Goal: Navigation & Orientation: Find specific page/section

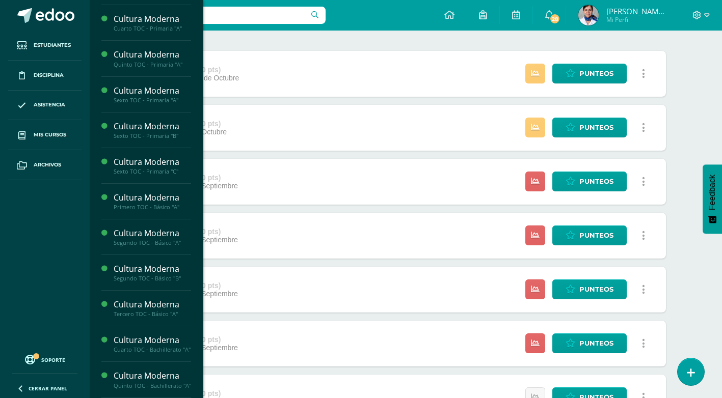
scroll to position [153, 0]
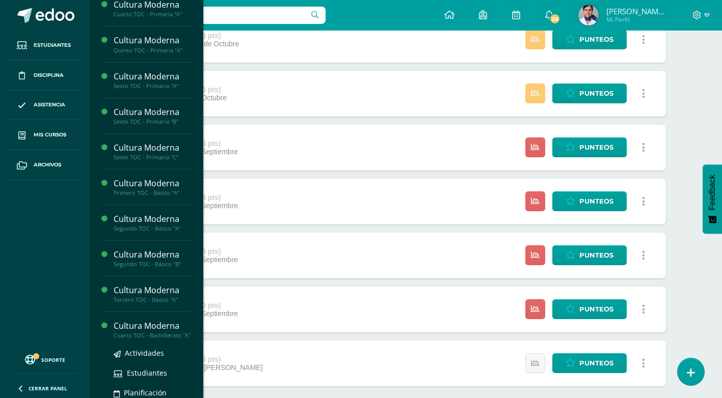
click at [142, 329] on div "Cultura Moderna" at bounding box center [152, 326] width 77 height 12
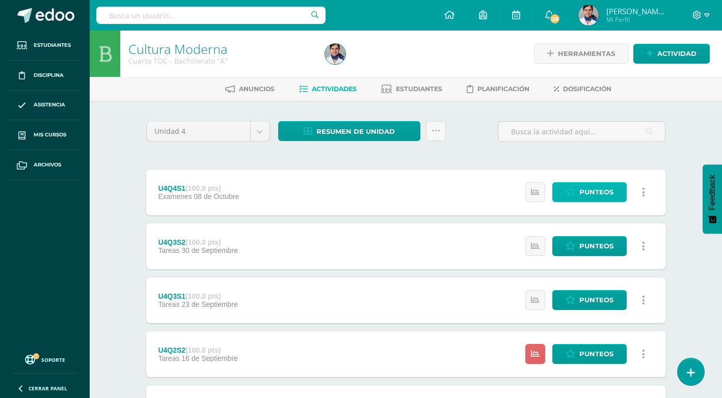
click at [601, 187] on span "Punteos" at bounding box center [596, 192] width 34 height 19
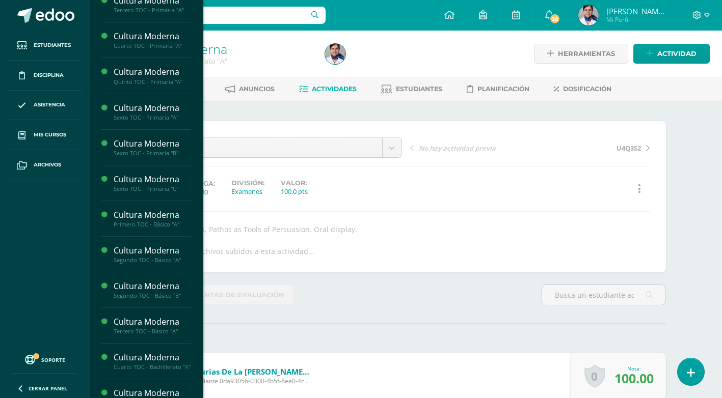
scroll to position [116, 0]
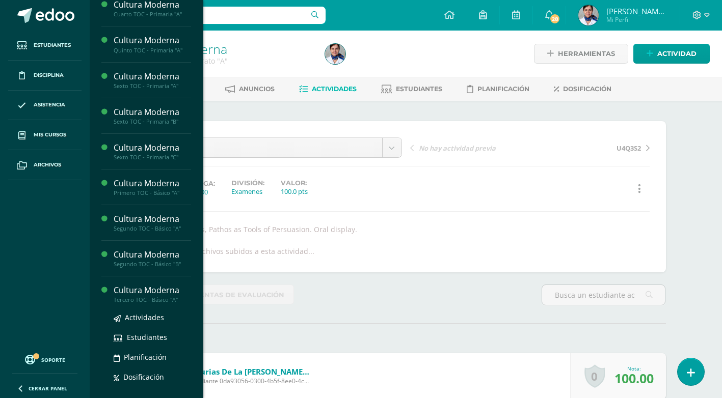
click at [169, 290] on div "Cultura Moderna" at bounding box center [152, 291] width 77 height 12
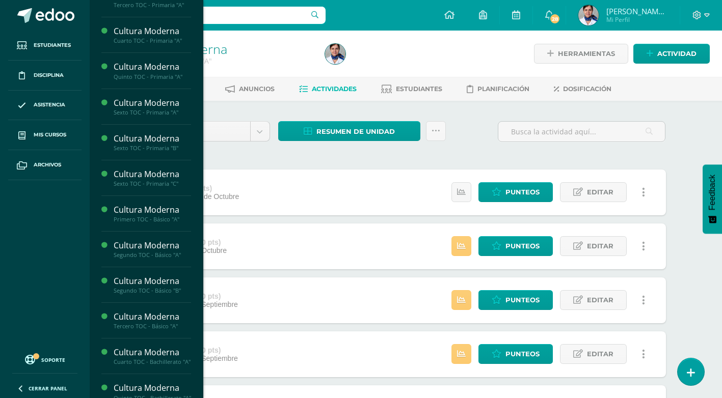
scroll to position [116, 0]
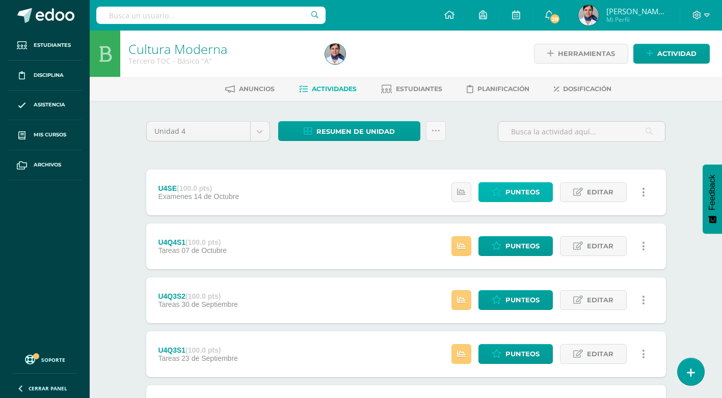
click at [533, 196] on span "Punteos" at bounding box center [522, 192] width 34 height 19
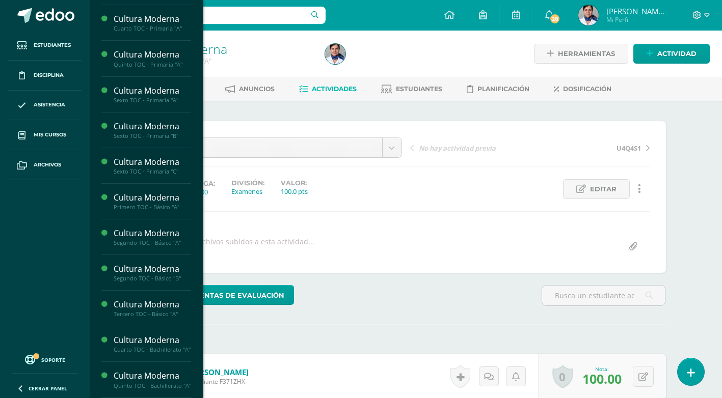
scroll to position [116, 0]
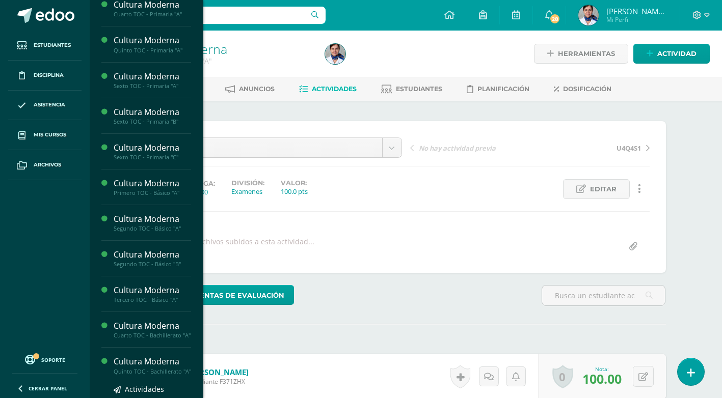
click at [144, 368] on div "Cultura Moderna" at bounding box center [152, 362] width 77 height 12
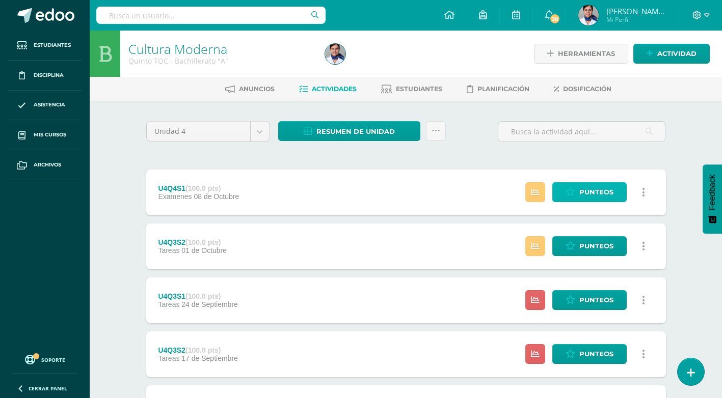
click at [607, 197] on span "Punteos" at bounding box center [596, 192] width 34 height 19
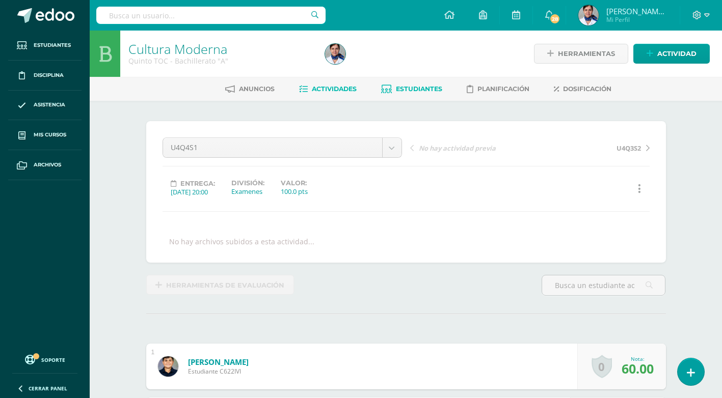
click at [410, 87] on span "Estudiantes" at bounding box center [419, 89] width 46 height 8
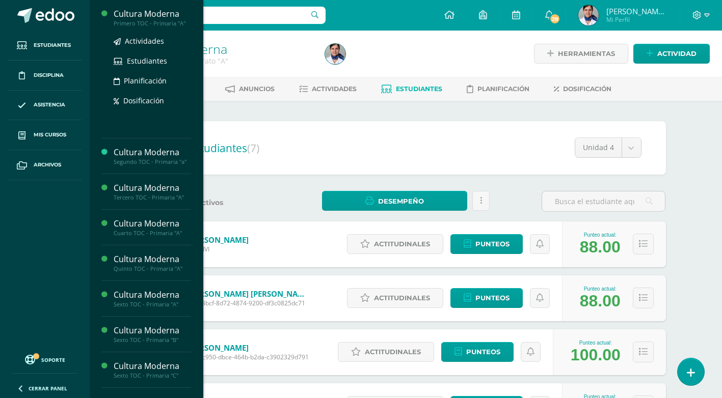
click at [162, 13] on div "Cultura Moderna" at bounding box center [152, 14] width 77 height 12
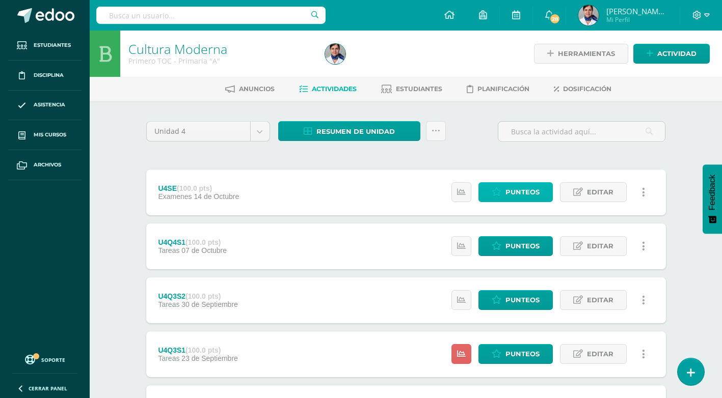
click at [516, 190] on span "Punteos" at bounding box center [522, 192] width 34 height 19
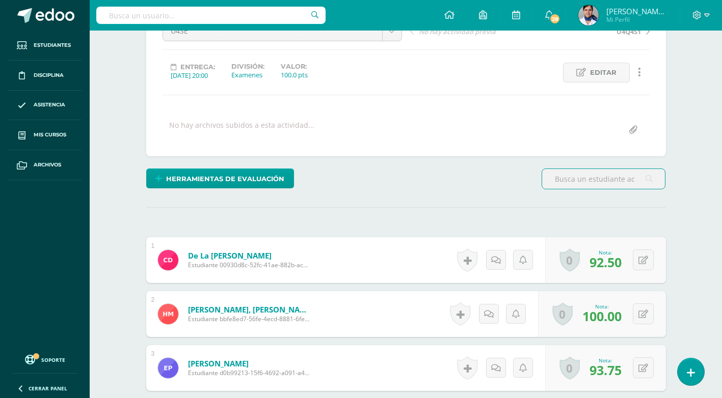
scroll to position [86, 0]
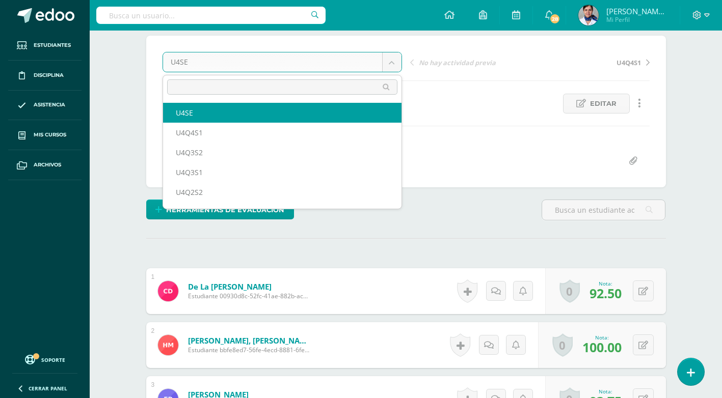
click at [392, 64] on body "Estudiantes Disciplina Asistencia Mis cursos Archivos Soporte Ayuda Reportar un…" at bounding box center [361, 334] width 722 height 841
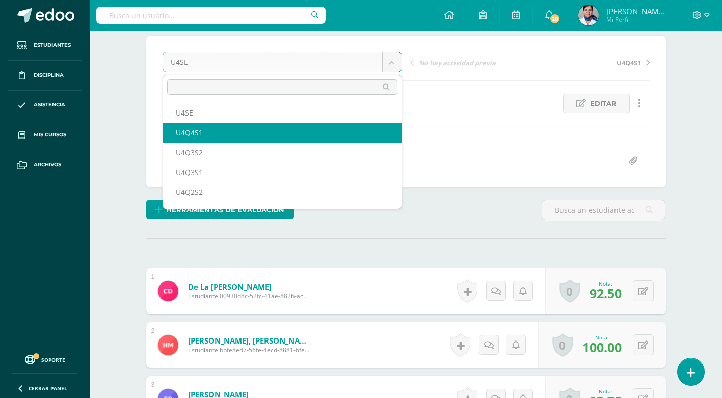
click at [122, 119] on body "Estudiantes Disciplina Asistencia Mis cursos Archivos Soporte Ayuda Reportar un…" at bounding box center [361, 334] width 722 height 841
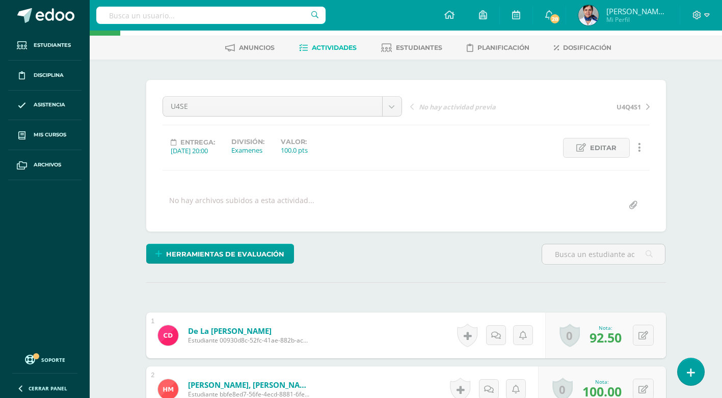
scroll to position [0, 0]
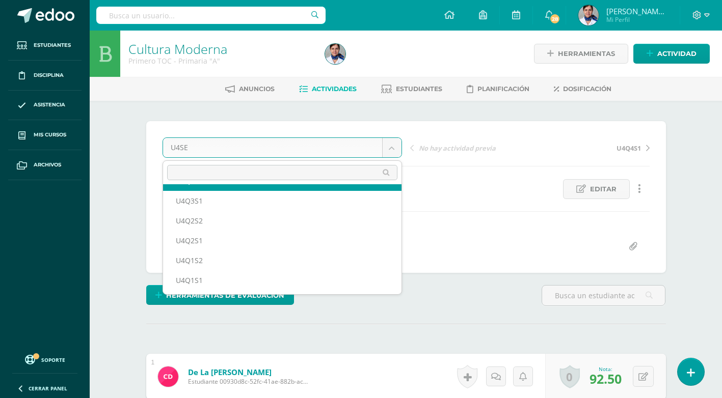
scroll to position [44, 0]
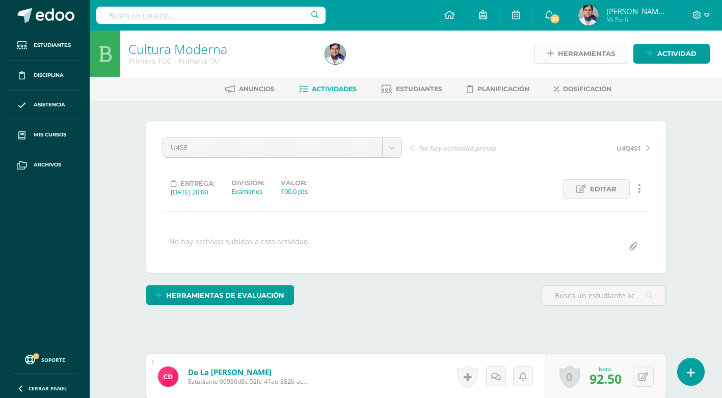
click at [588, 53] on span "Herramientas" at bounding box center [586, 53] width 57 height 19
click at [413, 89] on span "Estudiantes" at bounding box center [419, 89] width 46 height 8
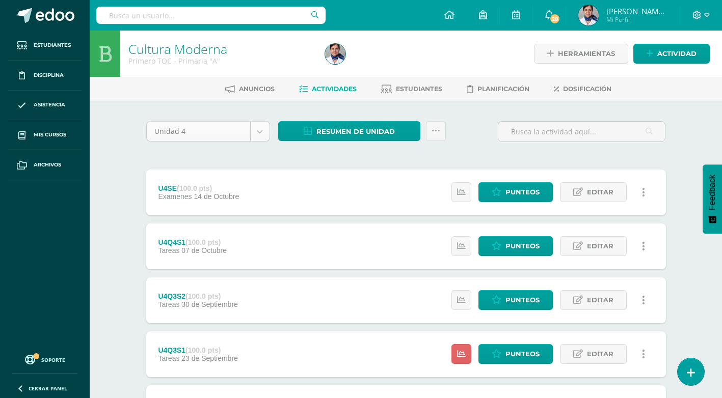
click at [262, 131] on body "Estudiantes Disciplina Asistencia Mis cursos Archivos Soporte Ayuda Reportar un…" at bounding box center [361, 330] width 722 height 661
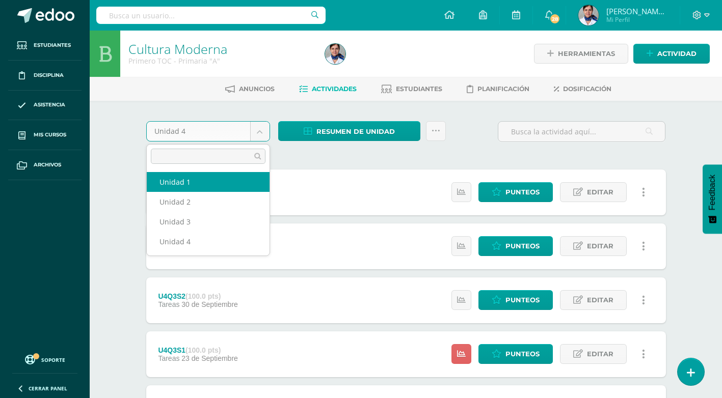
select select "Unidad 1"
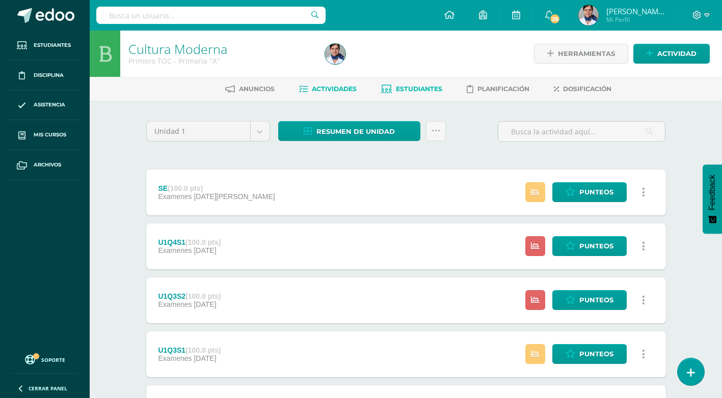
click at [422, 89] on span "Estudiantes" at bounding box center [419, 89] width 46 height 8
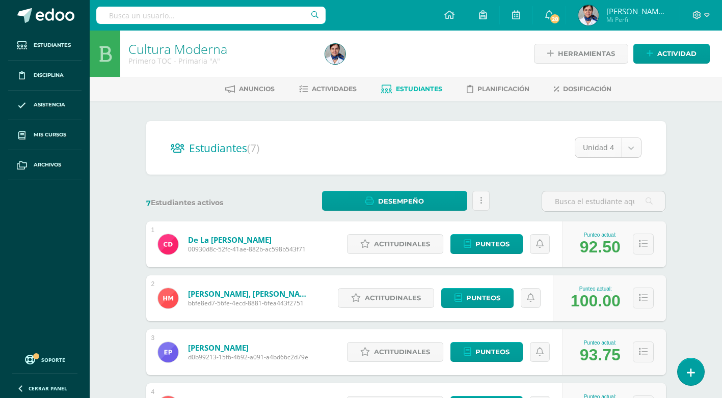
click at [629, 147] on body "Estudiantes Disciplina Asistencia Mis cursos Archivos Soporte Ayuda Reportar un…" at bounding box center [361, 329] width 722 height 659
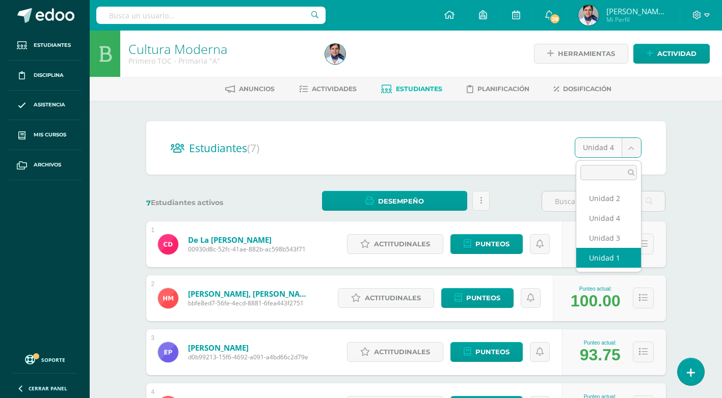
select select "/dashboard/teacher/section/3946/students/?unit=128550"
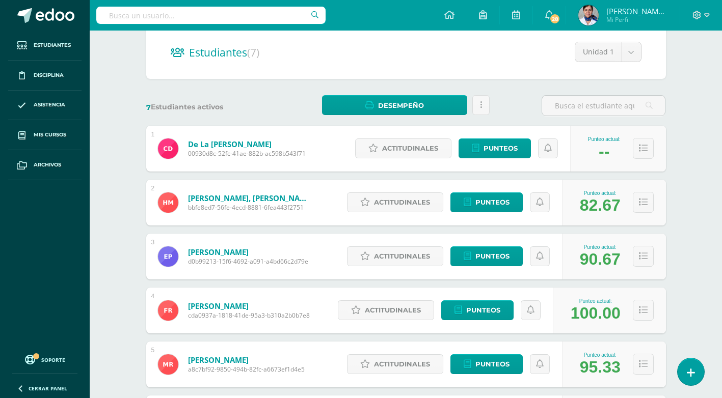
scroll to position [153, 0]
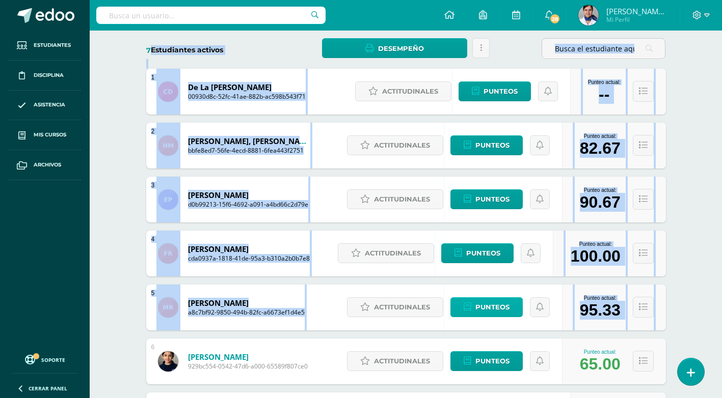
drag, startPoint x: 151, startPoint y: 50, endPoint x: 483, endPoint y: 311, distance: 422.0
click at [483, 311] on div "Estudiantes (7) Unidad 1 Unidad 2 Unidad 4 Unidad 3 Unidad 1 7 Estudiantes acti…" at bounding box center [406, 227] width 528 height 518
click at [112, 95] on div "Cultura Moderna Primero TOC - Primaria "A" Herramientas Detalle de asistencias …" at bounding box center [406, 192] width 632 height 629
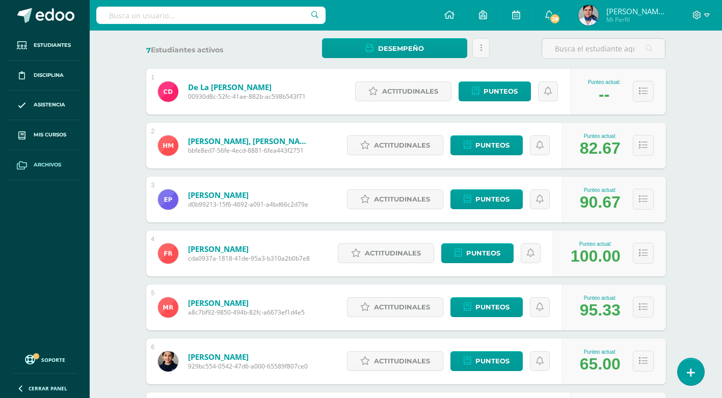
click at [40, 165] on span "Archivos" at bounding box center [48, 165] width 28 height 8
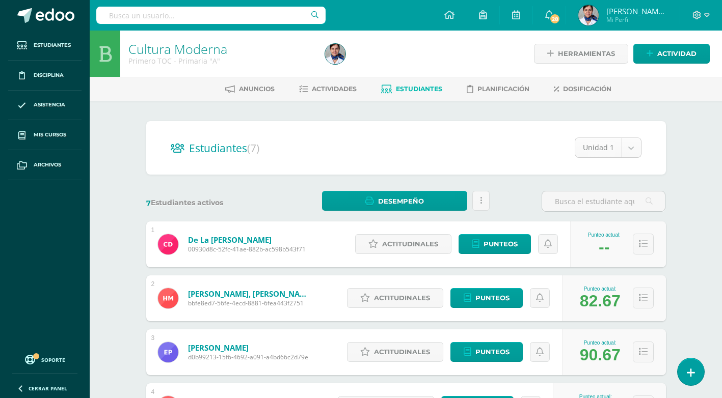
click at [634, 147] on body "Estudiantes Disciplina Asistencia Mis cursos Archivos Soporte Ayuda Reportar un…" at bounding box center [361, 329] width 722 height 659
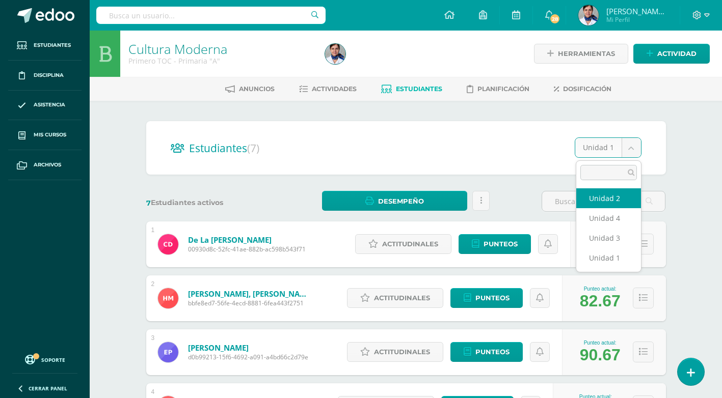
select select "/dashboard/teacher/section/3946/students/?unit=128553"
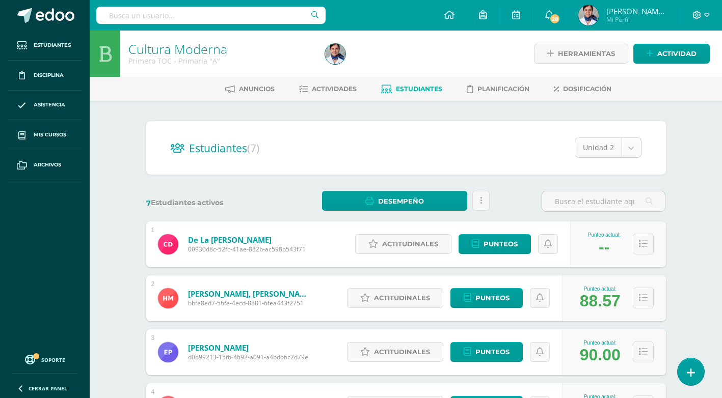
click at [631, 148] on body "Estudiantes Disciplina Asistencia Mis cursos Archivos Soporte Ayuda Reportar un…" at bounding box center [361, 329] width 722 height 659
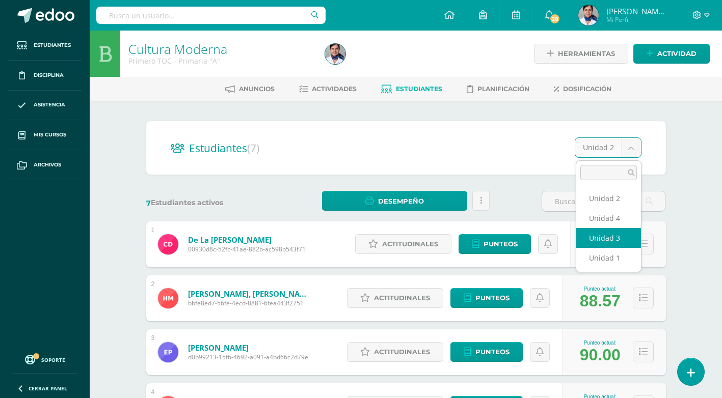
select select "/dashboard/teacher/section/3946/students/?unit=128556"
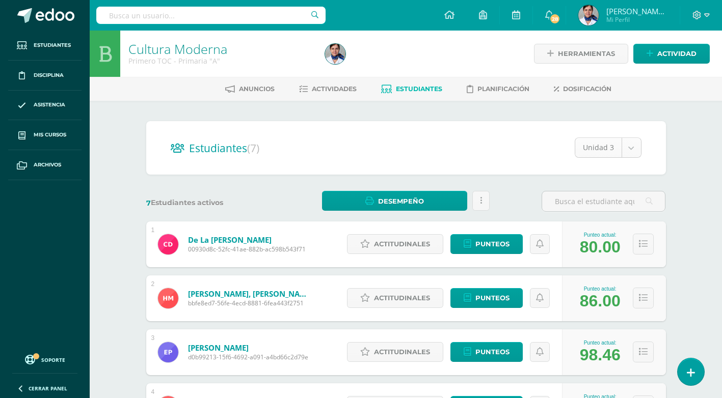
click at [630, 148] on body "Estudiantes Disciplina Asistencia Mis cursos Archivos Soporte Ayuda Reportar un…" at bounding box center [361, 329] width 722 height 659
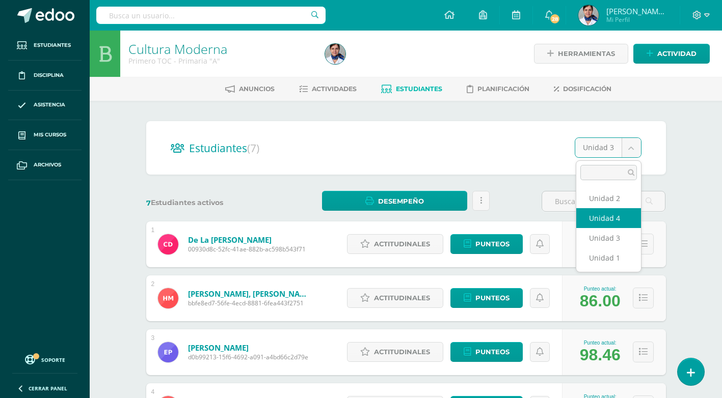
select select "/dashboard/teacher/section/3946/students/?unit=128559"
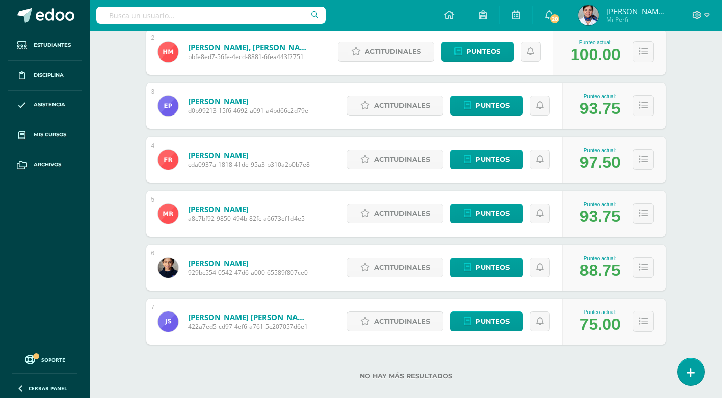
scroll to position [255, 0]
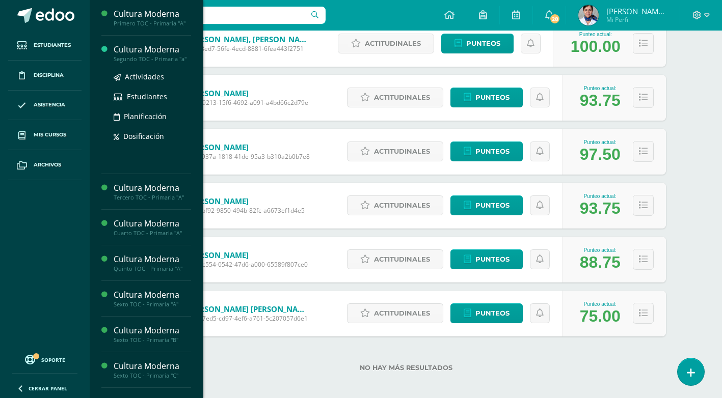
click at [135, 47] on div "Cultura Moderna" at bounding box center [152, 50] width 77 height 12
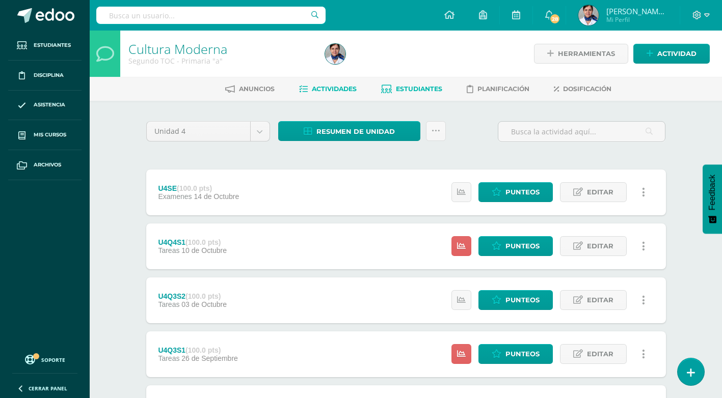
click at [433, 90] on span "Estudiantes" at bounding box center [419, 89] width 46 height 8
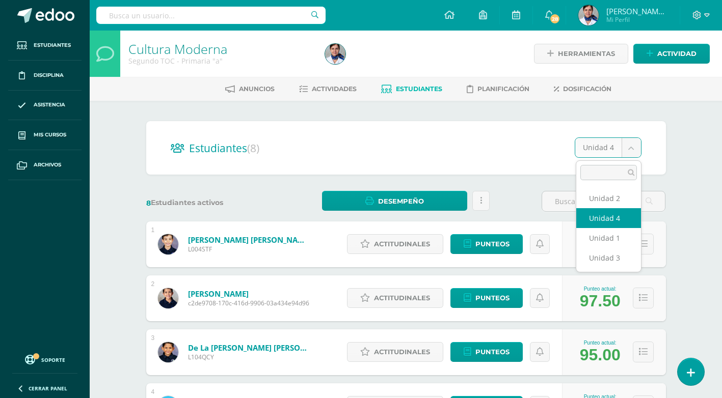
click at [634, 148] on body "Estudiantes Disciplina Asistencia Mis cursos Archivos Soporte Ayuda Reportar un…" at bounding box center [361, 356] width 722 height 713
select select "/dashboard/teacher/section/3963/students/?unit=130125"
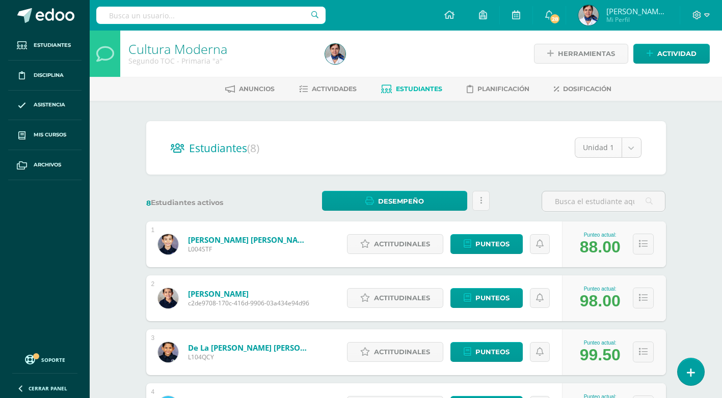
click at [627, 146] on body "Estudiantes Disciplina Asistencia Mis cursos Archivos Soporte Ayuda Reportar un…" at bounding box center [361, 356] width 722 height 713
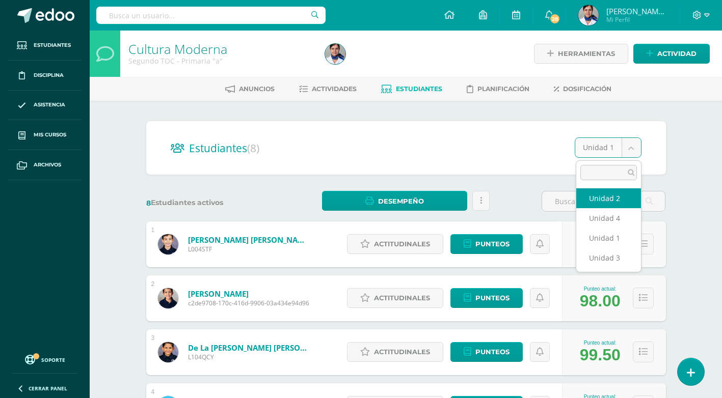
select select "/dashboard/teacher/section/3963/students/?unit=130128"
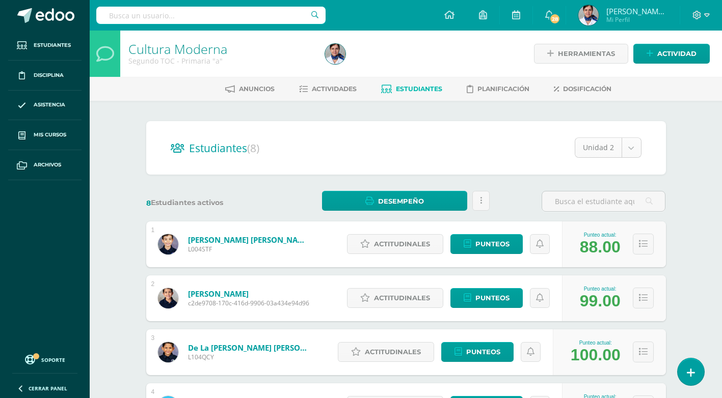
click at [631, 146] on body "Estudiantes Disciplina Asistencia Mis cursos Archivos Soporte Ayuda Reportar un…" at bounding box center [361, 356] width 722 height 713
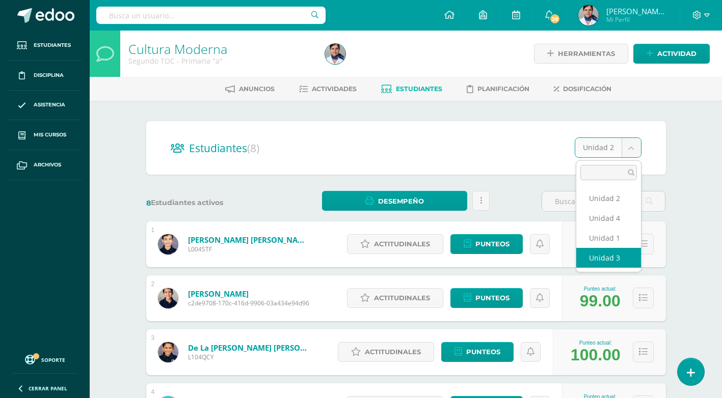
select select "/dashboard/teacher/section/3963/students/?unit=130131"
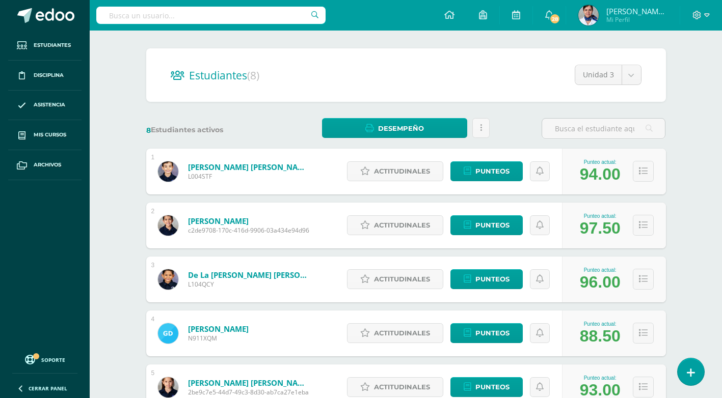
scroll to position [60, 0]
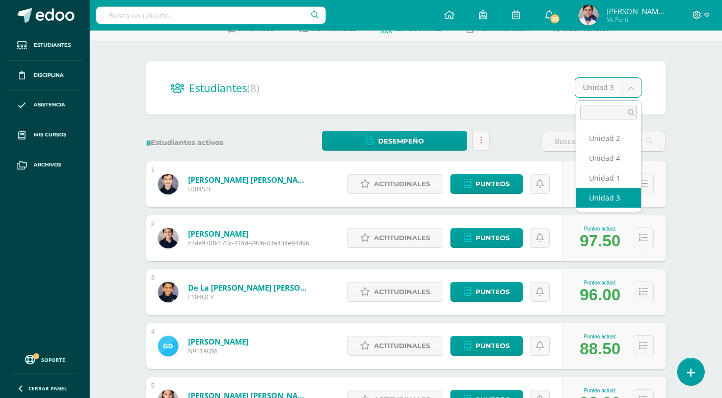
click at [633, 88] on body "Estudiantes Disciplina Asistencia Mis cursos Archivos Soporte Ayuda Reportar un…" at bounding box center [361, 296] width 722 height 713
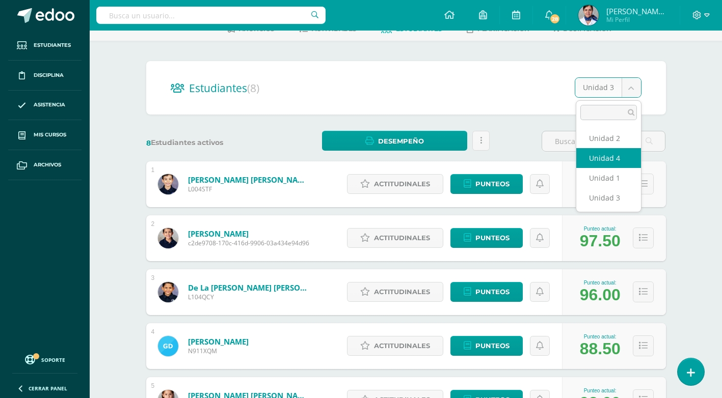
select select "/dashboard/teacher/section/3963/students/?unit=130134"
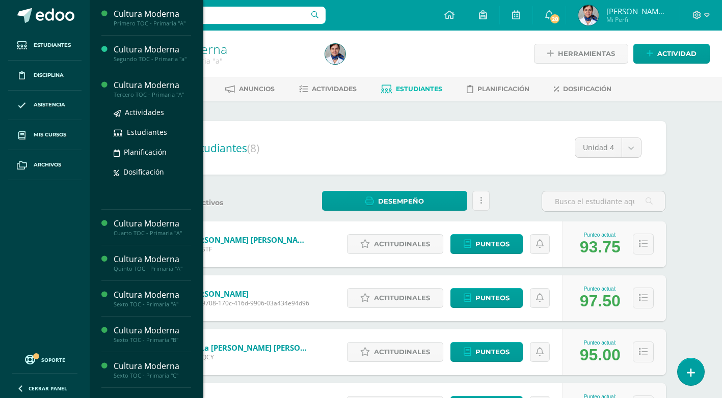
click at [133, 82] on div "Cultura Moderna" at bounding box center [152, 85] width 77 height 12
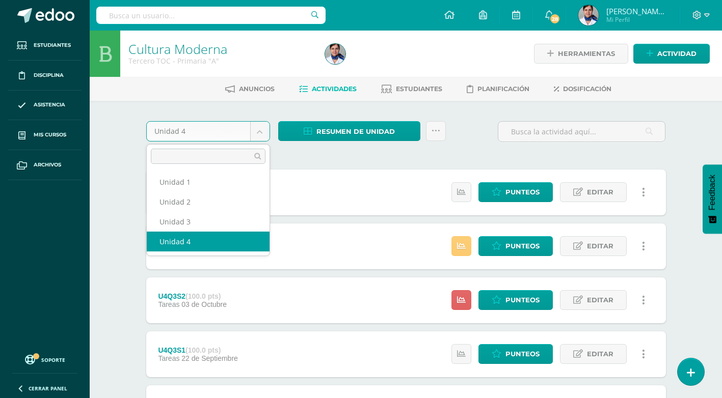
click at [261, 125] on body "Estudiantes Disciplina Asistencia Mis cursos Archivos Soporte Ayuda Reportar un…" at bounding box center [361, 330] width 722 height 661
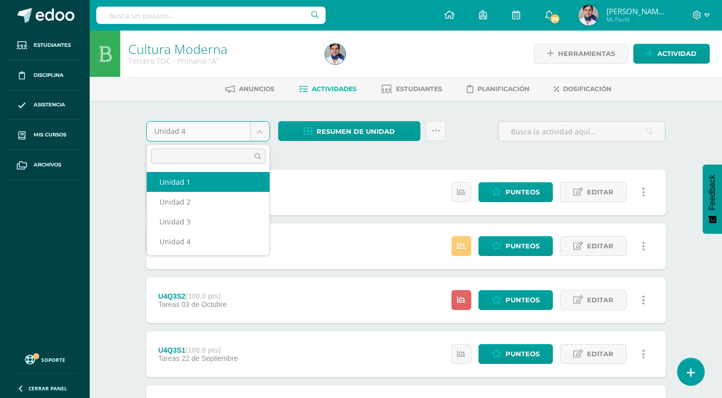
select select "Unidad 1"
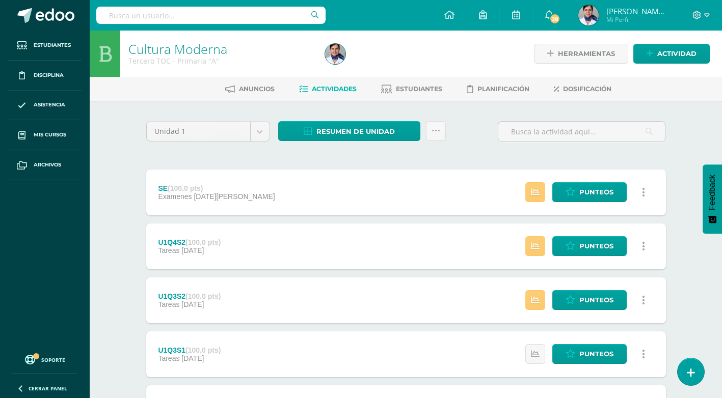
click at [415, 89] on span "Estudiantes" at bounding box center [419, 89] width 46 height 8
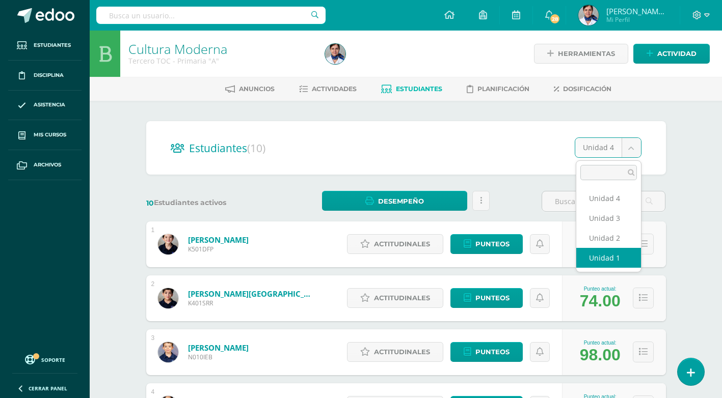
select select "/dashboard/teacher/section/3984/students/?unit=131725"
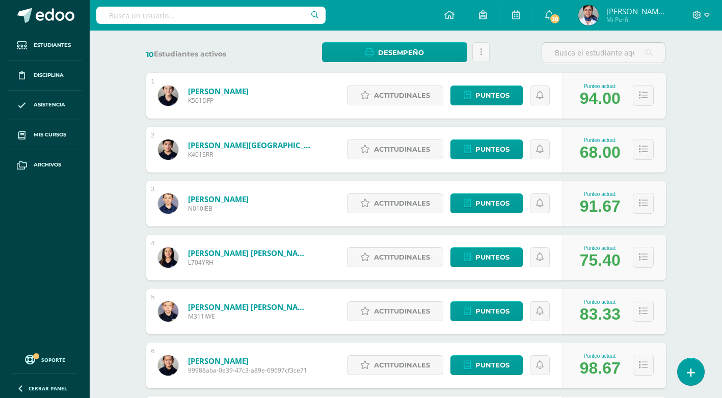
scroll to position [51, 0]
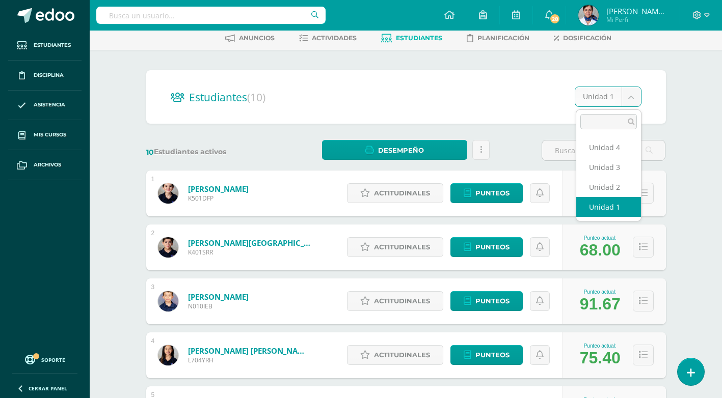
click at [631, 91] on body "Estudiantes Disciplina Asistencia Mis cursos Archivos Soporte Ayuda Reportar un…" at bounding box center [361, 359] width 722 height 821
select select "/dashboard/teacher/section/3984/students/?unit=131728"
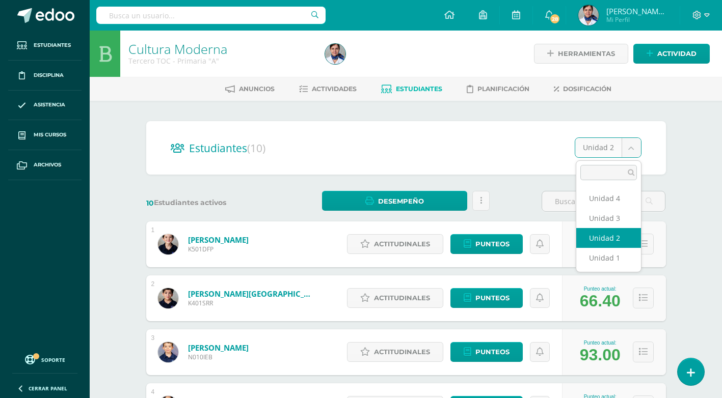
select select "/dashboard/teacher/section/3984/students/?unit=131731"
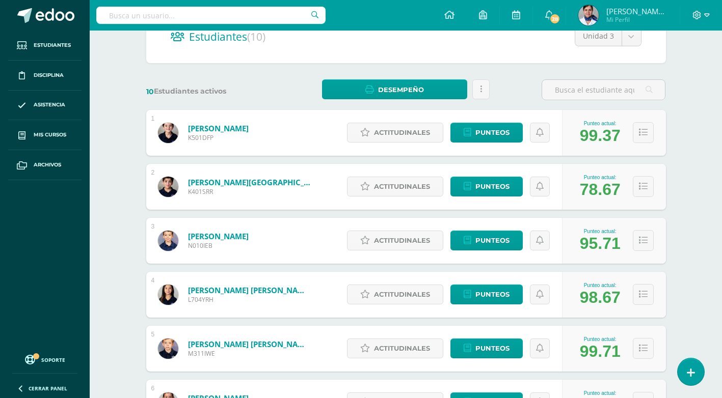
scroll to position [51, 0]
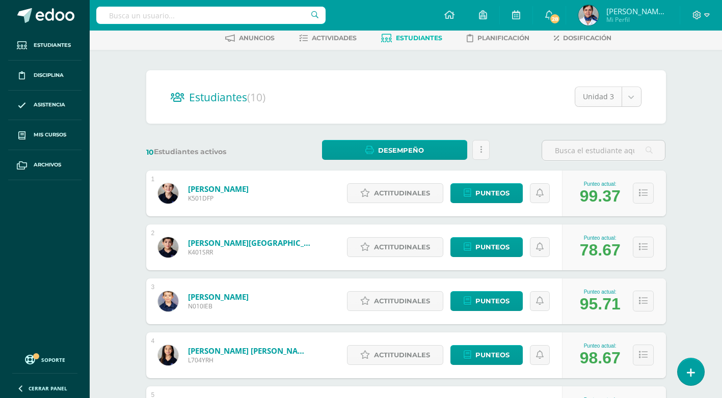
click at [630, 95] on body "Estudiantes Disciplina Asistencia Mis cursos Archivos Soporte Ayuda Reportar un…" at bounding box center [361, 359] width 722 height 821
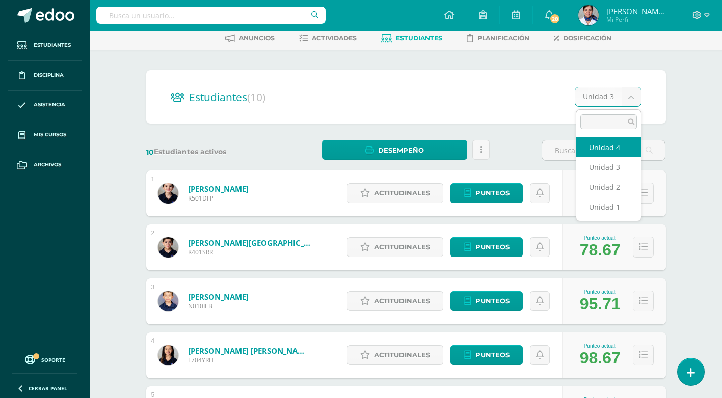
select select "/dashboard/teacher/section/3984/students/?unit=131734"
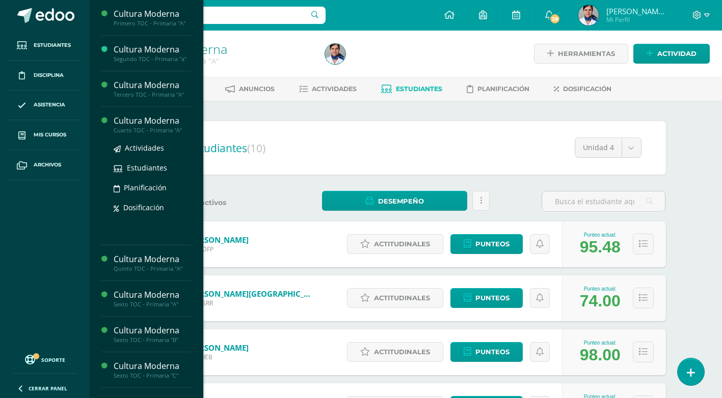
click at [166, 121] on div "Cultura Moderna" at bounding box center [152, 121] width 77 height 12
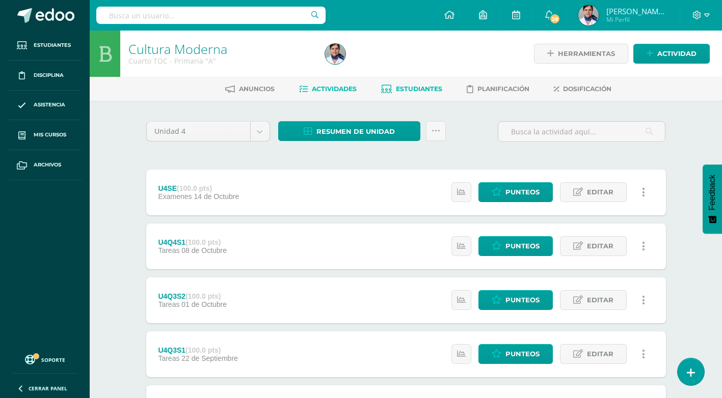
click at [422, 87] on span "Estudiantes" at bounding box center [419, 89] width 46 height 8
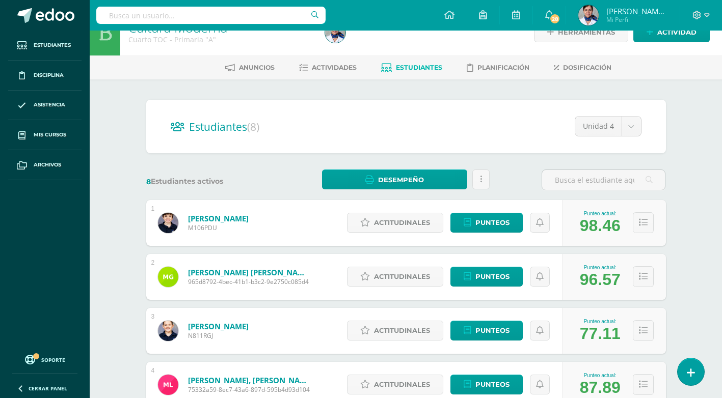
scroll to position [9, 0]
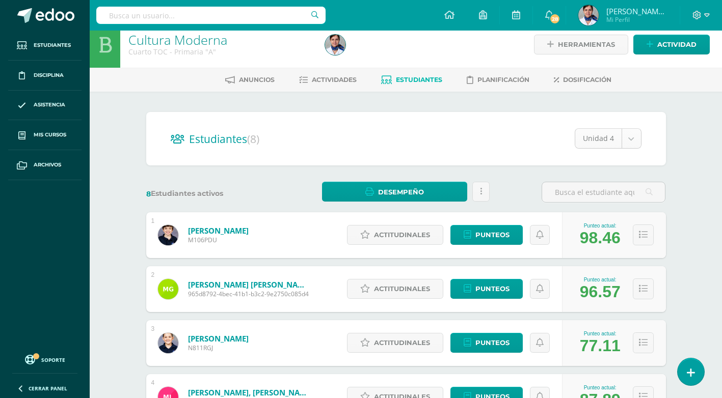
click at [633, 140] on body "Estudiantes Disciplina Asistencia Mis cursos Archivos Soporte Ayuda Reportar un…" at bounding box center [361, 347] width 722 height 713
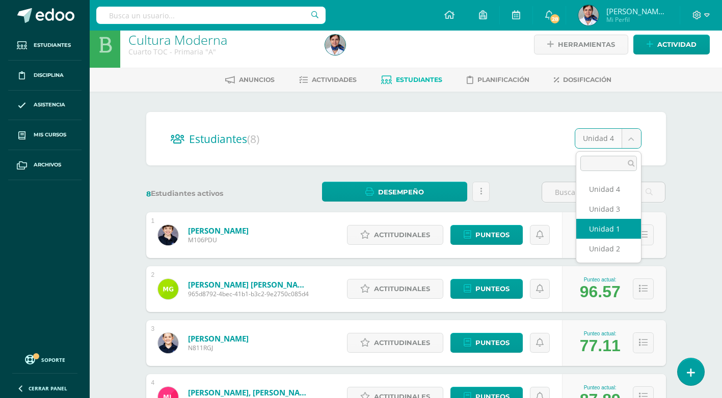
select select "/dashboard/teacher/section/4003/students/?unit=134205"
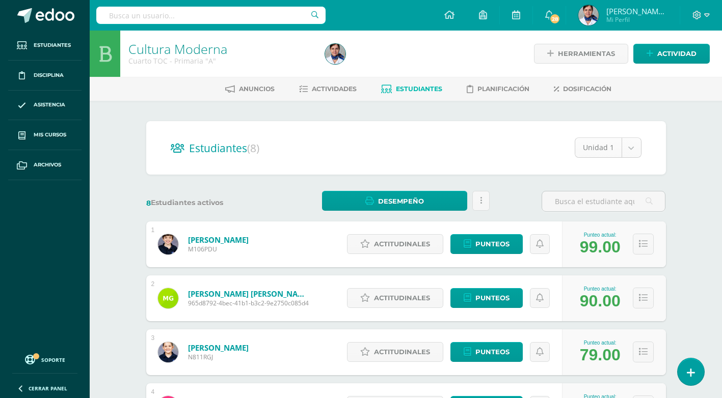
click at [629, 145] on body "Estudiantes Disciplina Asistencia Mis cursos Archivos Soporte Ayuda Reportar un…" at bounding box center [361, 356] width 722 height 713
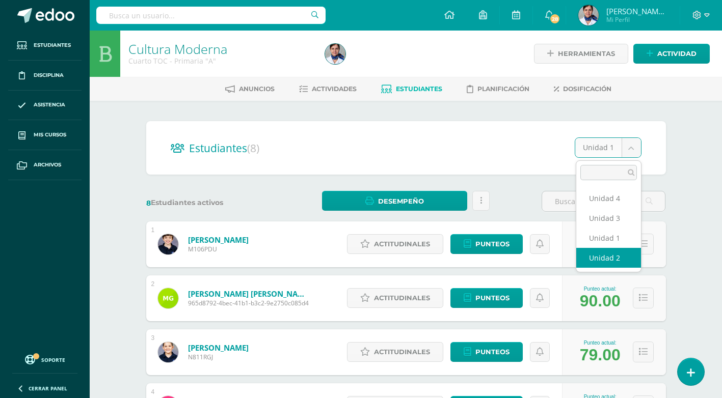
select select "/dashboard/teacher/section/4003/students/?unit=134208"
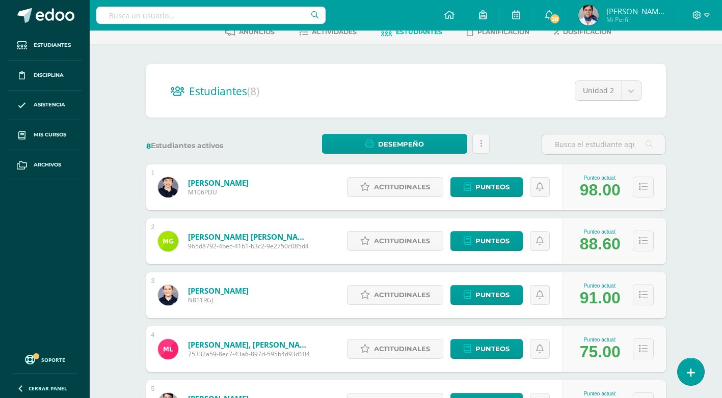
scroll to position [9, 0]
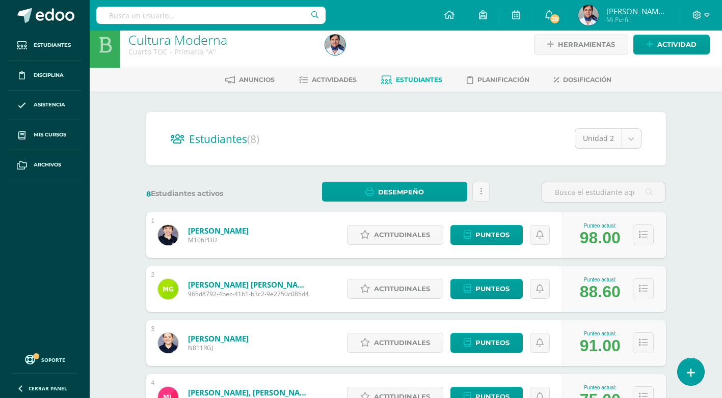
click at [633, 140] on body "Estudiantes Disciplina Asistencia Mis cursos Archivos Soporte Ayuda Reportar un…" at bounding box center [361, 347] width 722 height 713
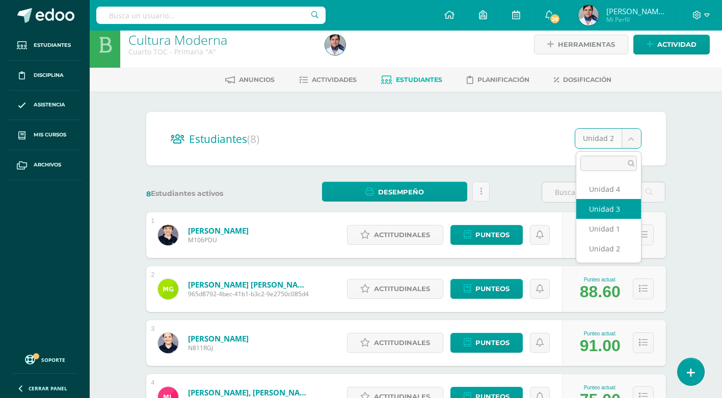
select select "/dashboard/teacher/section/4003/students/?unit=134211"
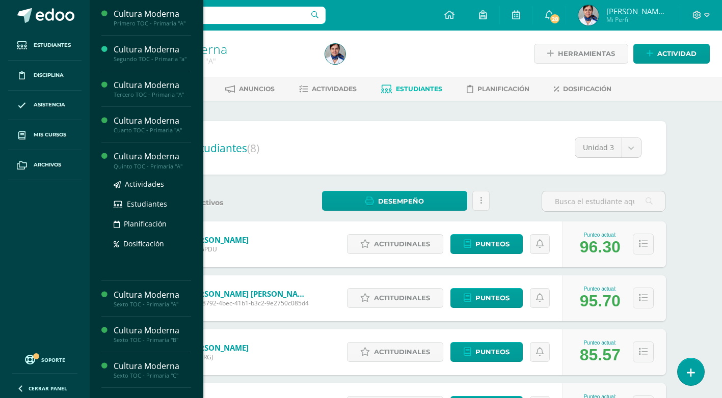
click at [138, 155] on div "Cultura Moderna" at bounding box center [152, 157] width 77 height 12
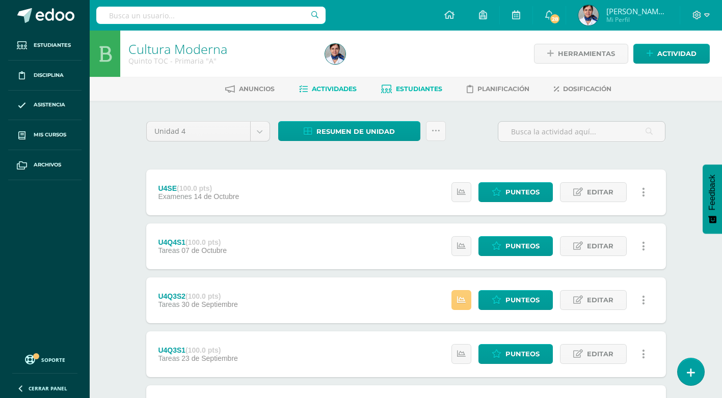
click at [408, 85] on link "Estudiantes" at bounding box center [411, 89] width 61 height 16
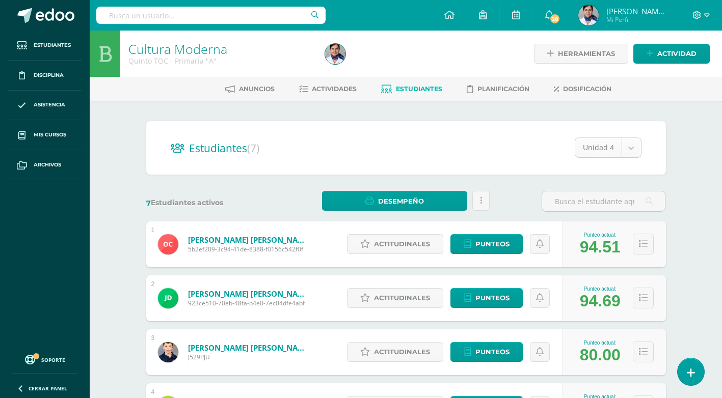
click at [632, 149] on body "Estudiantes Disciplina Asistencia Mis cursos Archivos Soporte Ayuda Reportar un…" at bounding box center [361, 329] width 722 height 659
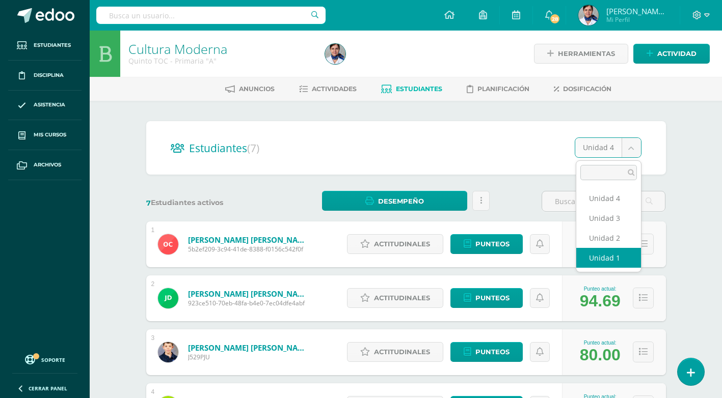
select select "/dashboard/teacher/section/4018/students/?unit=136529"
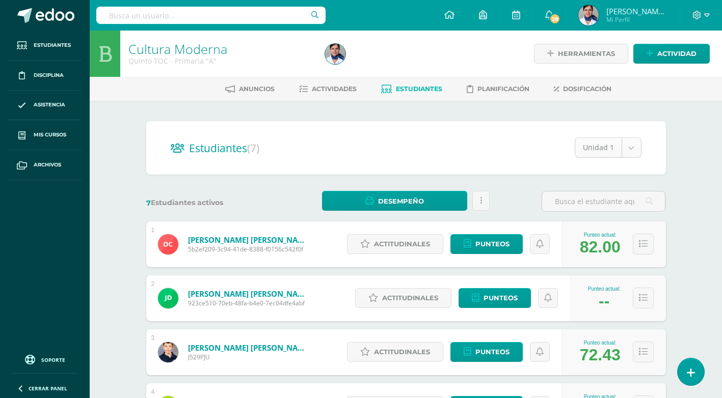
click at [632, 142] on body "Estudiantes Disciplina Asistencia Mis cursos Archivos Soporte Ayuda Reportar un…" at bounding box center [361, 329] width 722 height 659
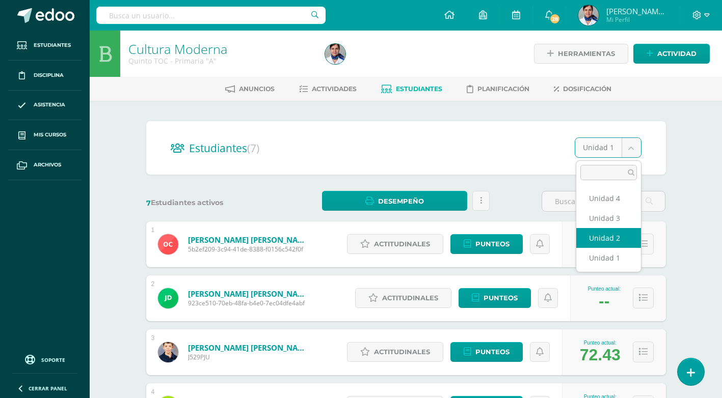
select select "/dashboard/teacher/section/4018/students/?unit=136532"
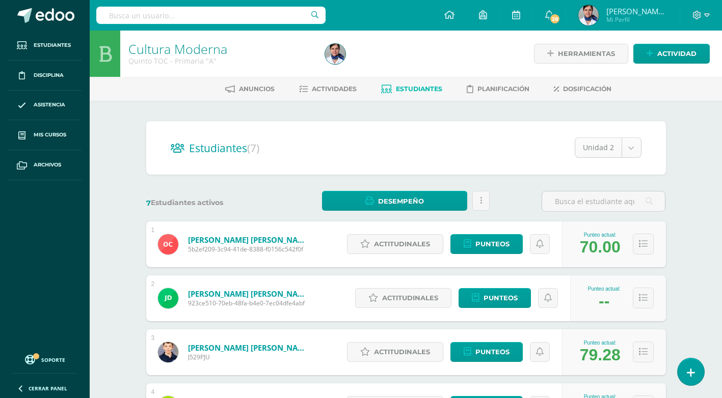
click at [632, 147] on body "Estudiantes Disciplina Asistencia Mis cursos Archivos Soporte Ayuda Reportar un…" at bounding box center [361, 329] width 722 height 659
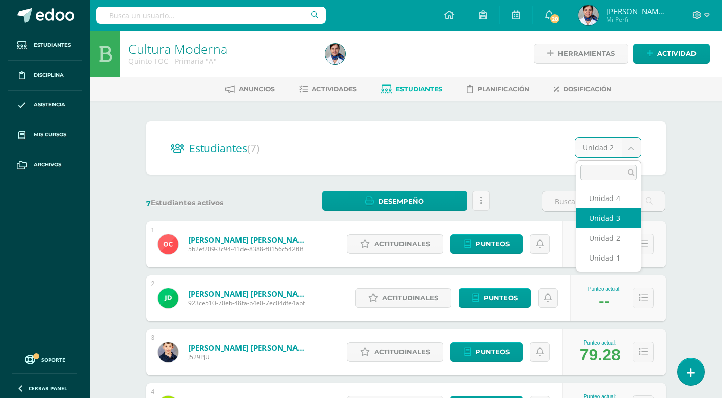
select select "/dashboard/teacher/section/4018/students/?unit=136535"
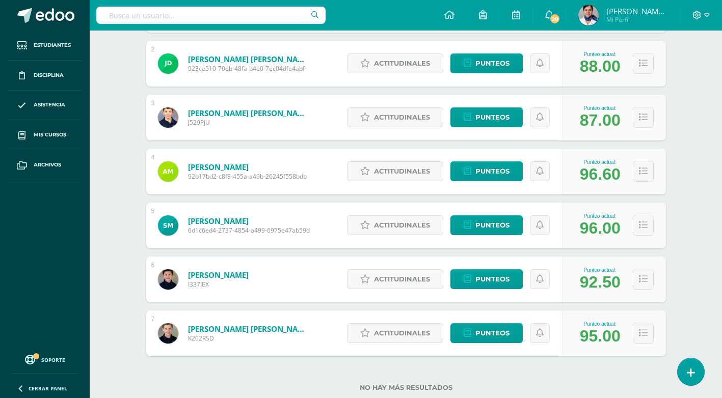
scroll to position [255, 0]
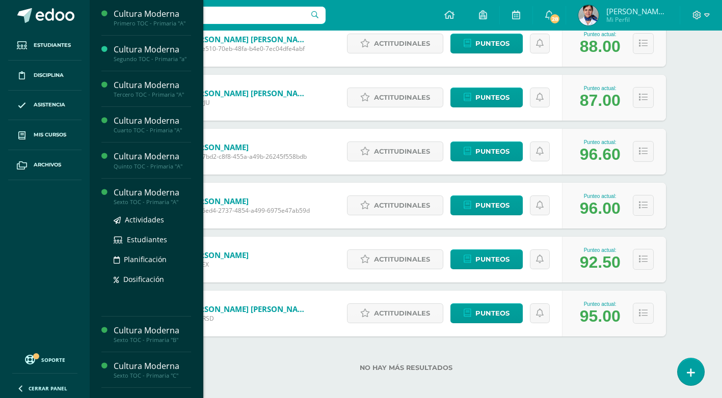
click at [164, 192] on div "Cultura Moderna" at bounding box center [152, 193] width 77 height 12
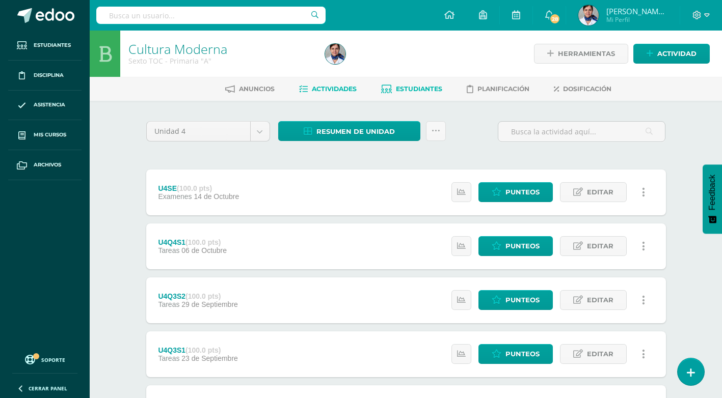
click at [407, 87] on span "Estudiantes" at bounding box center [419, 89] width 46 height 8
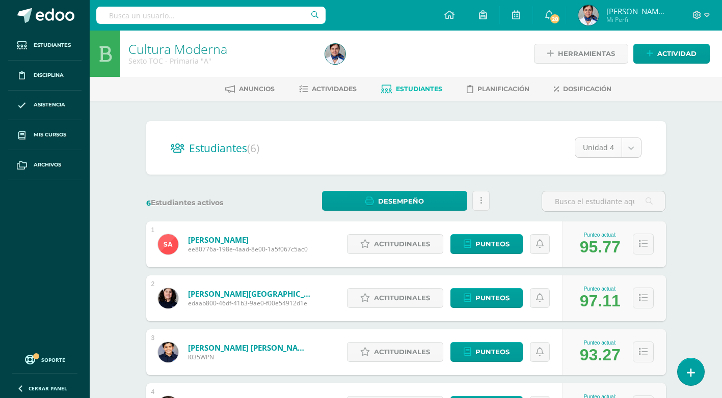
click at [628, 147] on body "Estudiantes Disciplina Asistencia Mis cursos Archivos Soporte Ayuda Reportar un…" at bounding box center [361, 302] width 722 height 605
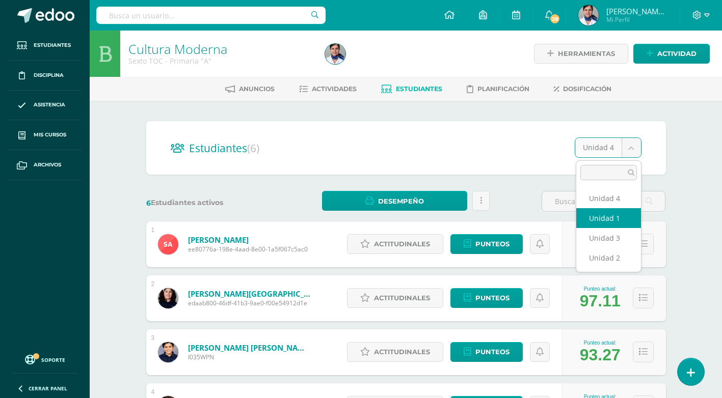
select select "/dashboard/teacher/section/4042/students/?unit=139093"
click at [630, 146] on body "Estudiantes Disciplina Asistencia Mis cursos Archivos Soporte Ayuda Reportar un…" at bounding box center [361, 302] width 722 height 605
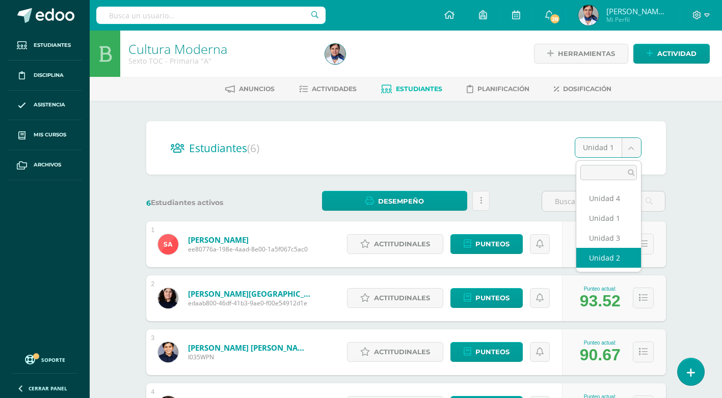
select select "/dashboard/teacher/section/4042/students/?unit=139096"
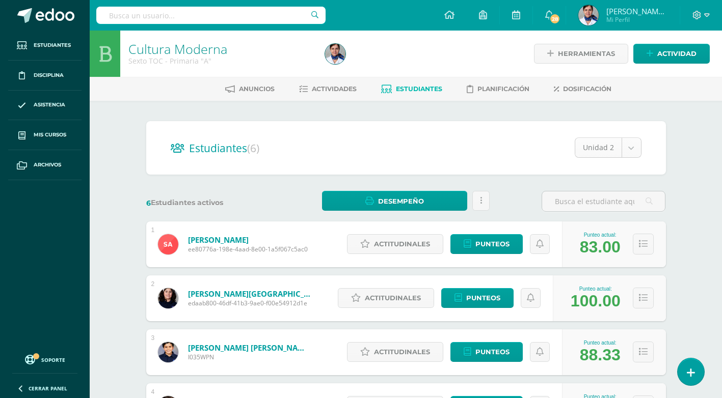
click at [630, 145] on body "Estudiantes Disciplina Asistencia Mis cursos Archivos Soporte Ayuda Reportar un…" at bounding box center [361, 302] width 722 height 605
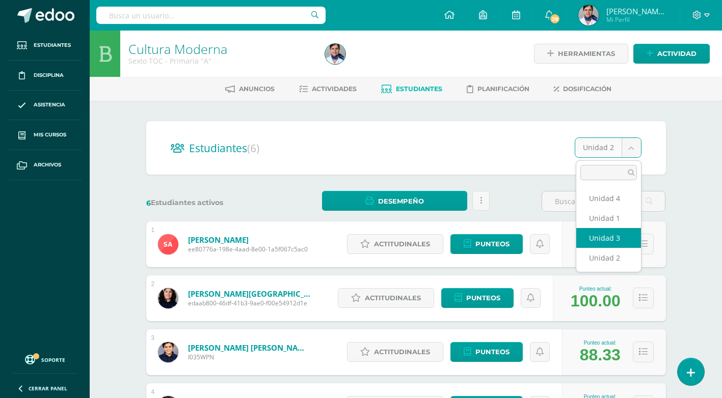
select select "/dashboard/teacher/section/4042/students/?unit=139099"
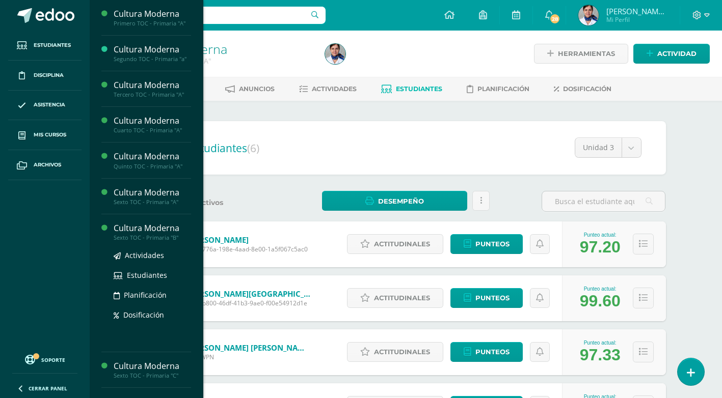
click at [150, 228] on div "Cultura Moderna" at bounding box center [152, 229] width 77 height 12
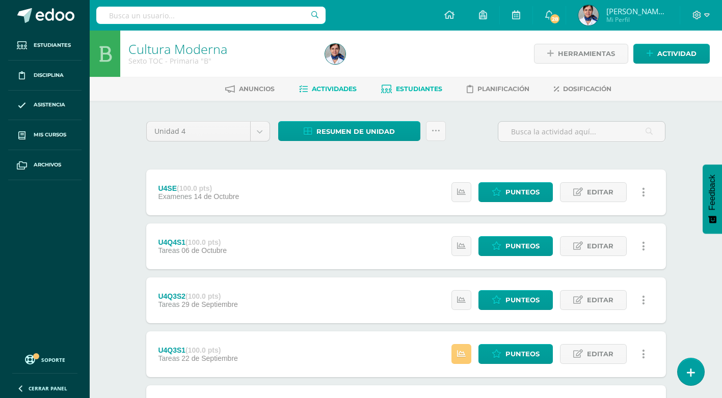
click at [415, 90] on span "Estudiantes" at bounding box center [419, 89] width 46 height 8
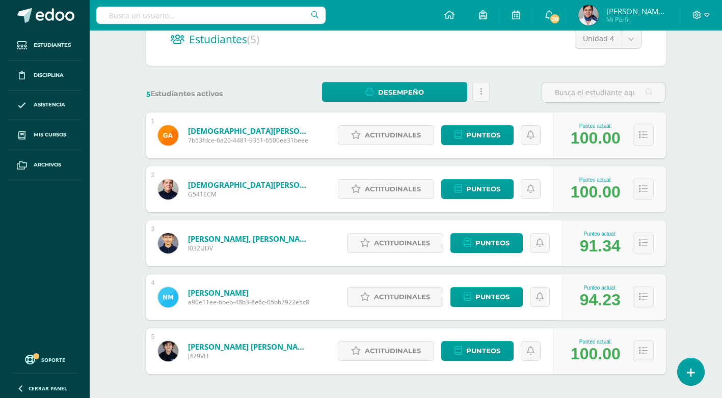
scroll to position [51, 0]
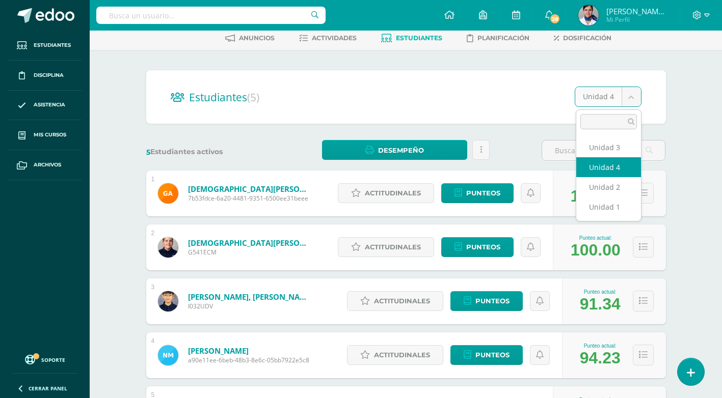
click at [632, 96] on body "Estudiantes Disciplina Asistencia Mis cursos Archivos Soporte Ayuda Reportar un…" at bounding box center [361, 224] width 722 height 551
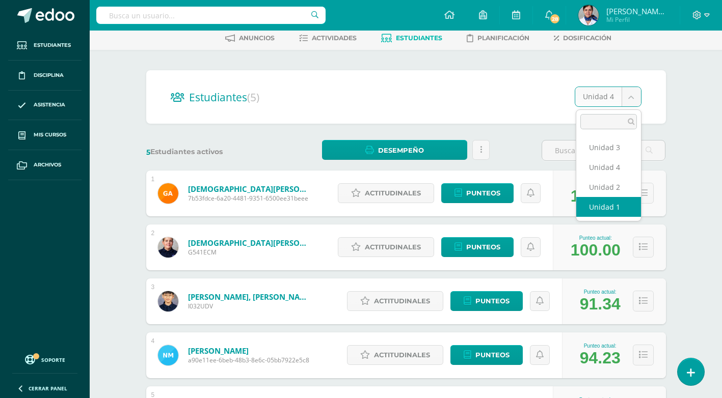
select select "/dashboard/teacher/section/4061/students/?unit=139340"
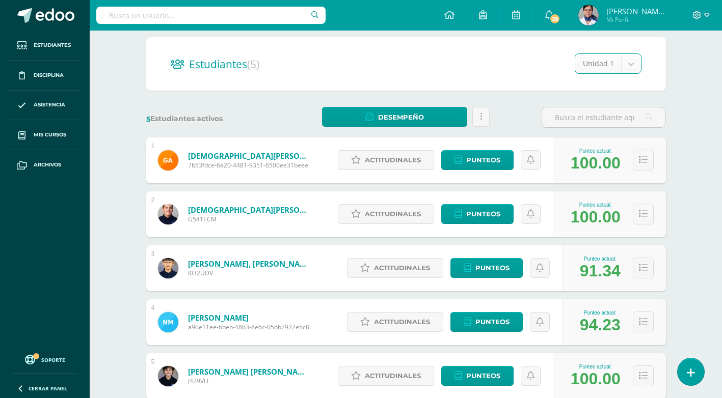
scroll to position [102, 0]
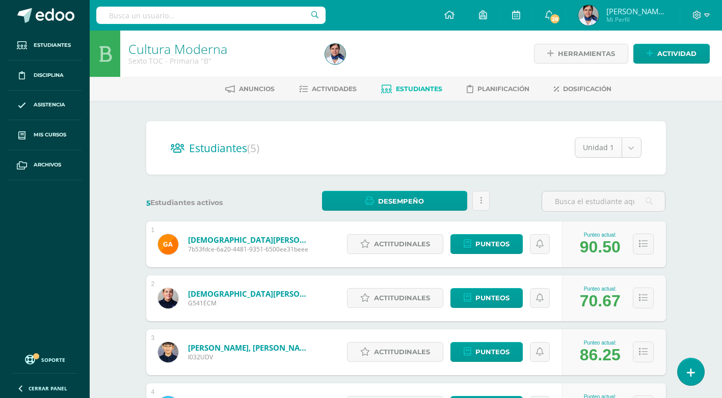
click at [636, 147] on body "Estudiantes Disciplina Asistencia Mis cursos Archivos Soporte Ayuda Reportar un…" at bounding box center [361, 275] width 722 height 551
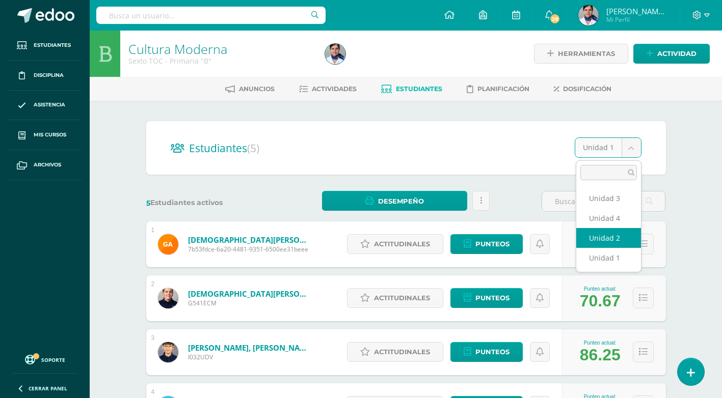
select select "/dashboard/teacher/section/4061/students/?unit=139343"
click at [631, 143] on body "Estudiantes Disciplina Asistencia Mis cursos Archivos Soporte Ayuda Reportar un…" at bounding box center [361, 275] width 722 height 551
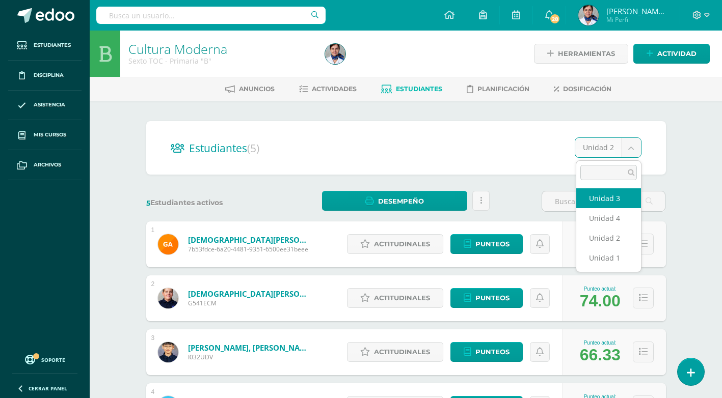
select select "/dashboard/teacher/section/4061/students/?unit=139346"
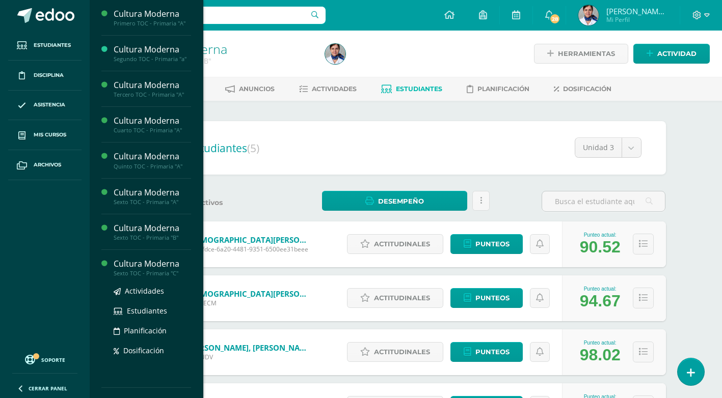
click at [158, 262] on div "Cultura Moderna" at bounding box center [152, 264] width 77 height 12
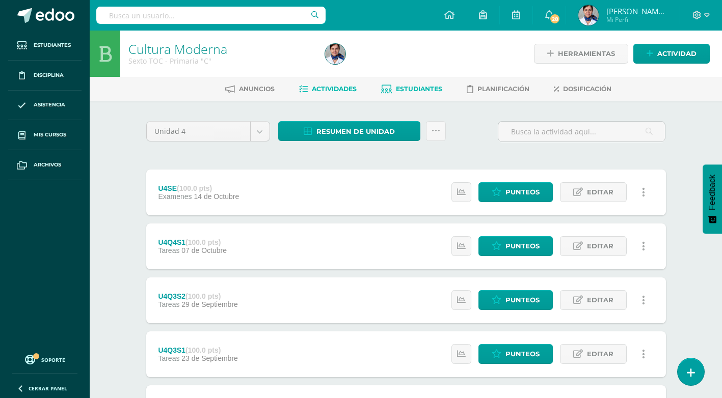
click at [414, 86] on span "Estudiantes" at bounding box center [419, 89] width 46 height 8
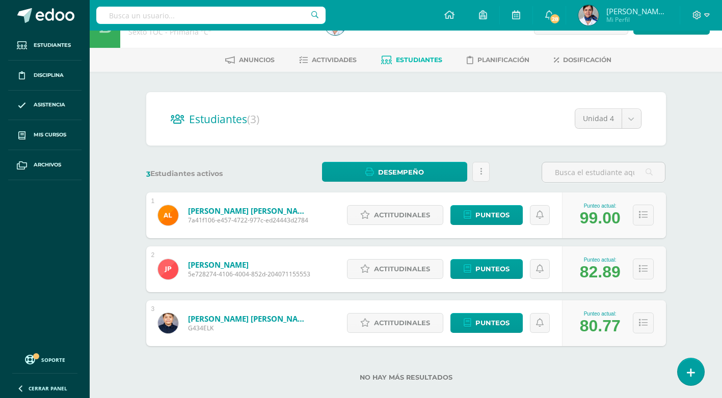
scroll to position [45, 0]
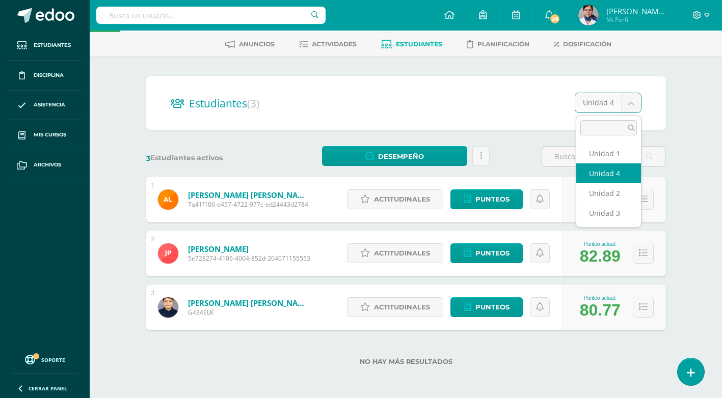
click at [631, 104] on body "Estudiantes Disciplina Asistencia Mis cursos Archivos Soporte Ayuda Reportar un…" at bounding box center [361, 176] width 722 height 443
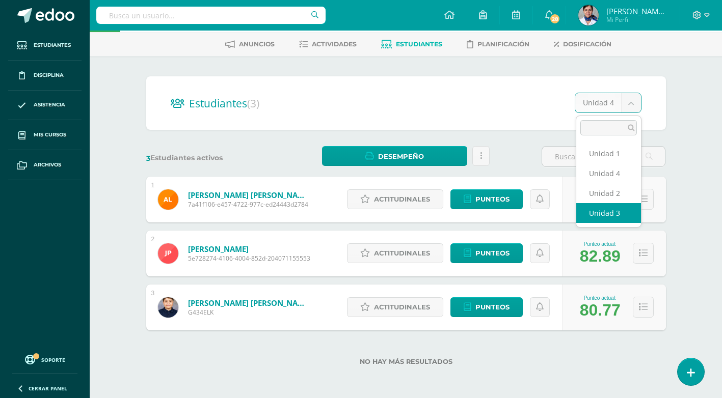
select select "/dashboard/teacher/section/4195/students/?unit=148764"
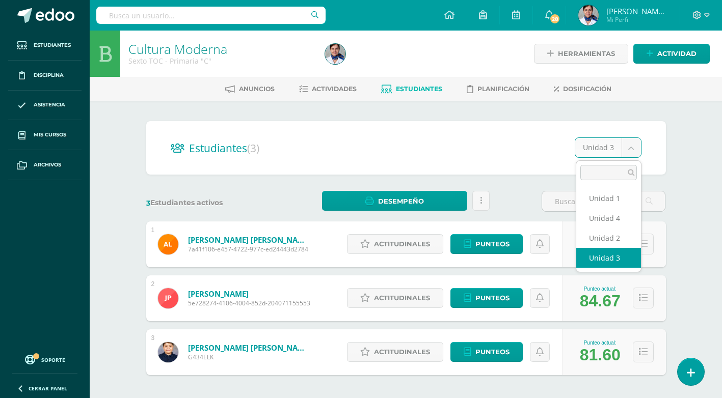
click at [632, 146] on body "Estudiantes Disciplina Asistencia Mis cursos Archivos Soporte Ayuda Reportar un…" at bounding box center [361, 221] width 722 height 443
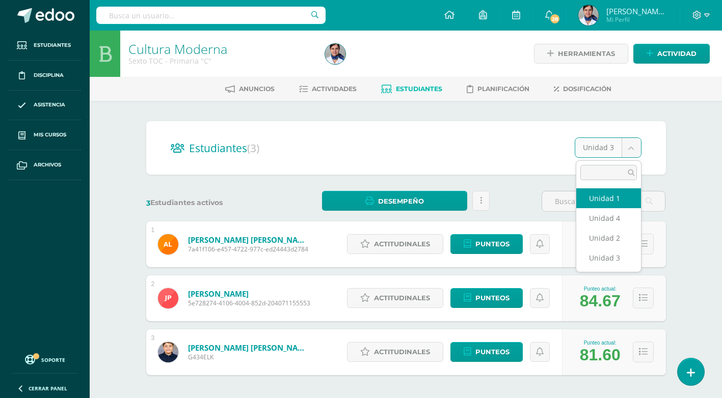
select select "/dashboard/teacher/section/4195/students/?unit=148758"
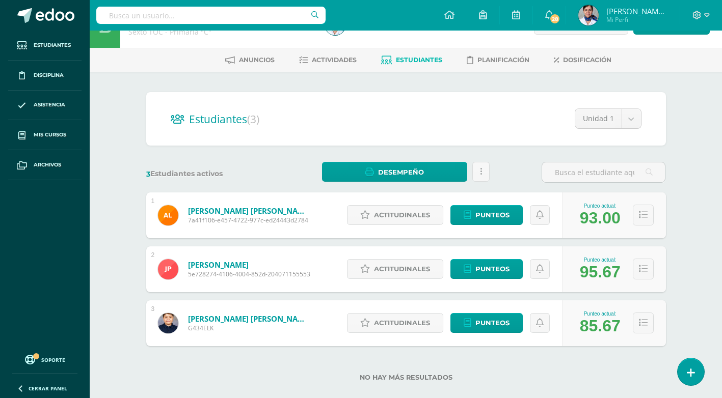
scroll to position [45, 0]
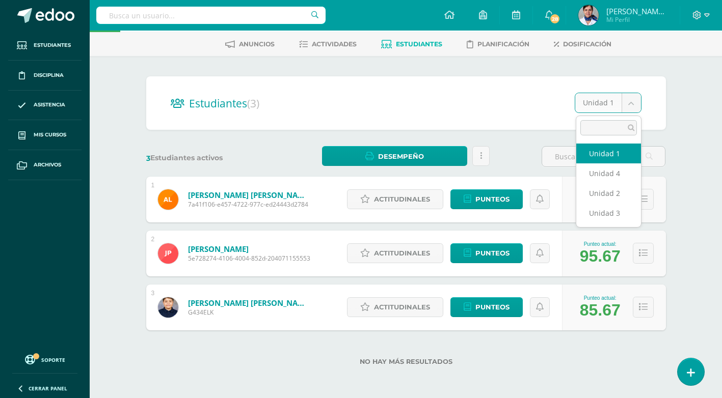
click at [630, 100] on body "Estudiantes Disciplina Asistencia Mis cursos Archivos Soporte Ayuda Reportar un…" at bounding box center [361, 176] width 722 height 443
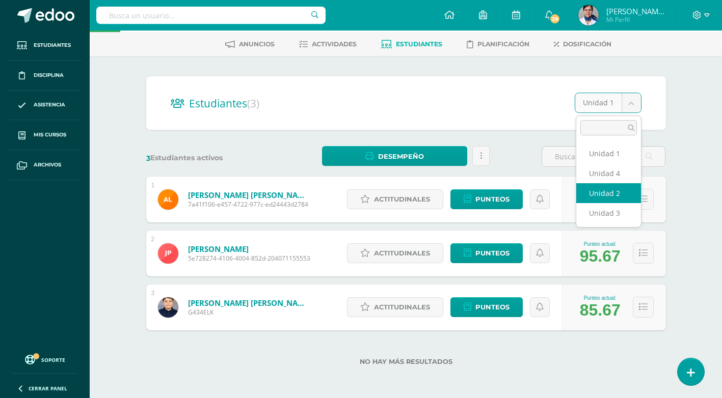
select select "/dashboard/teacher/section/4195/students/?unit=148761"
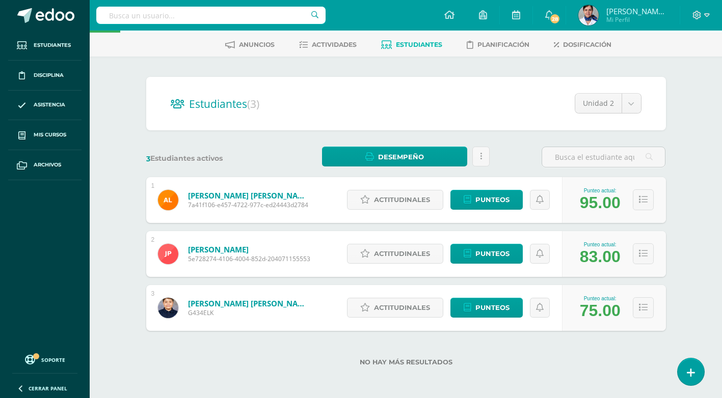
scroll to position [45, 0]
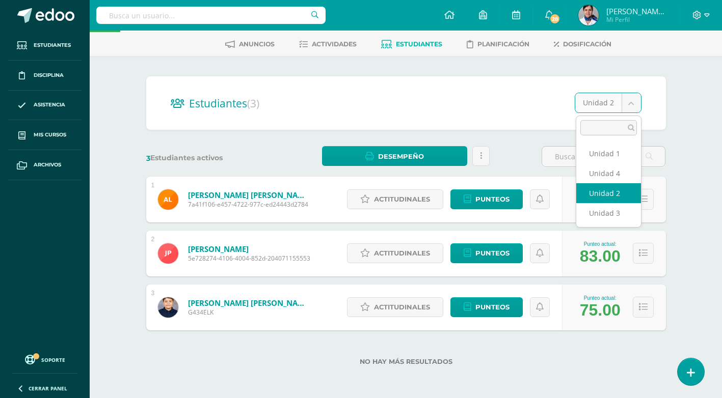
click at [632, 102] on body "Estudiantes Disciplina Asistencia Mis cursos Archivos Soporte Ayuda Reportar un…" at bounding box center [361, 176] width 722 height 443
select select "/dashboard/teacher/section/4195/students/?unit=148764"
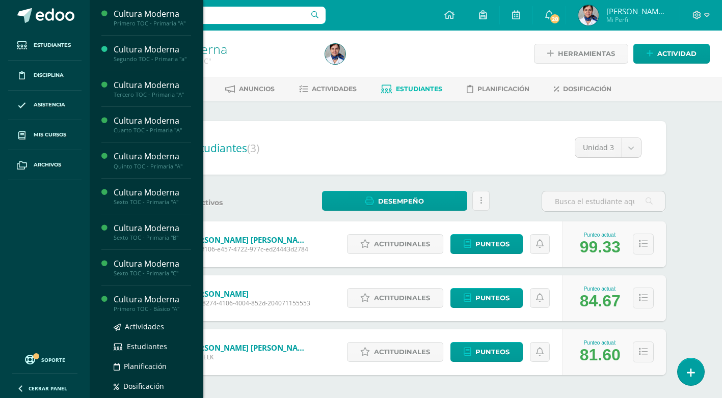
click at [130, 301] on div "Cultura Moderna" at bounding box center [152, 300] width 77 height 12
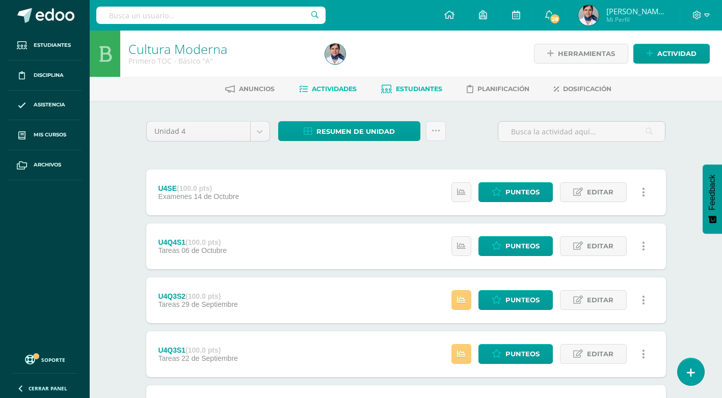
click at [421, 88] on span "Estudiantes" at bounding box center [419, 89] width 46 height 8
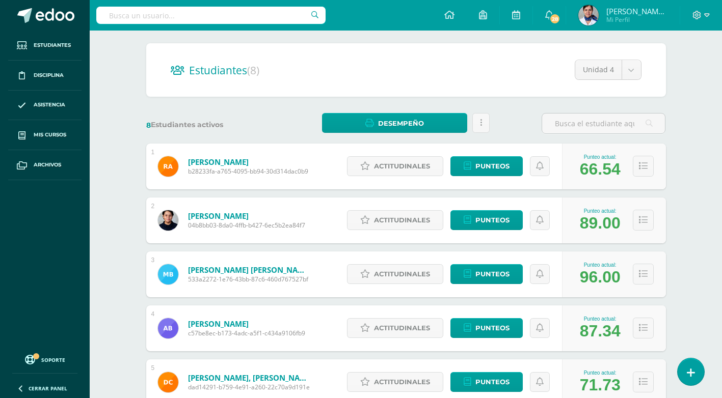
scroll to position [60, 0]
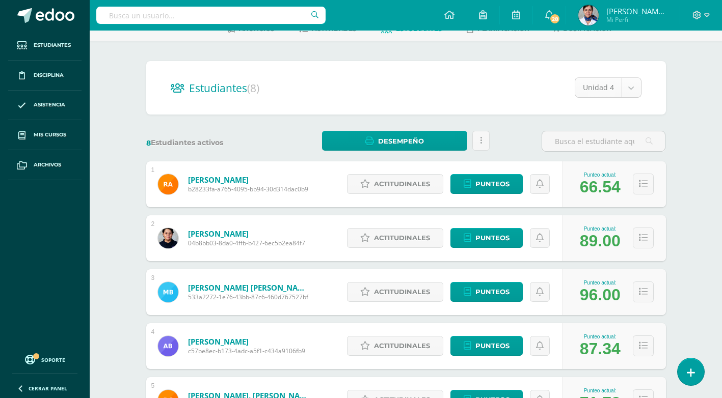
click at [636, 88] on body "Estudiantes Disciplina Asistencia Mis cursos Archivos Soporte Ayuda Reportar un…" at bounding box center [361, 296] width 722 height 713
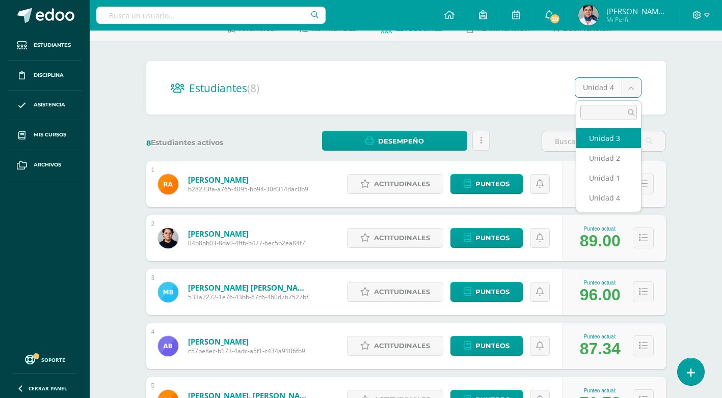
select select "/dashboard/teacher/section/4070/students/?unit=140802"
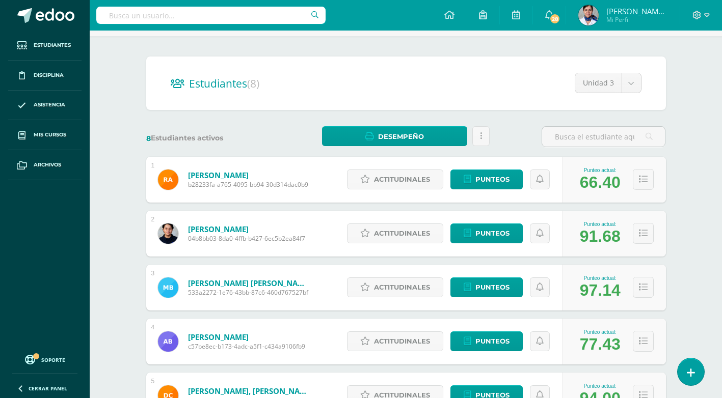
scroll to position [51, 0]
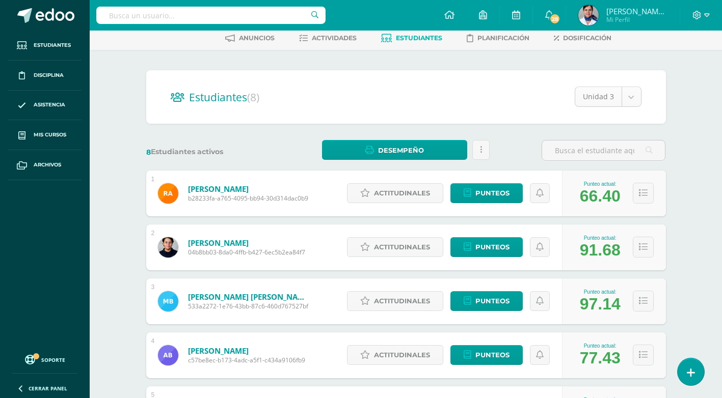
click at [631, 100] on body "Estudiantes Disciplina Asistencia Mis cursos Archivos Soporte Ayuda Reportar un…" at bounding box center [361, 305] width 722 height 713
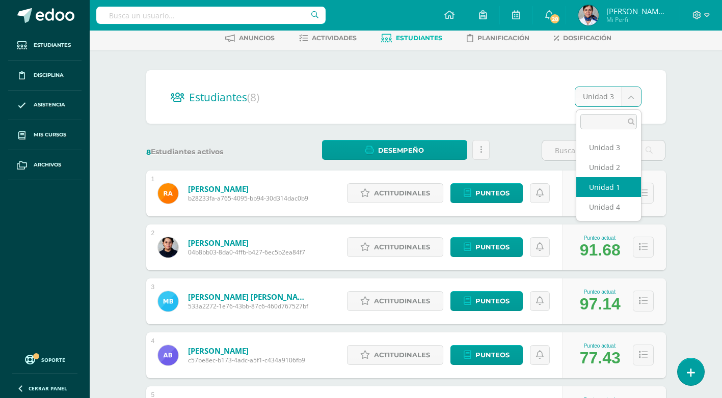
select select "/dashboard/teacher/section/4070/students/?unit=140796"
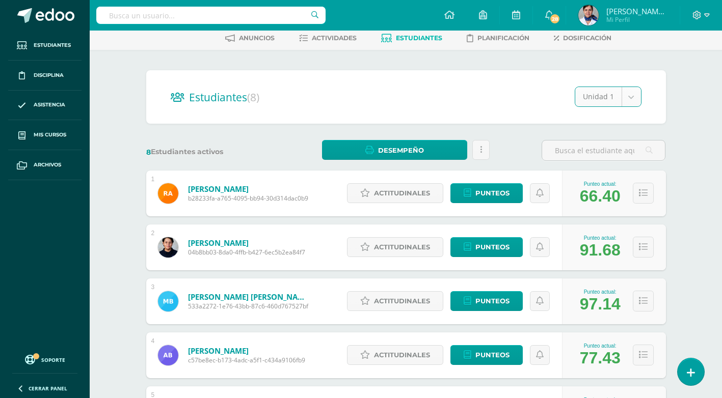
scroll to position [70, 0]
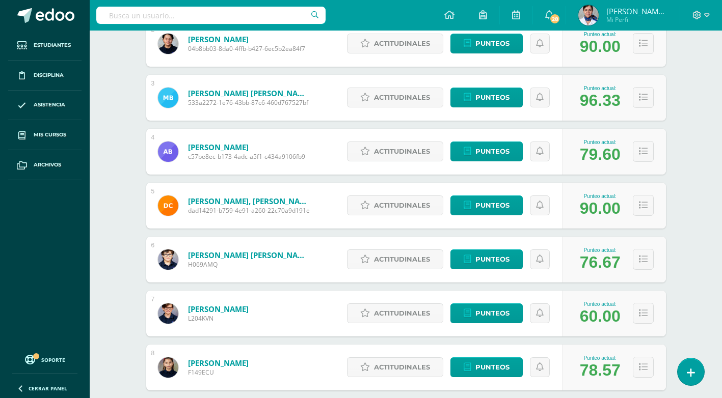
scroll to position [102, 0]
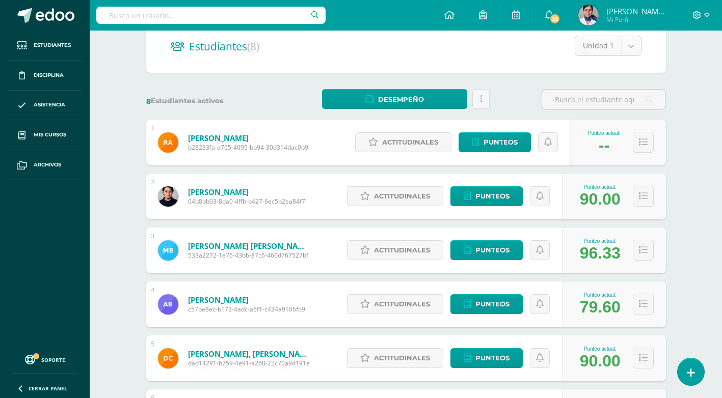
click at [631, 44] on body "Estudiantes Disciplina Asistencia Mis cursos Archivos Soporte Ayuda Reportar un…" at bounding box center [361, 254] width 722 height 713
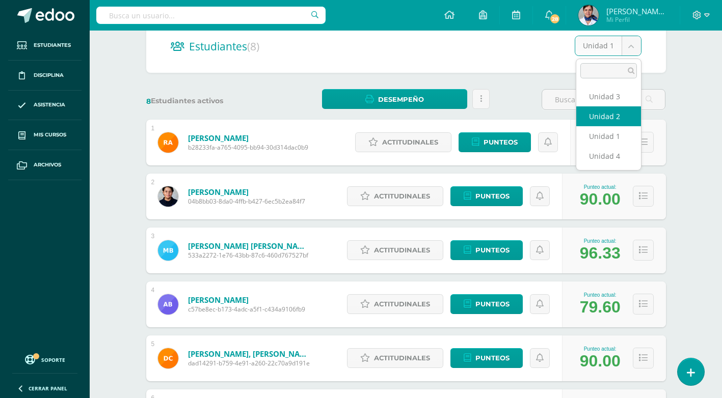
select select "/dashboard/teacher/section/4070/students/?unit=140799"
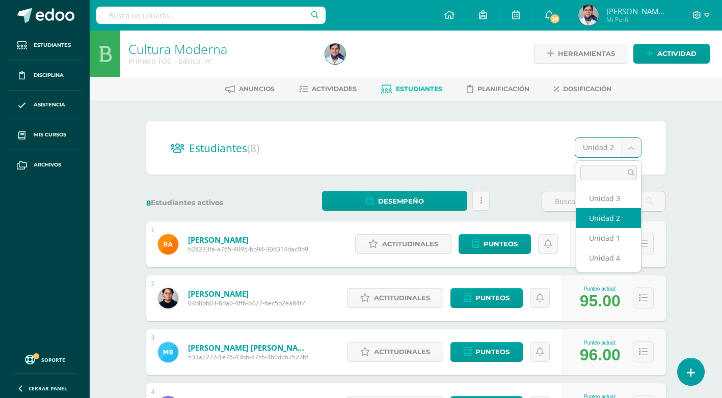
click at [627, 147] on body "Estudiantes Disciplina Asistencia Mis cursos Archivos Soporte Ayuda Reportar un…" at bounding box center [361, 356] width 722 height 713
select select "/dashboard/teacher/section/4070/students/?unit=140802"
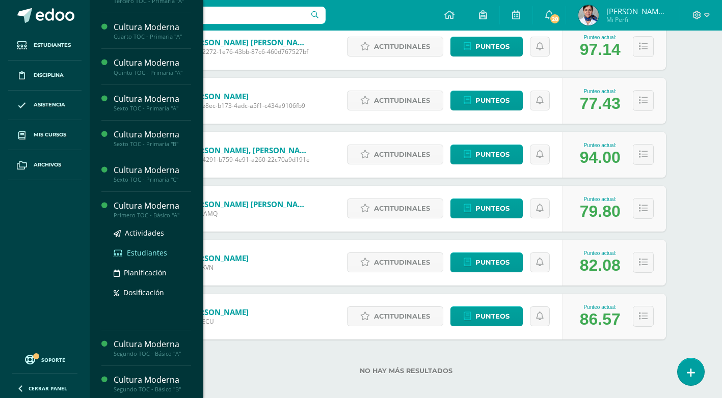
scroll to position [102, 0]
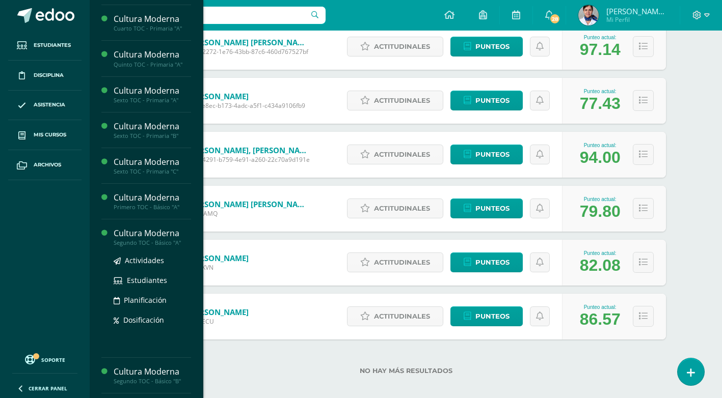
click at [163, 233] on div "Cultura Moderna" at bounding box center [152, 234] width 77 height 12
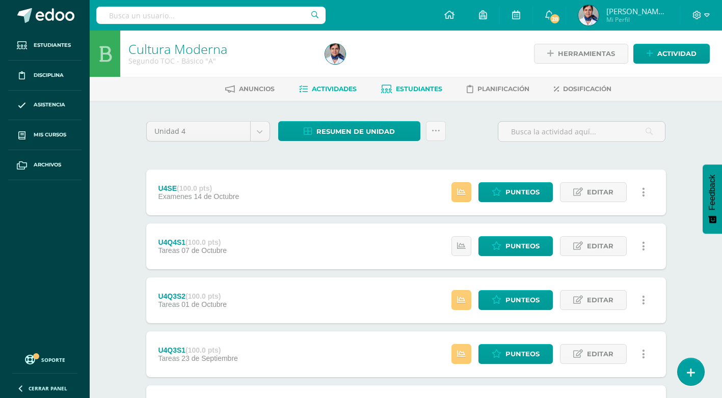
click at [413, 86] on span "Estudiantes" at bounding box center [419, 89] width 46 height 8
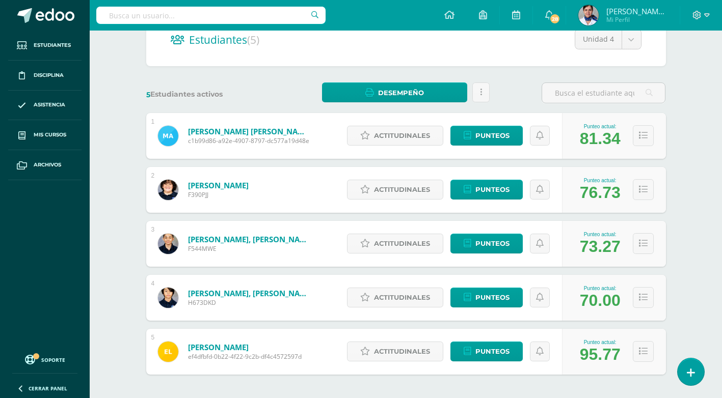
scroll to position [51, 0]
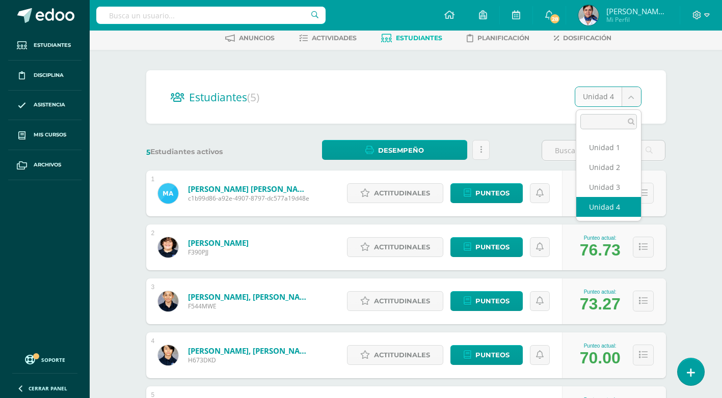
click at [635, 97] on body "Estudiantes Disciplina Asistencia Mis cursos Archivos Soporte Ayuda Reportar un…" at bounding box center [361, 224] width 722 height 551
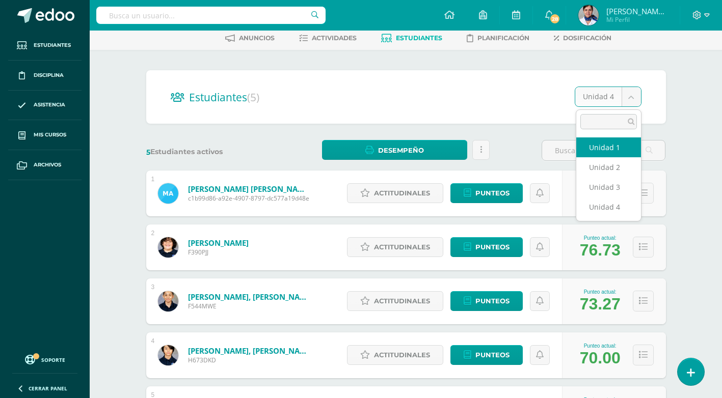
drag, startPoint x: 604, startPoint y: 147, endPoint x: 655, endPoint y: 123, distance: 56.1
select select "/dashboard/teacher/section/4099/students/?unit=143440"
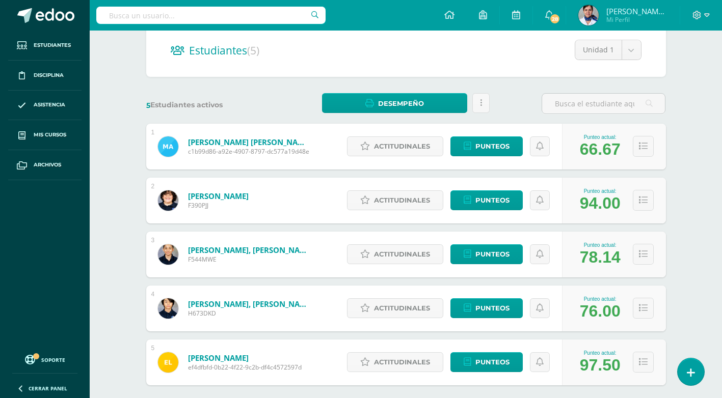
scroll to position [102, 0]
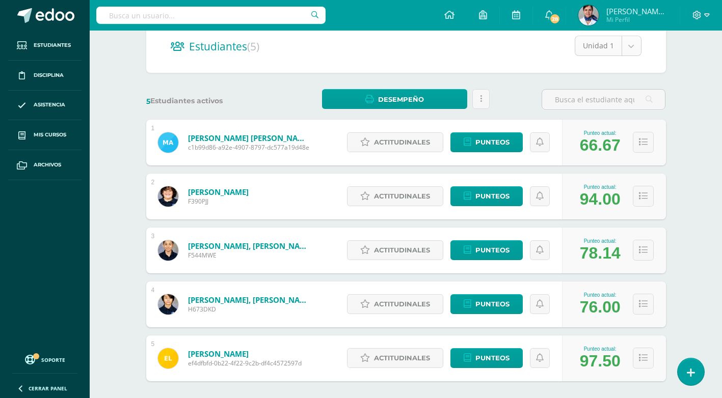
click at [630, 44] on body "Estudiantes Disciplina Asistencia Mis cursos Archivos Soporte Ayuda Reportar un…" at bounding box center [361, 173] width 722 height 551
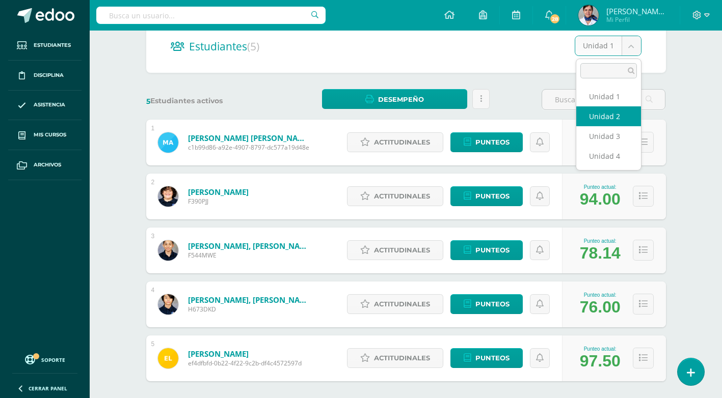
select select "/dashboard/teacher/section/4099/students/?unit=143443"
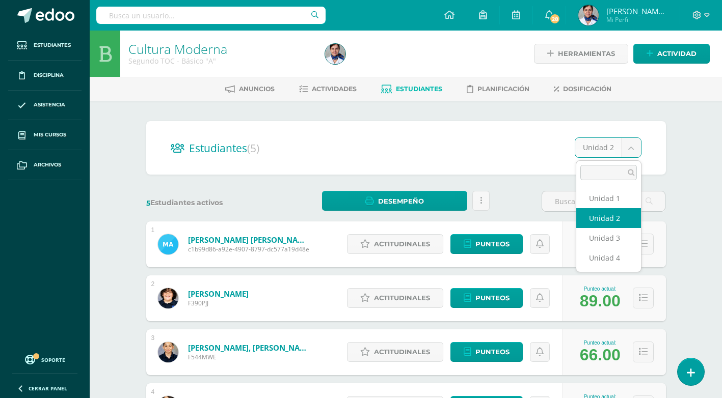
click at [629, 145] on body "Estudiantes Disciplina Asistencia Mis cursos Archivos Soporte Ayuda Reportar un…" at bounding box center [361, 275] width 722 height 551
select select "/dashboard/teacher/section/4099/students/?unit=143446"
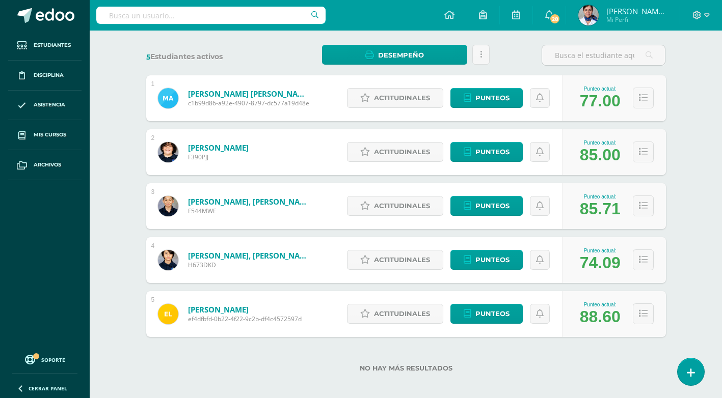
scroll to position [153, 0]
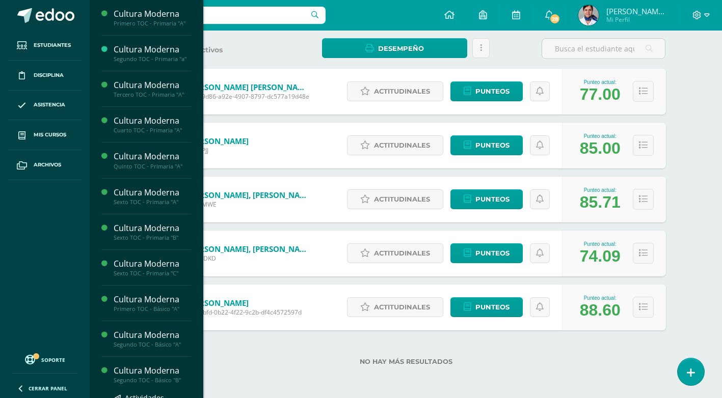
click at [167, 373] on div "Cultura Moderna" at bounding box center [152, 371] width 77 height 12
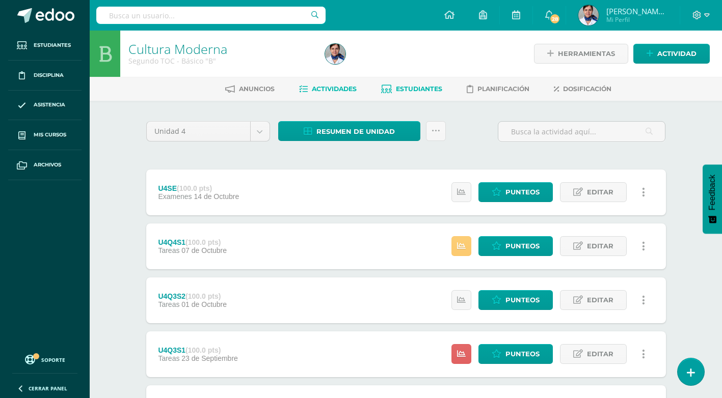
click at [417, 87] on span "Estudiantes" at bounding box center [419, 89] width 46 height 8
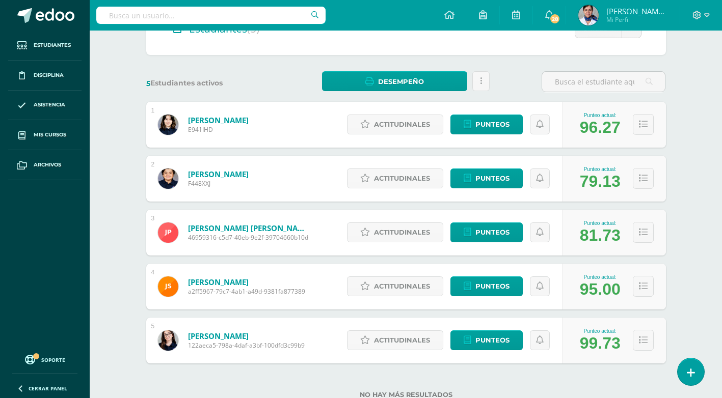
scroll to position [102, 0]
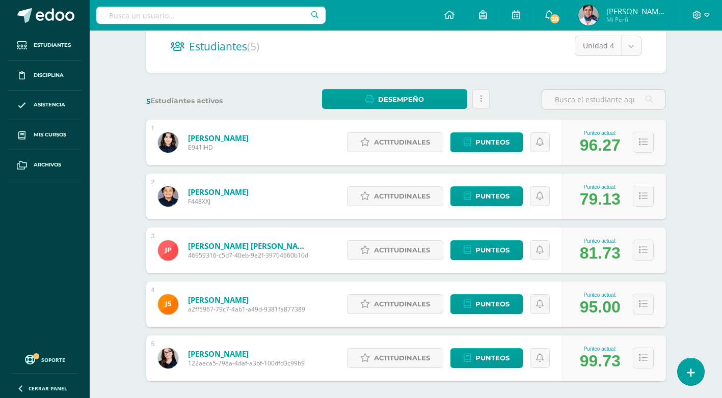
click at [630, 45] on body "Estudiantes Disciplina Asistencia Mis cursos Archivos Soporte Ayuda Reportar un…" at bounding box center [361, 173] width 722 height 551
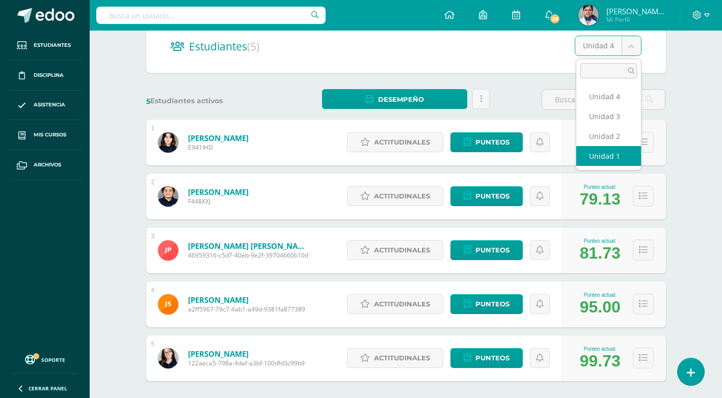
select select "/dashboard/teacher/section/4118/students/?unit=143687"
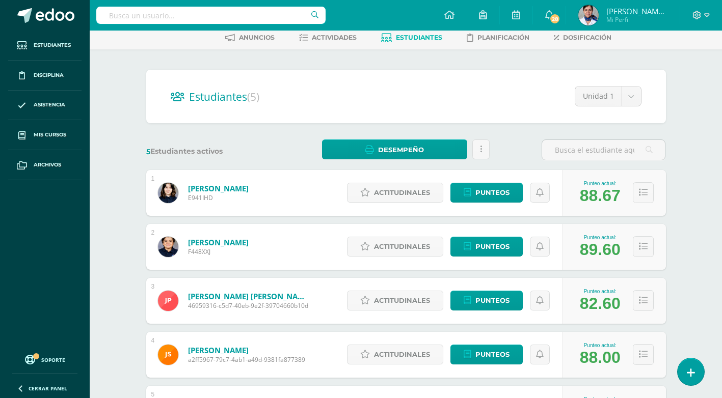
scroll to position [51, 0]
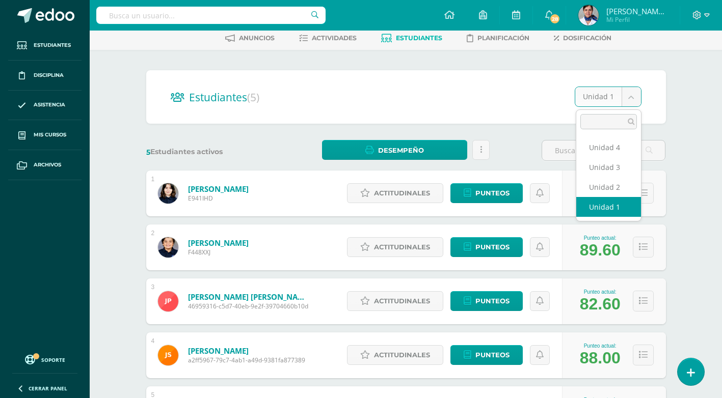
click at [631, 97] on body "Estudiantes Disciplina Asistencia Mis cursos Archivos Soporte Ayuda Reportar un…" at bounding box center [361, 224] width 722 height 551
select select "/dashboard/teacher/section/4118/students/?unit=143690"
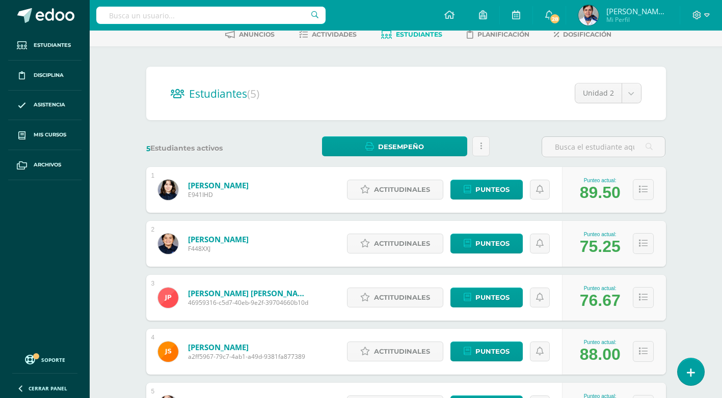
scroll to position [51, 0]
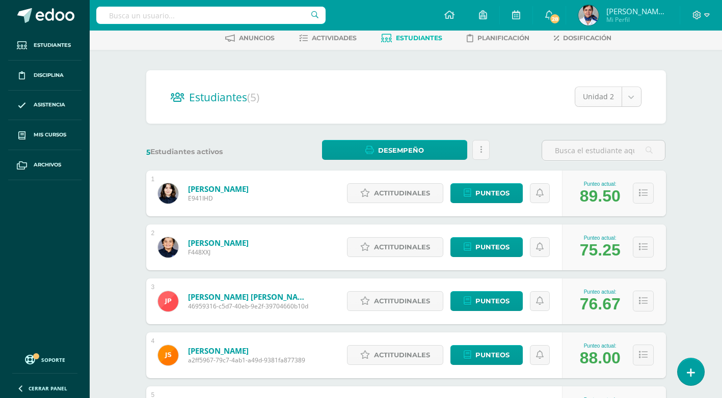
click at [633, 98] on body "Estudiantes Disciplina Asistencia Mis cursos Archivos Soporte Ayuda Reportar un…" at bounding box center [361, 224] width 722 height 551
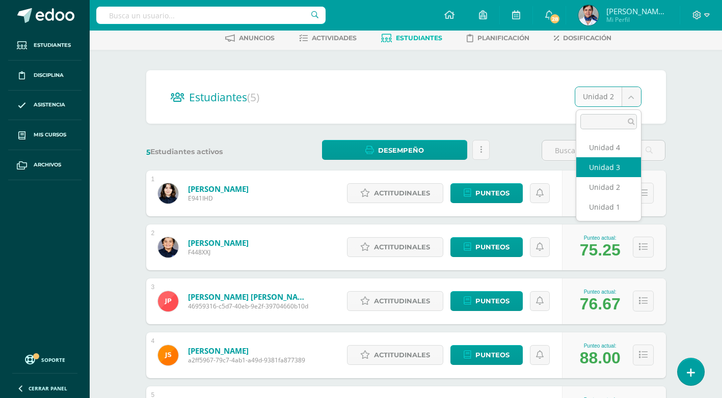
select select "/dashboard/teacher/section/4118/students/?unit=143693"
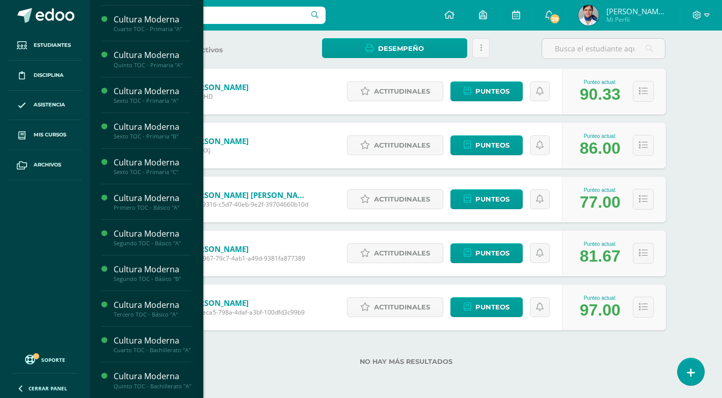
scroll to position [116, 0]
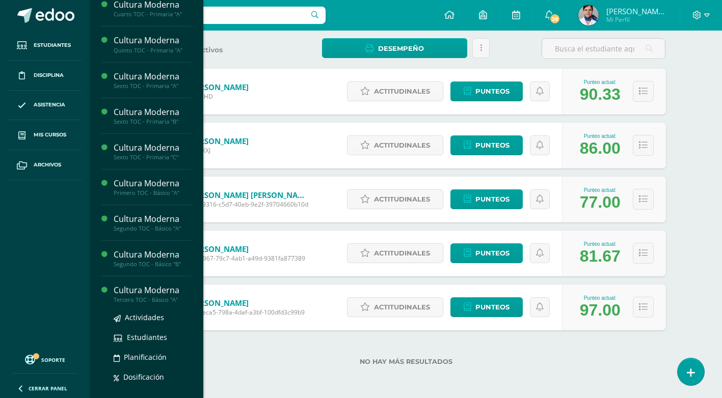
click at [162, 288] on div "Cultura Moderna" at bounding box center [152, 291] width 77 height 12
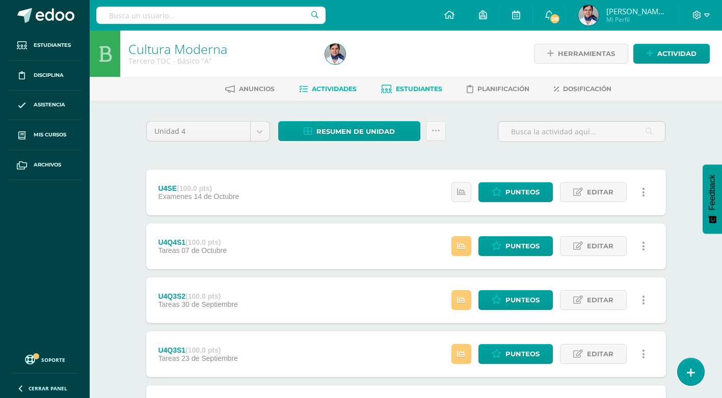
click at [419, 87] on span "Estudiantes" at bounding box center [419, 89] width 46 height 8
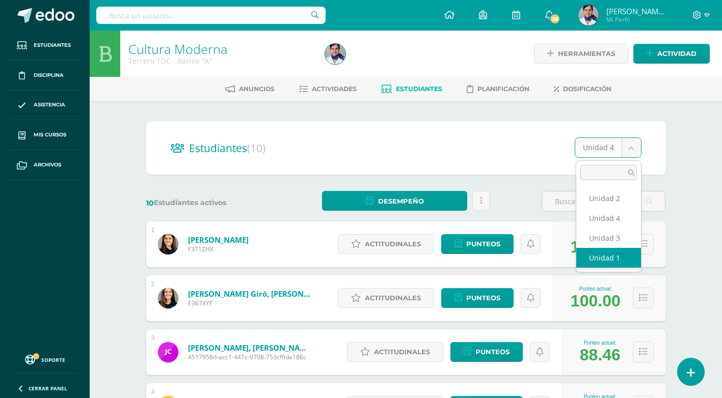
select select "/dashboard/teacher/section/4125/students/?unit=145011"
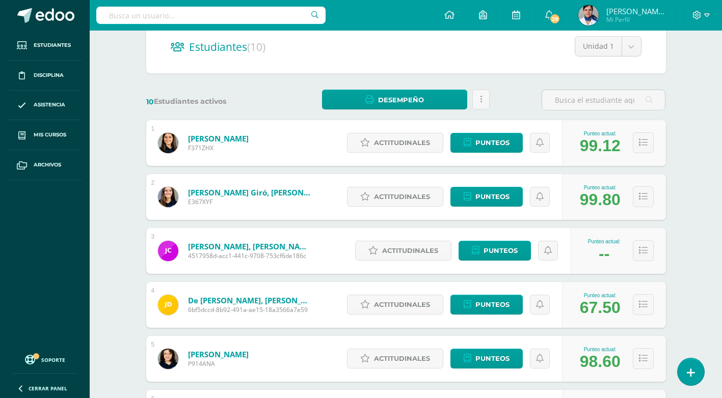
scroll to position [51, 0]
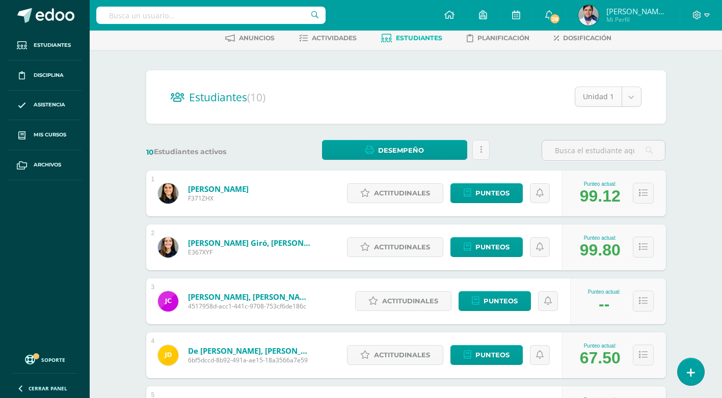
click at [632, 95] on body "Estudiantes Disciplina Asistencia Mis cursos Archivos Soporte Ayuda Reportar un…" at bounding box center [361, 359] width 722 height 821
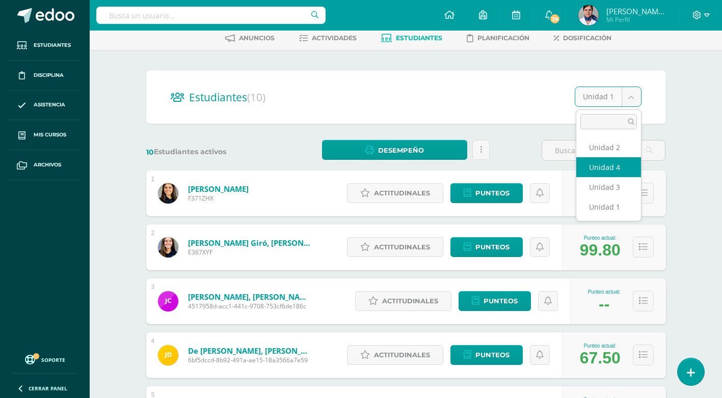
select select "/dashboard/teacher/section/4125/students/?unit=145020"
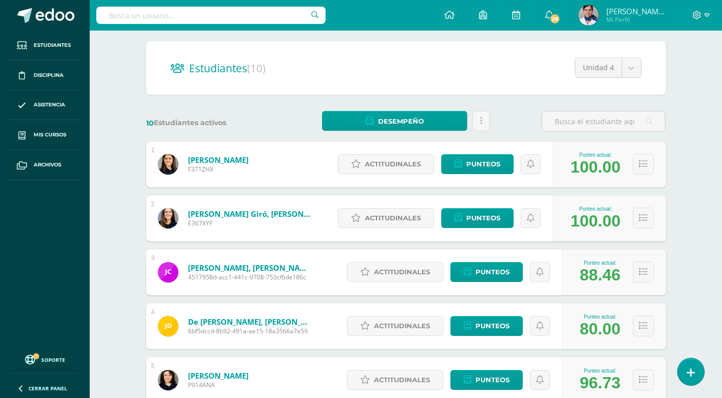
scroll to position [63, 0]
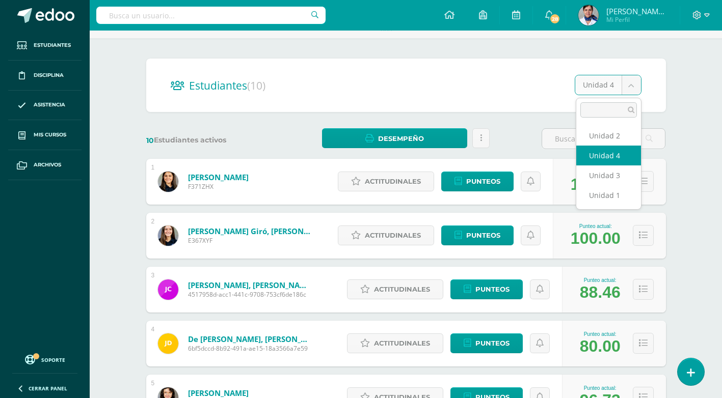
click at [631, 85] on body "Estudiantes Disciplina Asistencia Mis cursos Archivos Soporte Ayuda Reportar un…" at bounding box center [361, 347] width 722 height 821
select select "/dashboard/teacher/section/4125/students/?unit=145014"
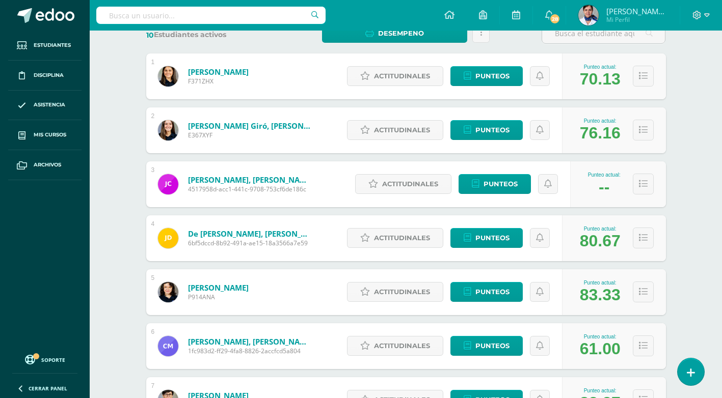
scroll to position [66, 0]
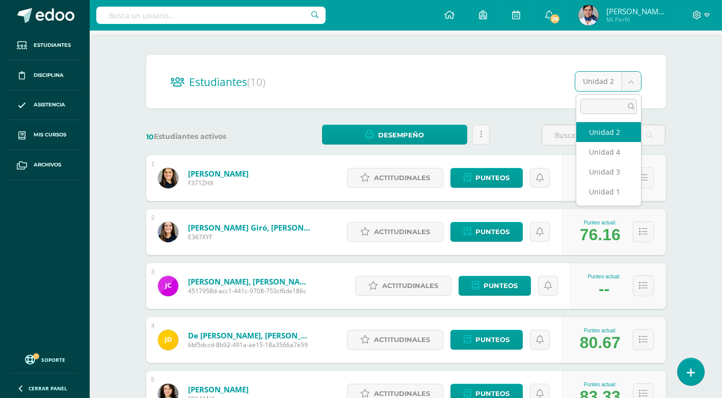
click at [631, 79] on body "Estudiantes Disciplina Asistencia Mis cursos Archivos Soporte Ayuda Reportar un…" at bounding box center [361, 344] width 722 height 821
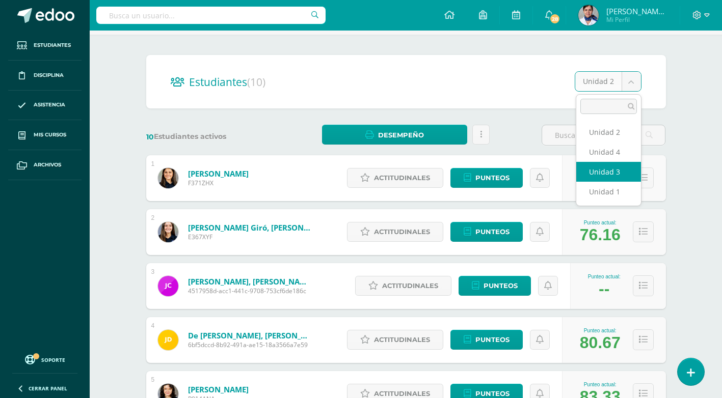
select select "/dashboard/teacher/section/4125/students/?unit=145017"
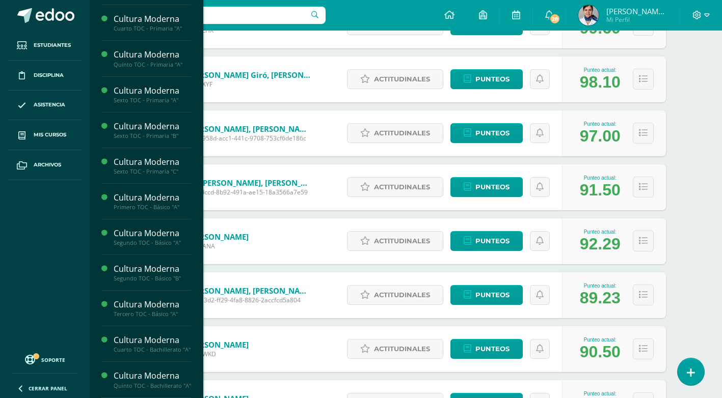
scroll to position [103, 0]
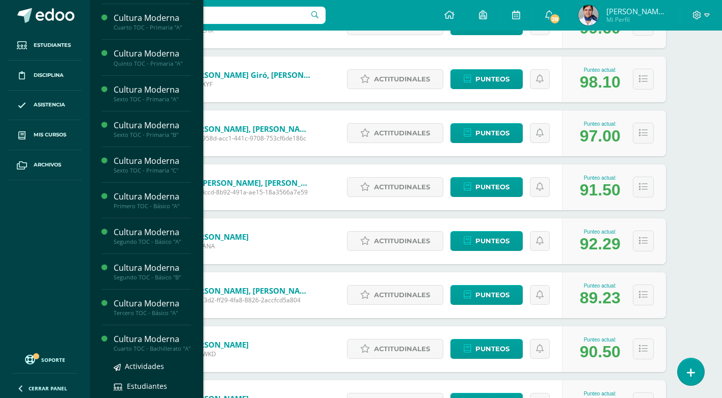
click at [152, 339] on div "Cultura Moderna" at bounding box center [152, 340] width 77 height 12
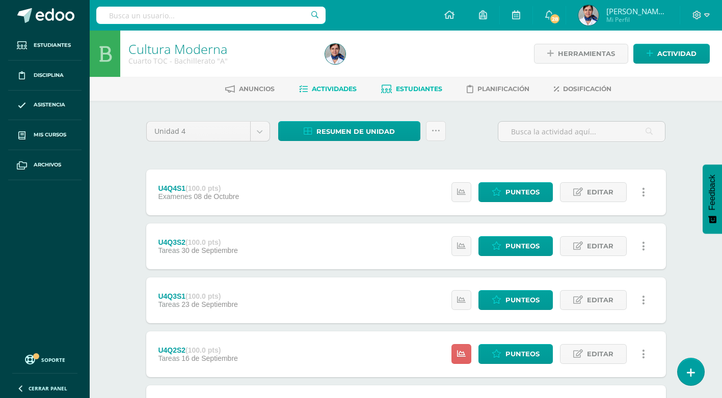
click at [428, 86] on span "Estudiantes" at bounding box center [419, 89] width 46 height 8
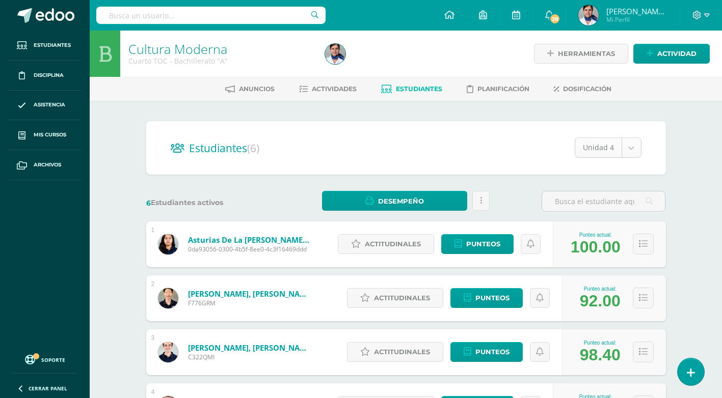
click at [631, 149] on body "Estudiantes Disciplina Asistencia Mis cursos Archivos Soporte Ayuda Reportar un…" at bounding box center [361, 302] width 722 height 605
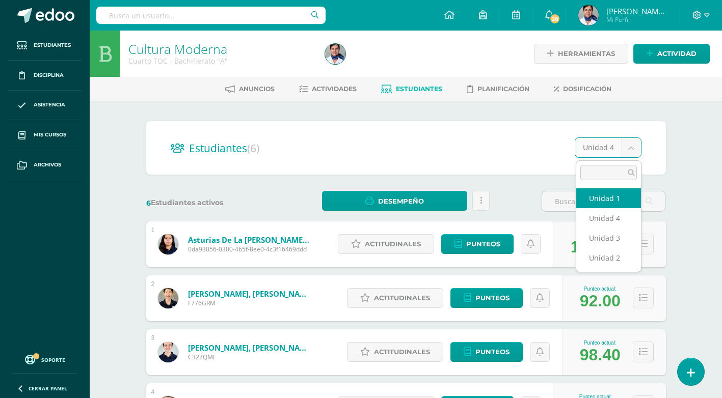
select select "/dashboard/teacher/section/4147/students/?unit=146896"
click at [632, 145] on body "Estudiantes Disciplina Asistencia Mis cursos Archivos Soporte Ayuda Reportar un…" at bounding box center [361, 302] width 722 height 605
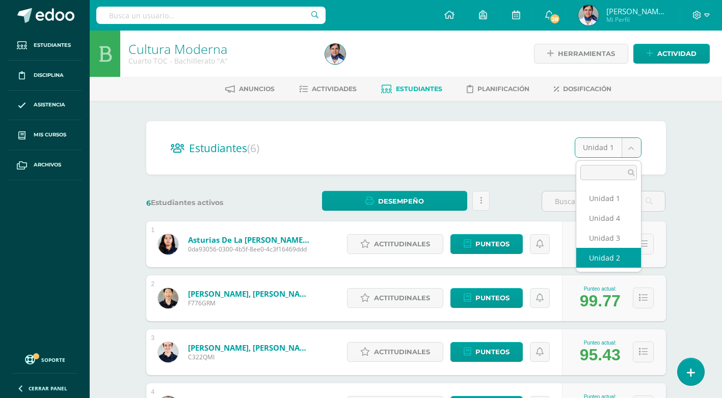
select select "/dashboard/teacher/section/4147/students/?unit=146899"
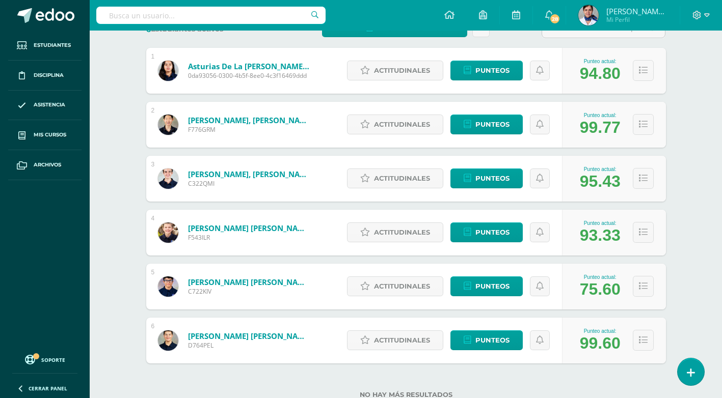
scroll to position [156, 0]
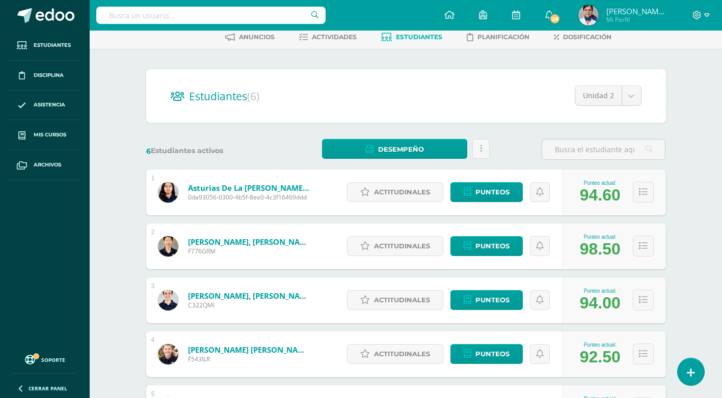
scroll to position [51, 0]
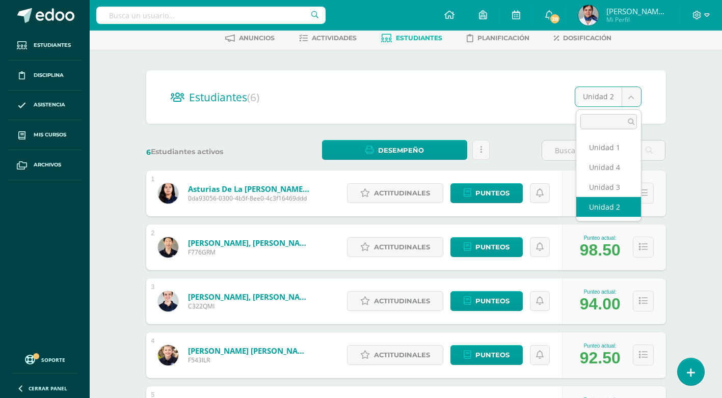
click at [629, 96] on body "Estudiantes Disciplina Asistencia Mis cursos Archivos Soporte Ayuda Reportar un…" at bounding box center [361, 251] width 722 height 605
select select "/dashboard/teacher/section/4147/students/?unit=146902"
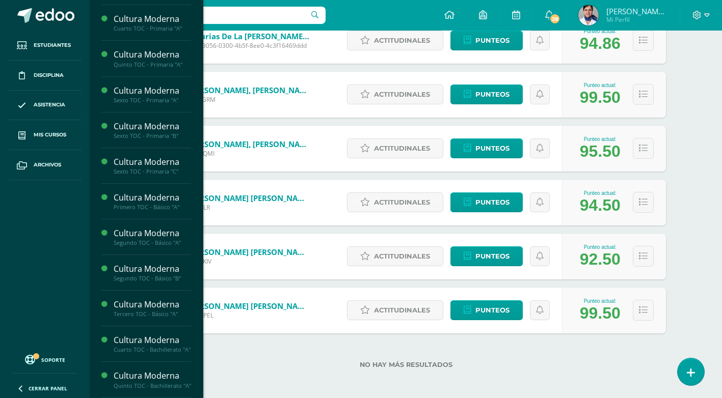
scroll to position [116, 0]
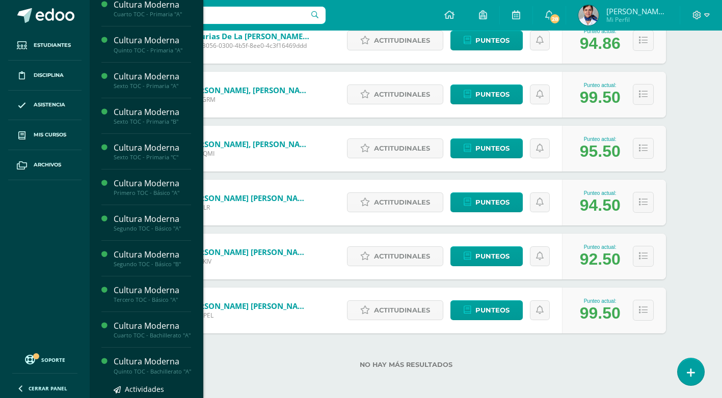
click at [147, 366] on div "Cultura Moderna" at bounding box center [152, 362] width 77 height 12
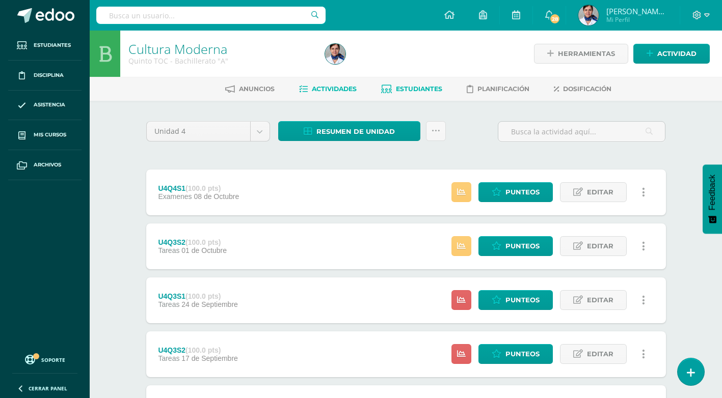
click at [416, 83] on link "Estudiantes" at bounding box center [411, 89] width 61 height 16
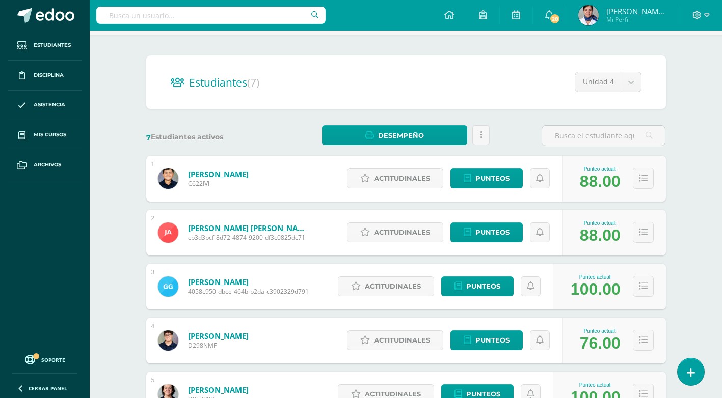
scroll to position [57, 0]
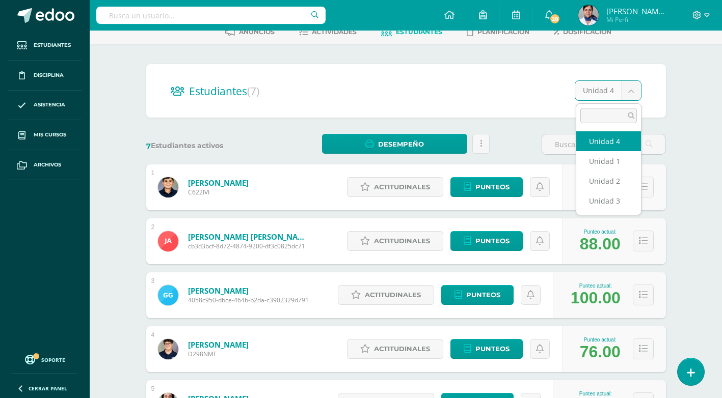
click at [631, 91] on body "Estudiantes Disciplina Asistencia Mis cursos Archivos Soporte Ayuda Reportar un…" at bounding box center [361, 272] width 722 height 659
select select "/dashboard/teacher/section/4169/students/?unit=148267"
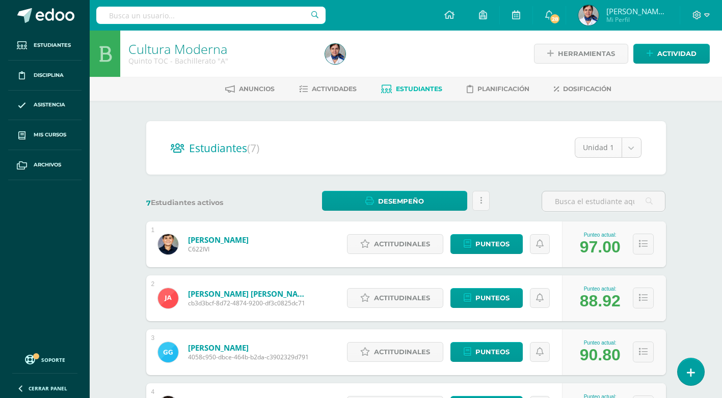
click at [631, 147] on body "Estudiantes Disciplina Asistencia Mis cursos Archivos Soporte Ayuda Reportar un…" at bounding box center [361, 329] width 722 height 659
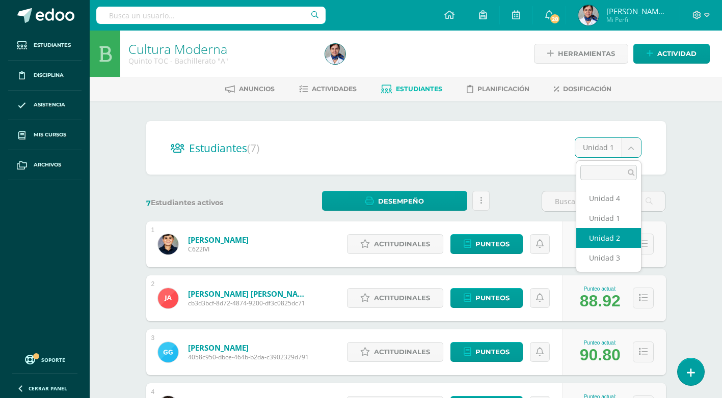
select select "/dashboard/teacher/section/4169/students/?unit=148270"
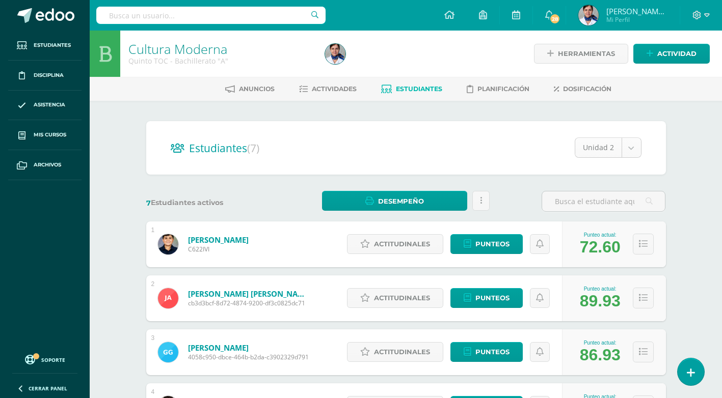
click at [632, 149] on body "Estudiantes Disciplina Asistencia Mis cursos Archivos Soporte Ayuda Reportar un…" at bounding box center [361, 329] width 722 height 659
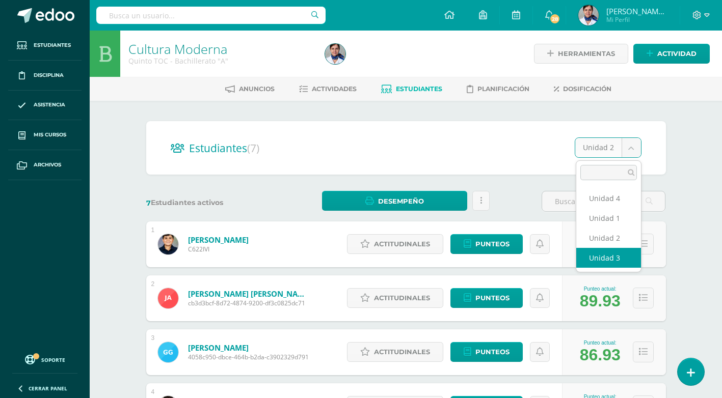
select select "/dashboard/teacher/section/4169/students/?unit=148273"
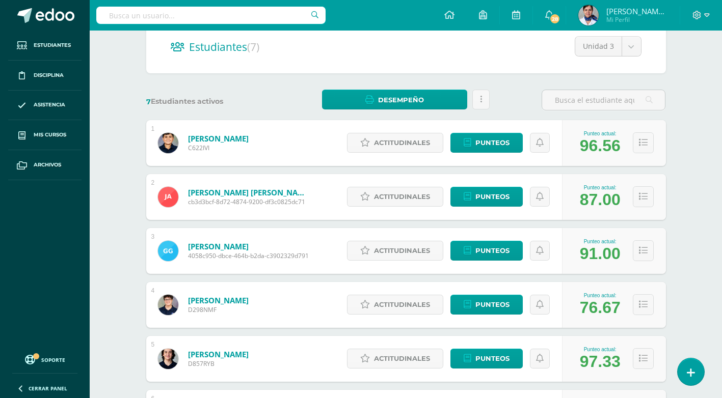
scroll to position [102, 0]
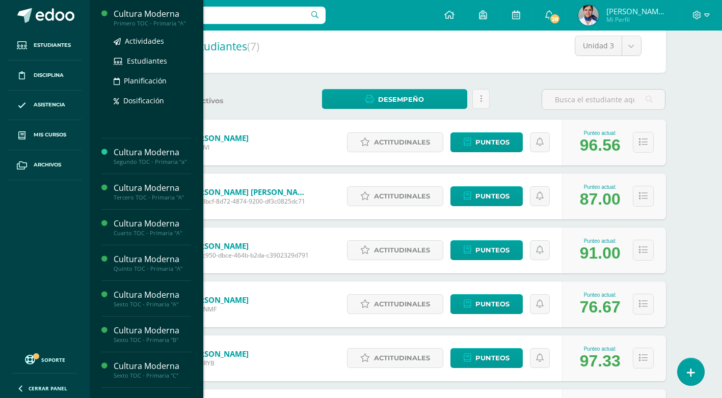
click at [154, 12] on div "Cultura Moderna" at bounding box center [152, 14] width 77 height 12
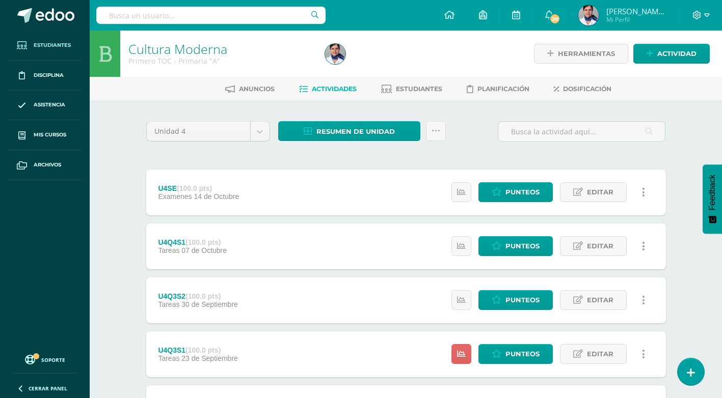
click at [48, 43] on span "Estudiantes" at bounding box center [52, 45] width 37 height 8
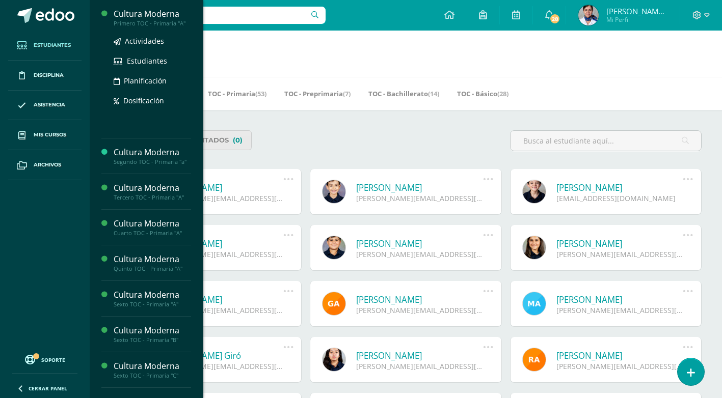
click at [154, 14] on div "Cultura Moderna" at bounding box center [152, 14] width 77 height 12
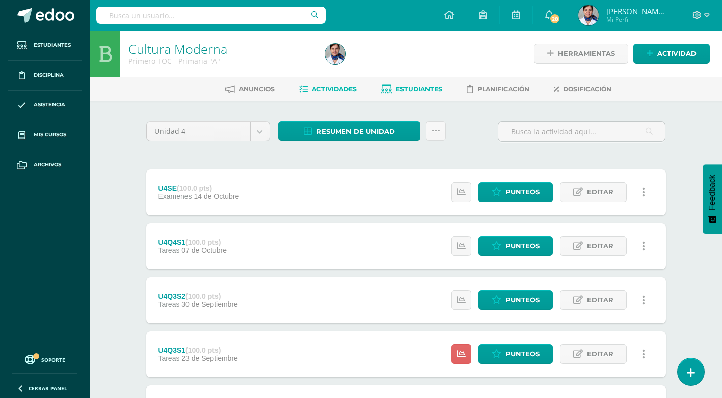
click at [412, 90] on span "Estudiantes" at bounding box center [419, 89] width 46 height 8
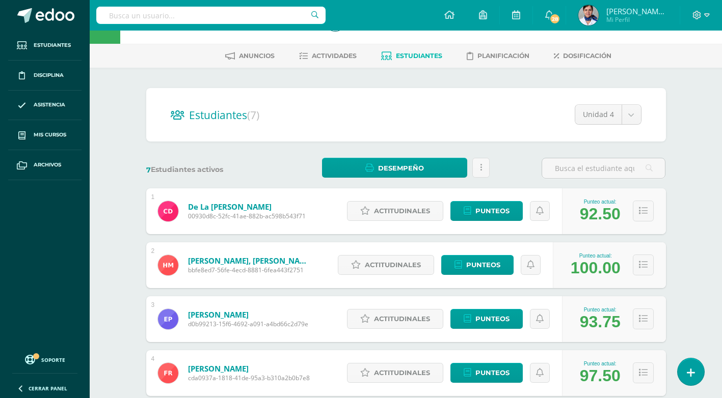
scroll to position [51, 0]
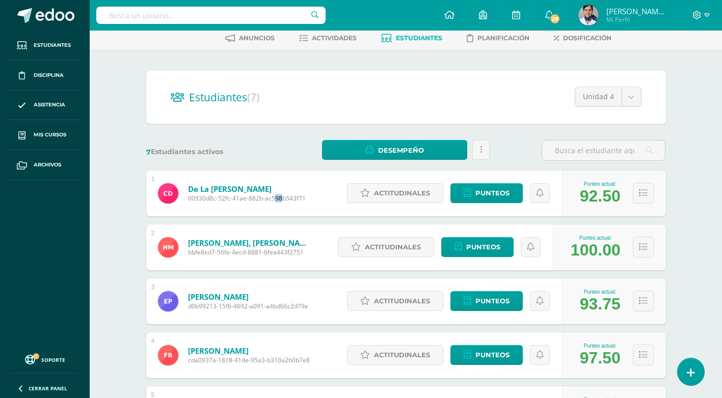
drag, startPoint x: 272, startPoint y: 202, endPoint x: 281, endPoint y: 196, distance: 10.3
click at [281, 196] on span "00930d8c-52fc-41ae-882b-ac598b543f71" at bounding box center [247, 198] width 118 height 9
drag, startPoint x: 281, startPoint y: 196, endPoint x: 269, endPoint y: 153, distance: 44.4
click at [269, 153] on label "7 Estudiantes activos" at bounding box center [208, 152] width 124 height 10
click at [192, 188] on link "De la Cruz Castañeda, Catalina" at bounding box center [247, 189] width 118 height 10
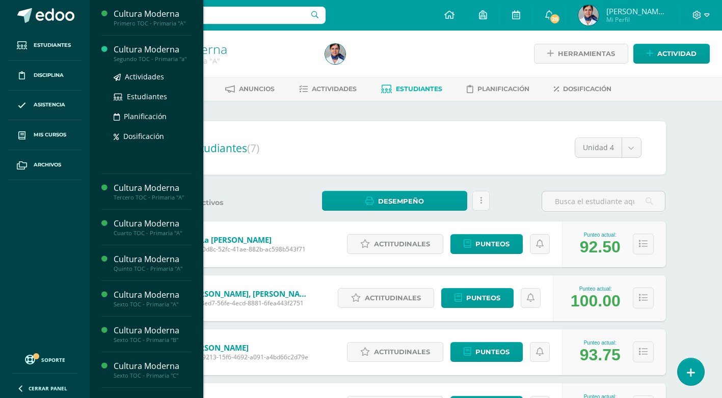
click at [159, 49] on div "Cultura Moderna" at bounding box center [152, 50] width 77 height 12
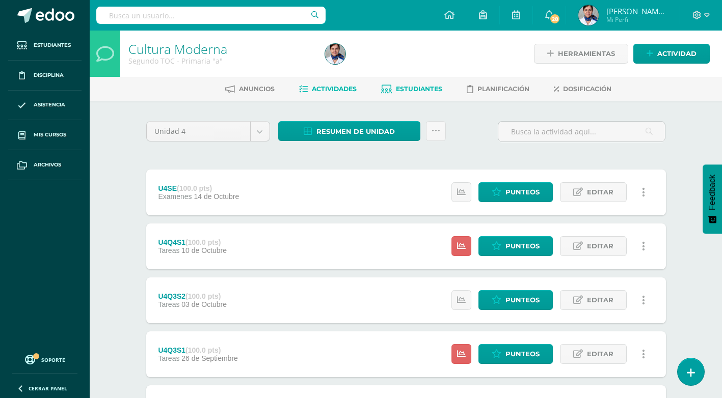
click at [405, 90] on span "Estudiantes" at bounding box center [419, 89] width 46 height 8
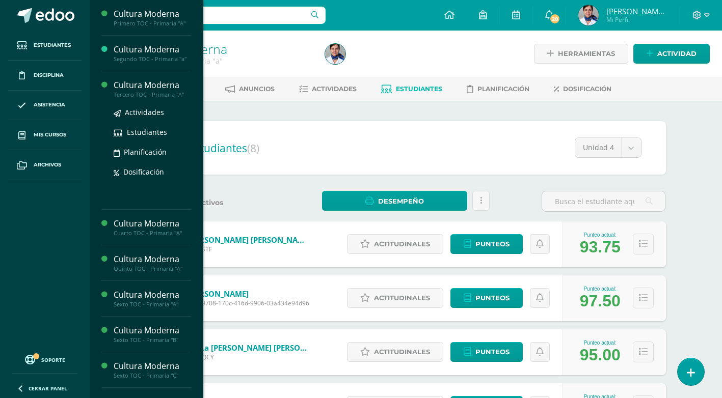
click at [157, 85] on div "Cultura Moderna" at bounding box center [152, 85] width 77 height 12
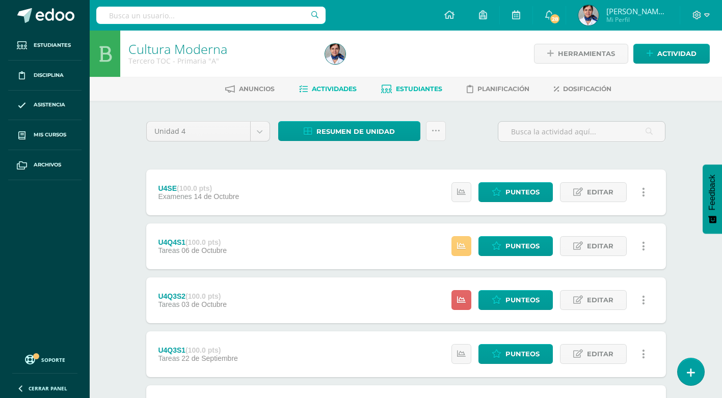
click at [426, 88] on span "Estudiantes" at bounding box center [419, 89] width 46 height 8
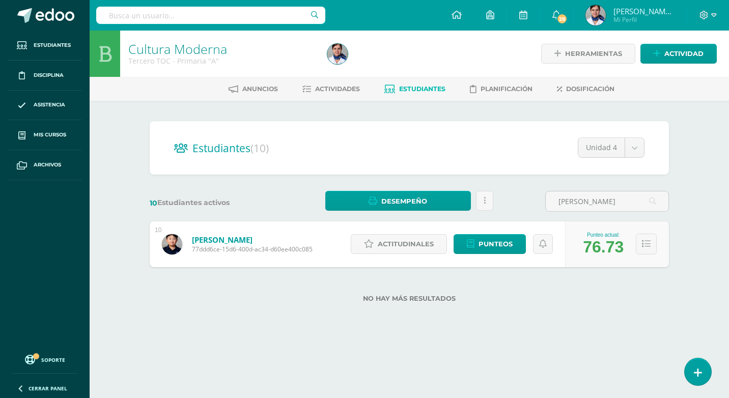
type input "Kim An"
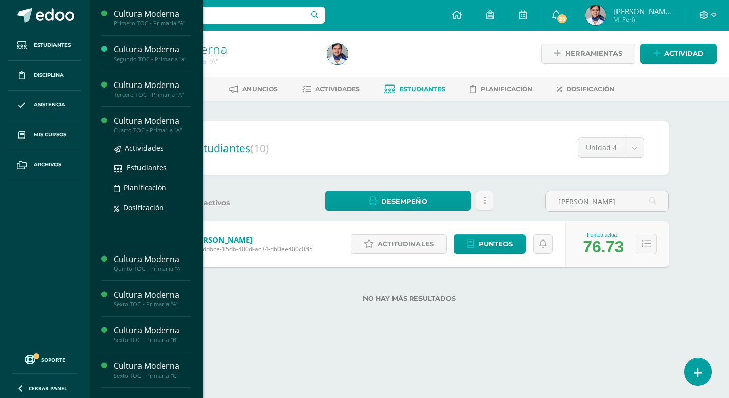
click at [155, 119] on div "Cultura Moderna" at bounding box center [152, 121] width 77 height 12
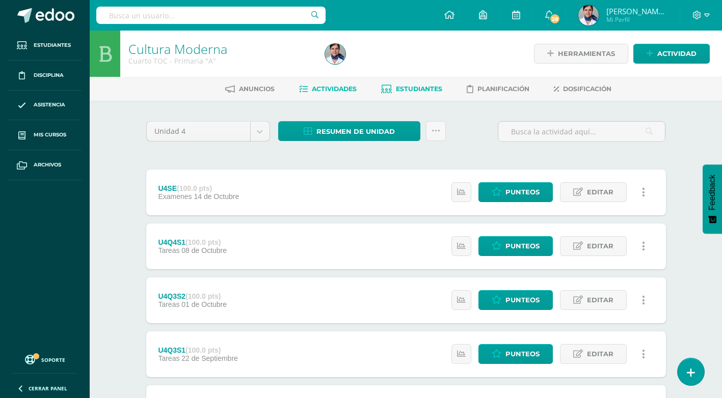
click at [423, 88] on span "Estudiantes" at bounding box center [419, 89] width 46 height 8
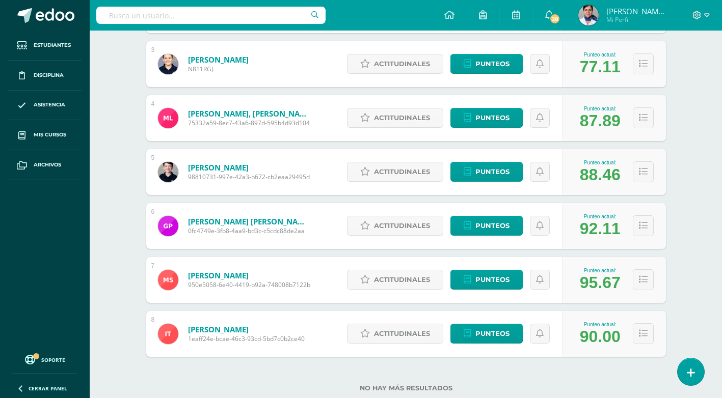
scroll to position [306, 0]
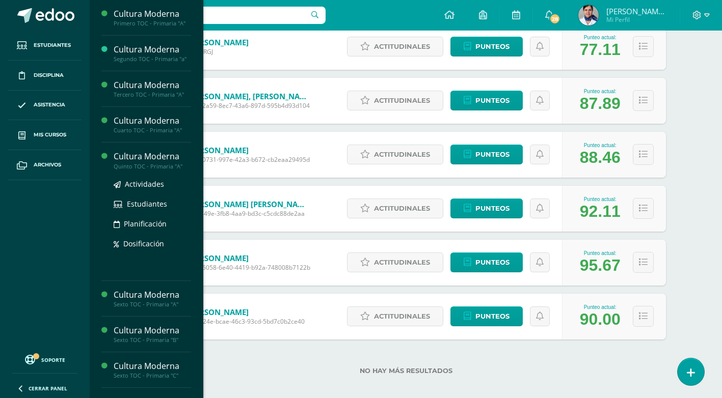
click at [157, 157] on div "Cultura Moderna" at bounding box center [152, 157] width 77 height 12
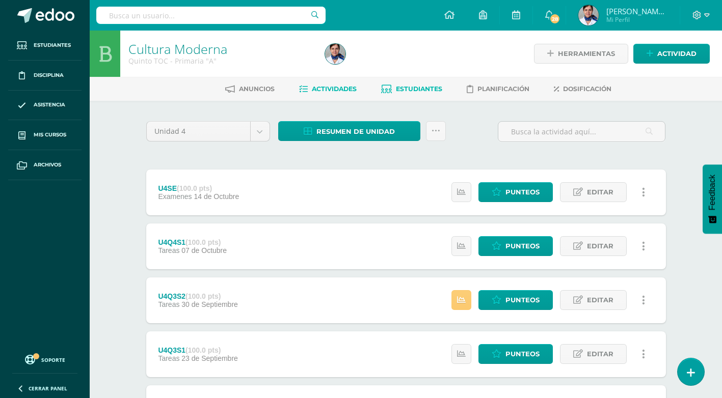
click at [424, 90] on span "Estudiantes" at bounding box center [419, 89] width 46 height 8
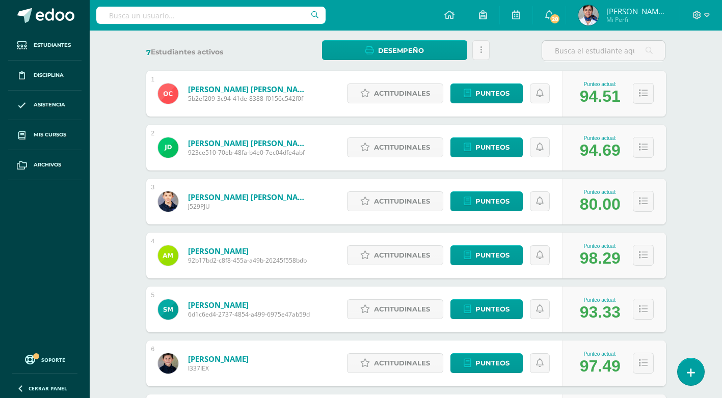
scroll to position [153, 0]
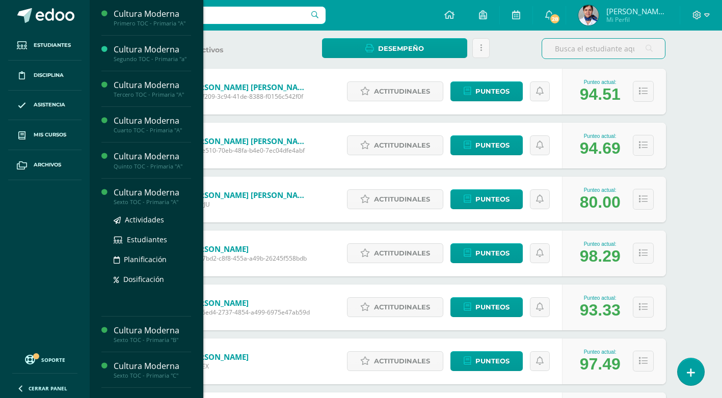
click at [167, 189] on div "Cultura Moderna" at bounding box center [152, 193] width 77 height 12
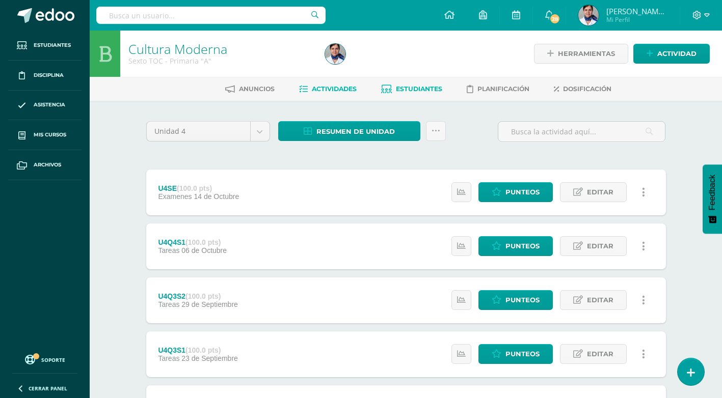
click at [416, 89] on span "Estudiantes" at bounding box center [419, 89] width 46 height 8
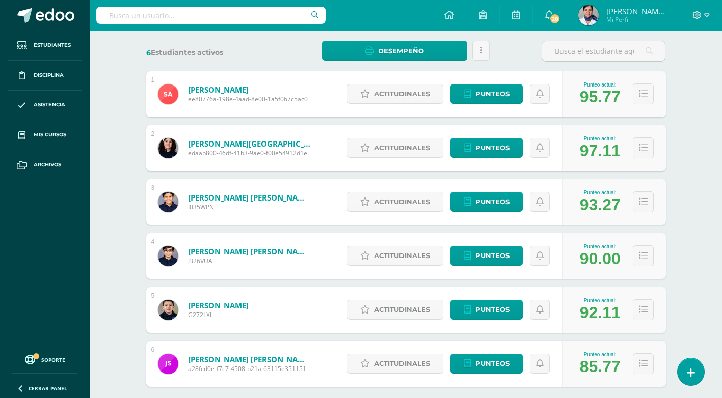
scroll to position [153, 0]
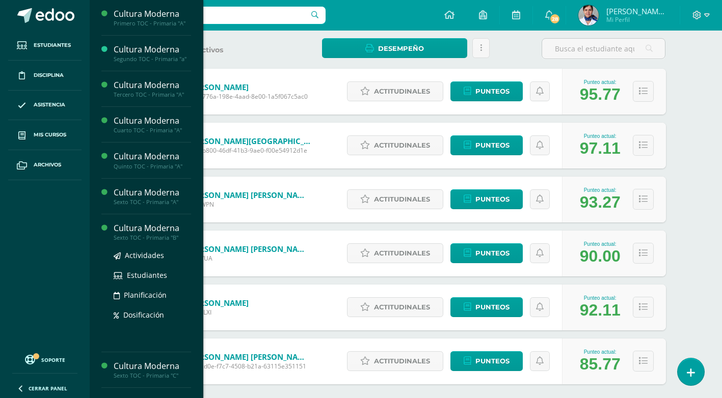
click at [168, 230] on div "Cultura Moderna" at bounding box center [152, 229] width 77 height 12
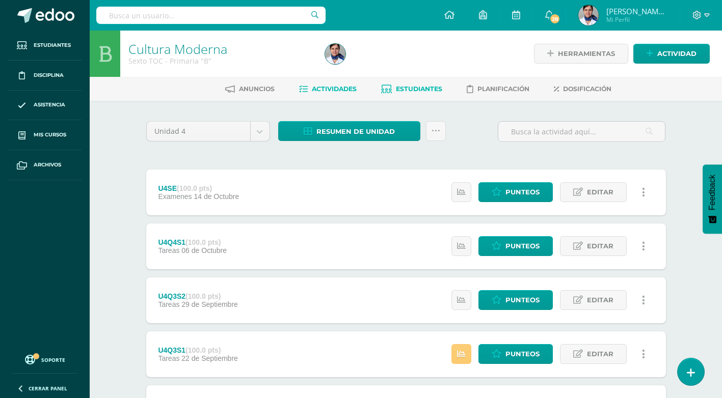
click at [417, 87] on span "Estudiantes" at bounding box center [419, 89] width 46 height 8
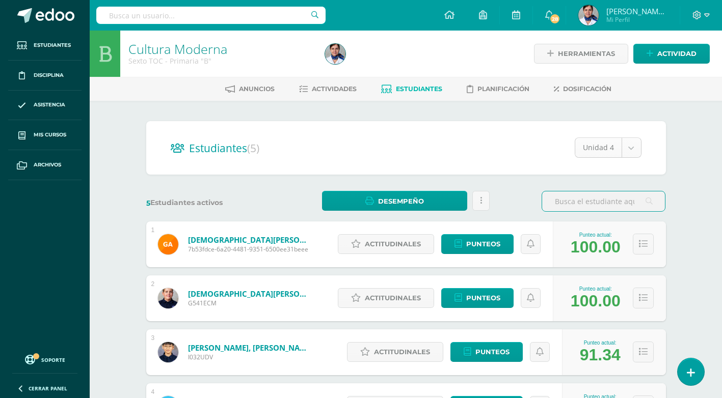
click at [631, 149] on body "Estudiantes Disciplina Asistencia Mis cursos Archivos Soporte Ayuda Reportar un…" at bounding box center [361, 275] width 722 height 551
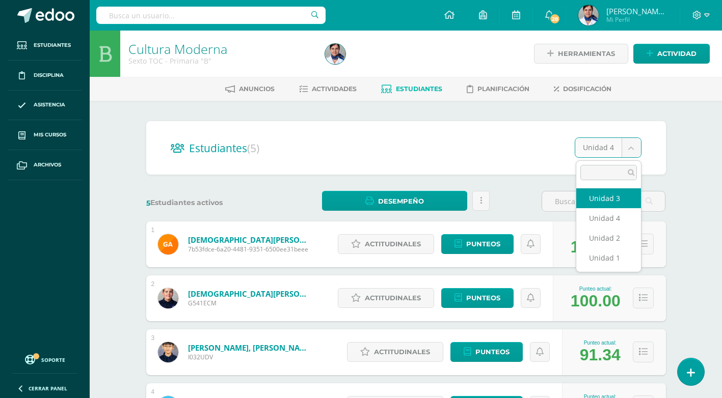
select select "/dashboard/teacher/section/4061/students/?unit=139346"
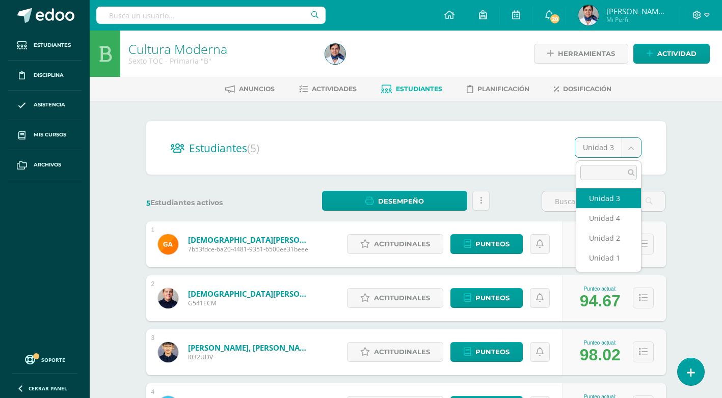
click at [630, 148] on body "Estudiantes Disciplina Asistencia Mis cursos Archivos Soporte Ayuda Reportar un…" at bounding box center [361, 275] width 722 height 551
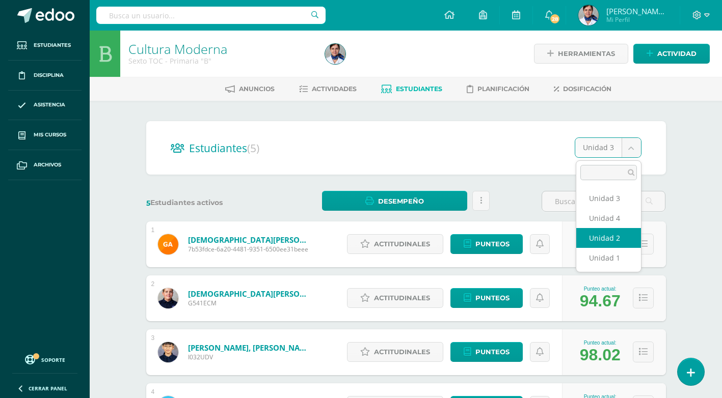
select select "/dashboard/teacher/section/4061/students/?unit=139343"
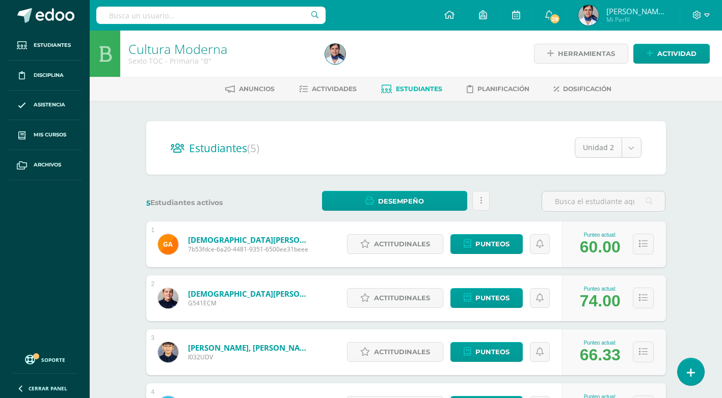
click at [632, 147] on body "Estudiantes Disciplina Asistencia Mis cursos Archivos Soporte Ayuda Reportar un…" at bounding box center [361, 275] width 722 height 551
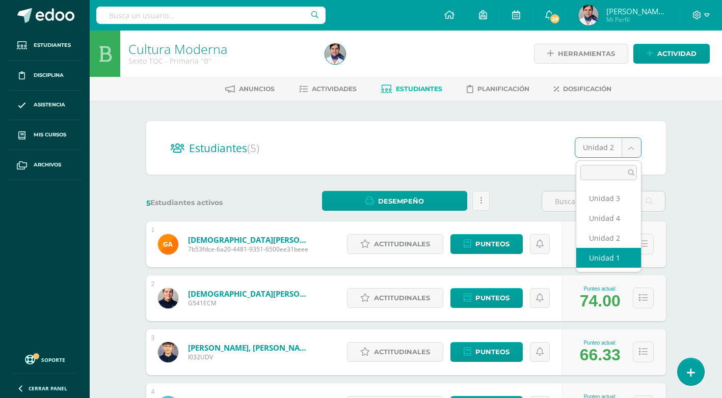
select select "/dashboard/teacher/section/4061/students/?unit=139340"
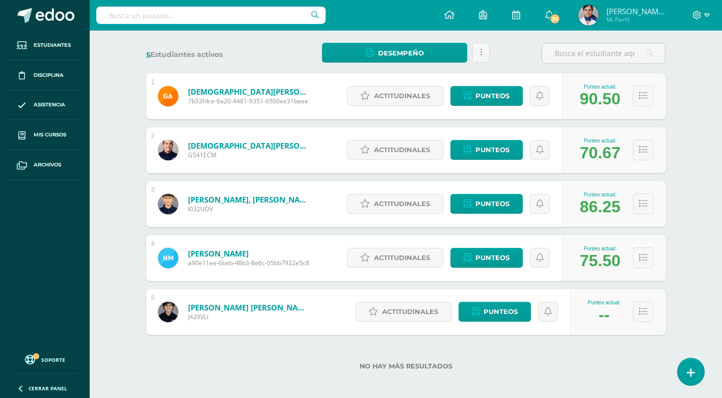
scroll to position [153, 0]
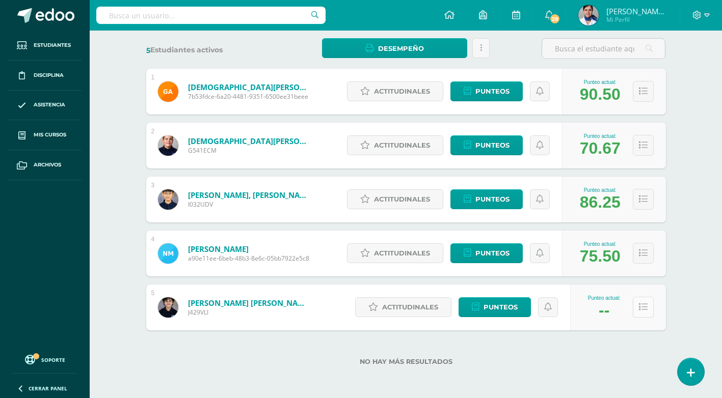
click at [646, 308] on icon at bounding box center [643, 307] width 9 height 9
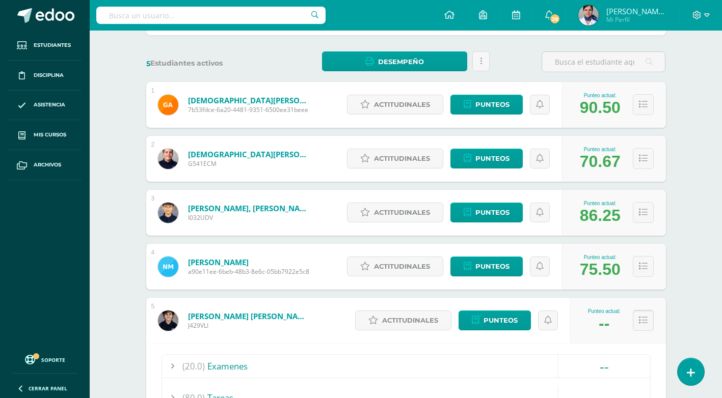
scroll to position [0, 0]
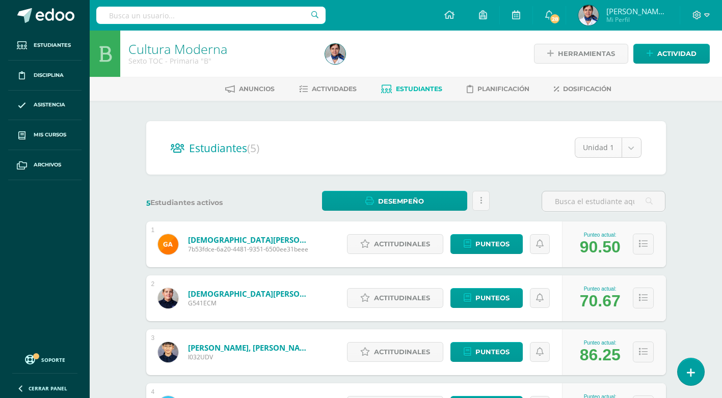
click at [631, 146] on body "Estudiantes Disciplina Asistencia Mis cursos Archivos Soporte Ayuda Reportar un…" at bounding box center [361, 350] width 722 height 701
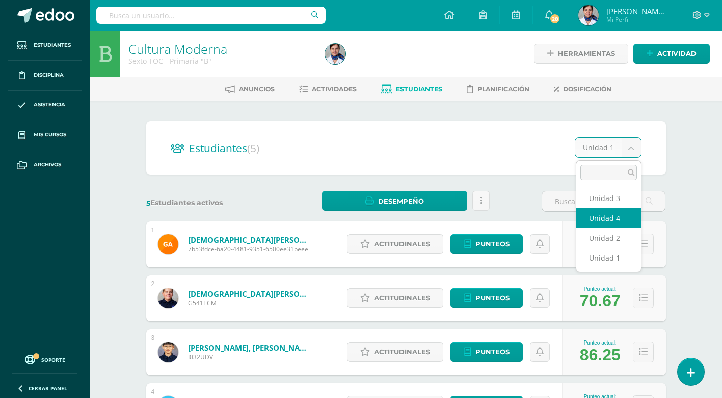
select select "/dashboard/teacher/section/4061/students/?unit=139349"
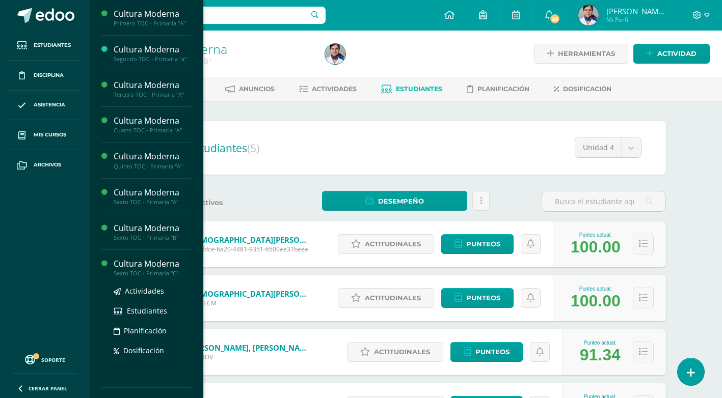
click at [161, 262] on div "Cultura Moderna" at bounding box center [152, 264] width 77 height 12
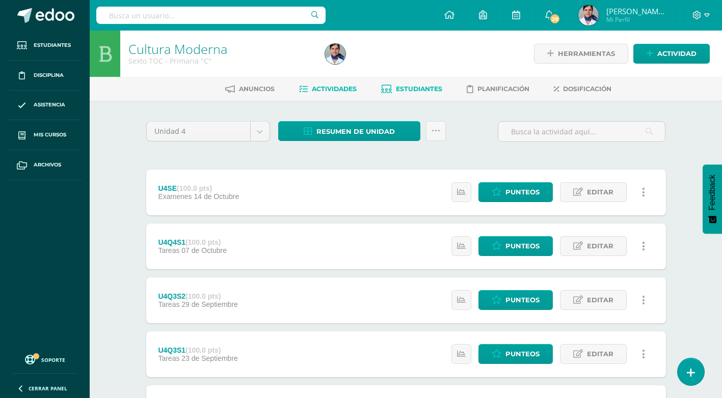
click at [411, 89] on span "Estudiantes" at bounding box center [419, 89] width 46 height 8
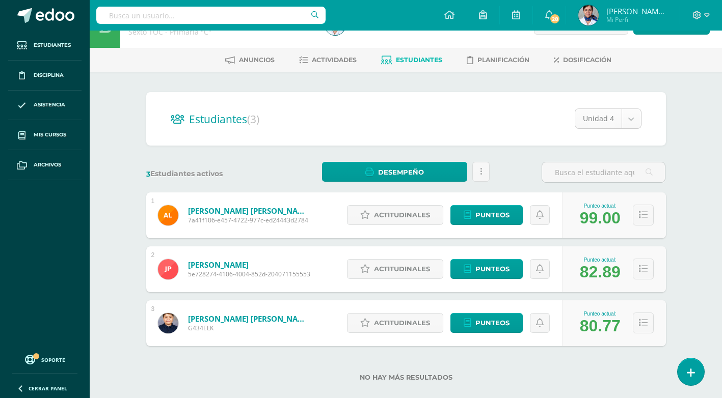
scroll to position [45, 0]
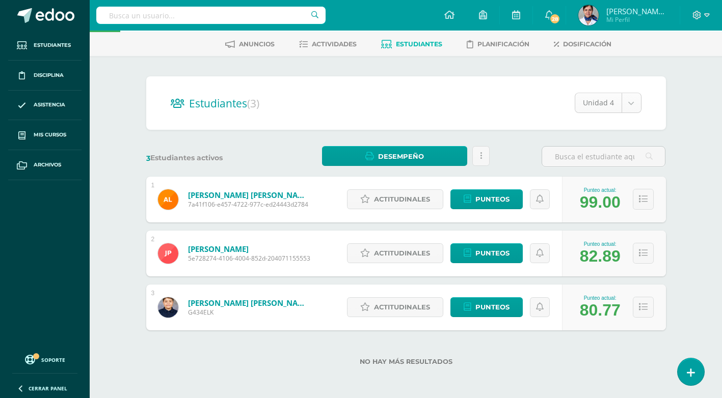
click at [627, 106] on body "Estudiantes Disciplina Asistencia Mis cursos Archivos Soporte Ayuda Reportar un…" at bounding box center [361, 176] width 722 height 443
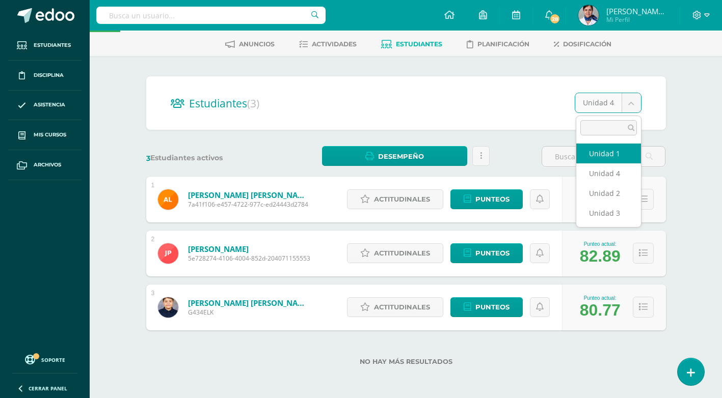
select select "/dashboard/teacher/section/4195/students/?unit=148758"
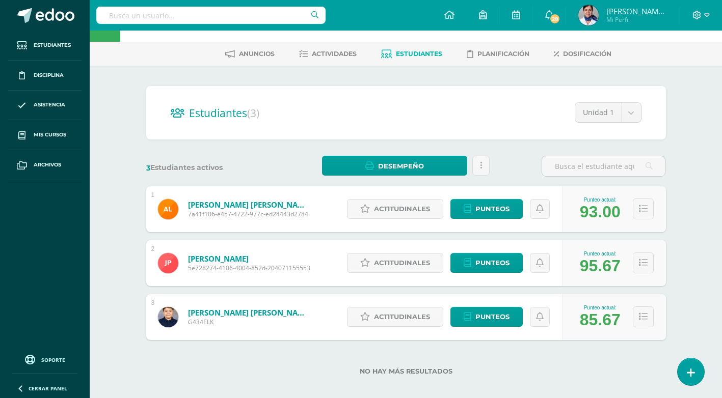
scroll to position [45, 0]
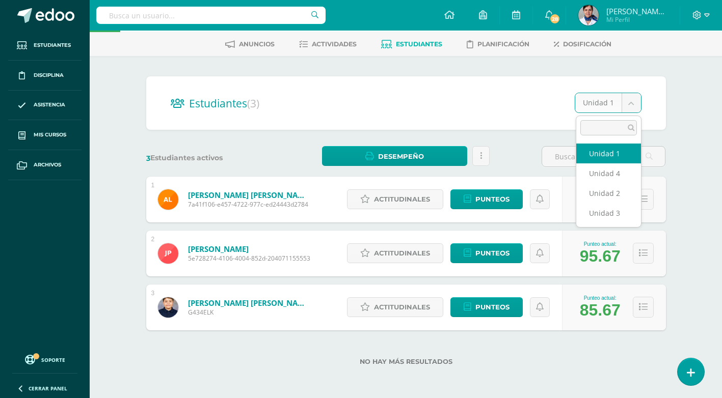
click at [632, 105] on body "Estudiantes Disciplina Asistencia Mis cursos Archivos Soporte Ayuda Reportar un…" at bounding box center [361, 176] width 722 height 443
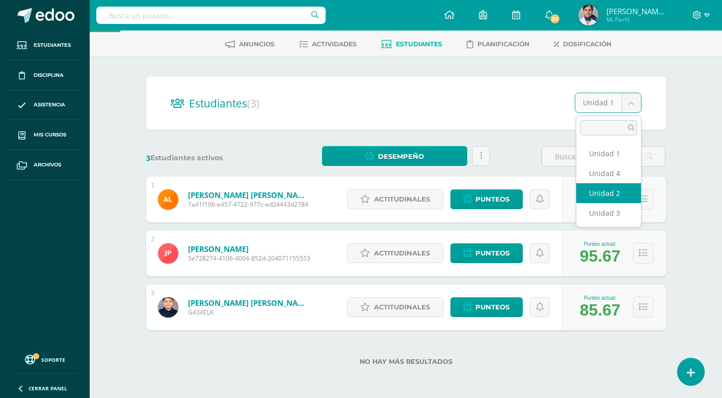
select select "/dashboard/teacher/section/4195/students/?unit=148761"
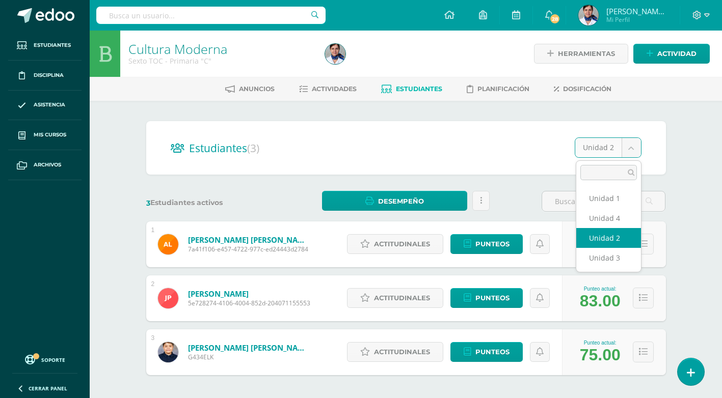
click at [634, 148] on body "Estudiantes Disciplina Asistencia Mis cursos Archivos Soporte Ayuda Reportar un…" at bounding box center [361, 221] width 722 height 443
select select "/dashboard/teacher/section/4195/students/?unit=148764"
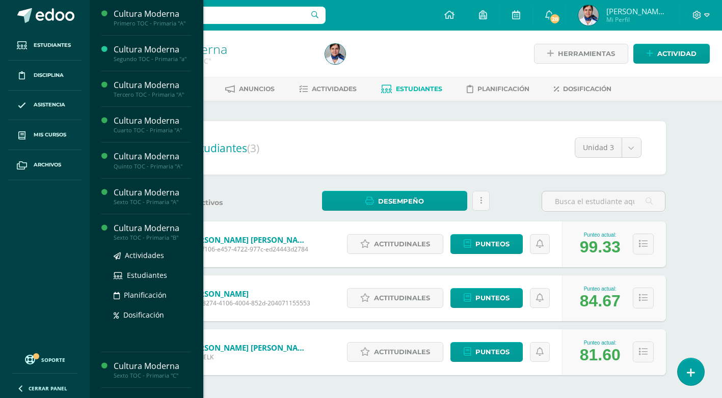
click at [175, 230] on div "Cultura Moderna" at bounding box center [152, 229] width 77 height 12
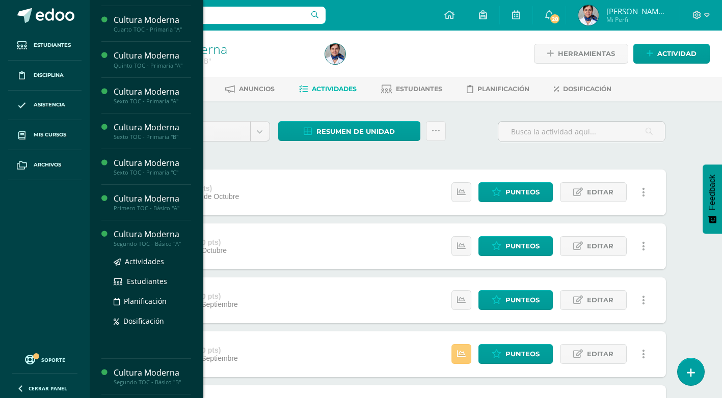
scroll to position [102, 0]
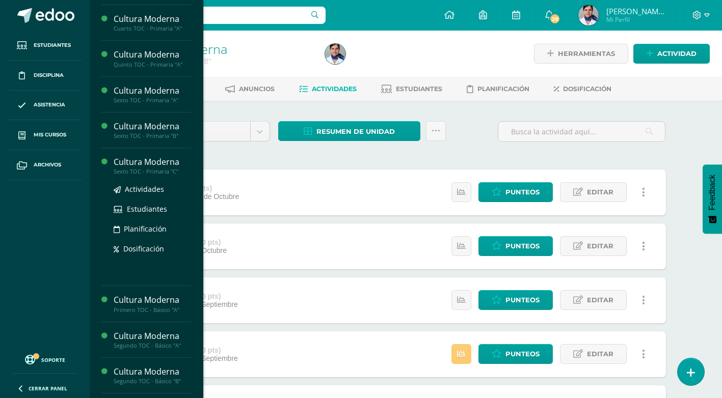
click at [166, 162] on div "Cultura Moderna" at bounding box center [152, 162] width 77 height 12
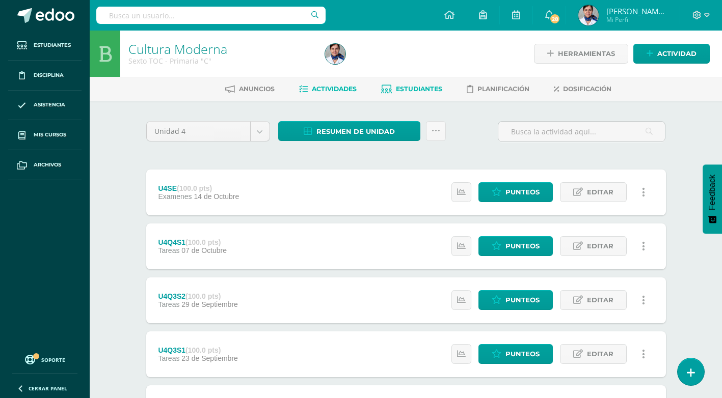
click at [404, 90] on span "Estudiantes" at bounding box center [419, 89] width 46 height 8
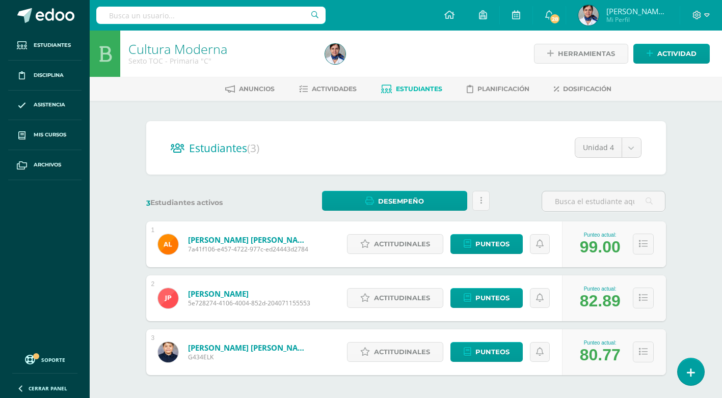
type input "L"
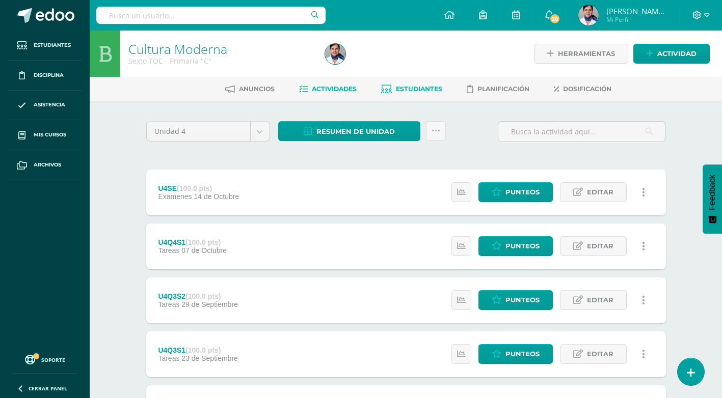
click at [408, 86] on span "Estudiantes" at bounding box center [419, 89] width 46 height 8
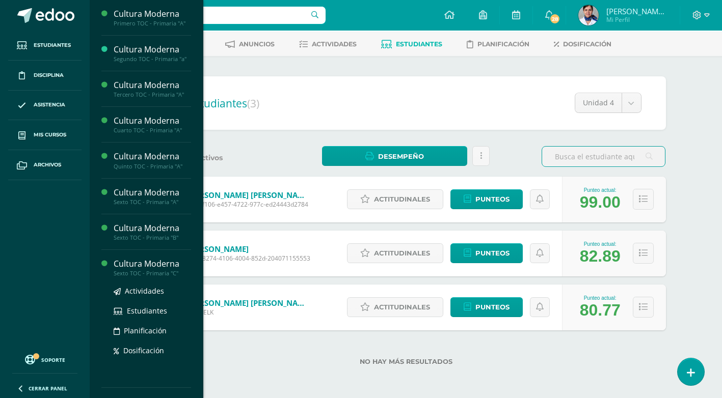
scroll to position [102, 0]
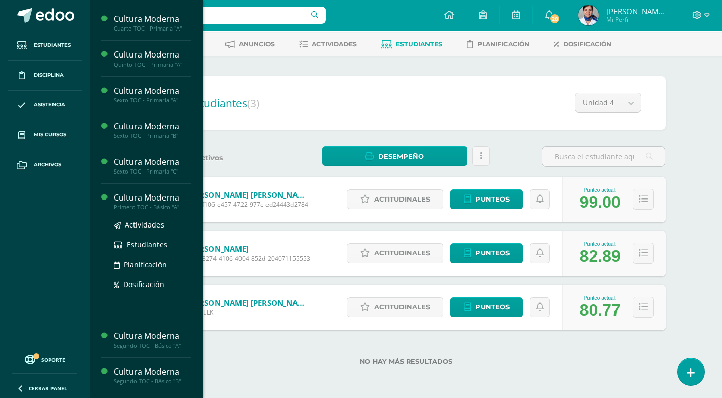
click at [166, 194] on div "Cultura Moderna" at bounding box center [152, 198] width 77 height 12
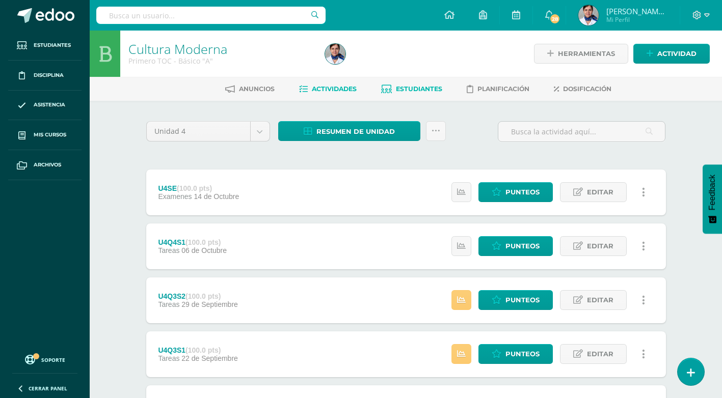
click at [431, 87] on span "Estudiantes" at bounding box center [419, 89] width 46 height 8
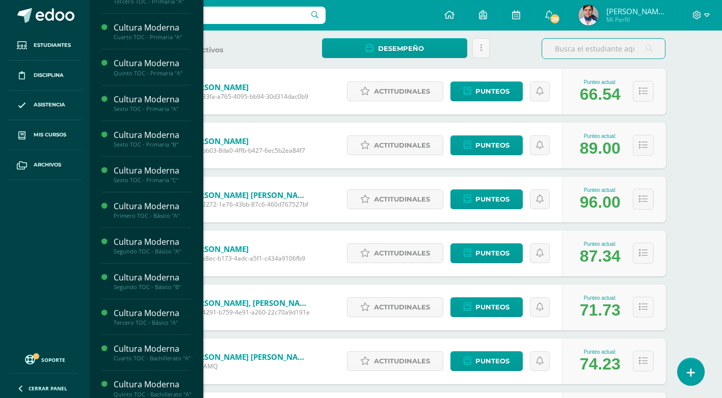
scroll to position [116, 0]
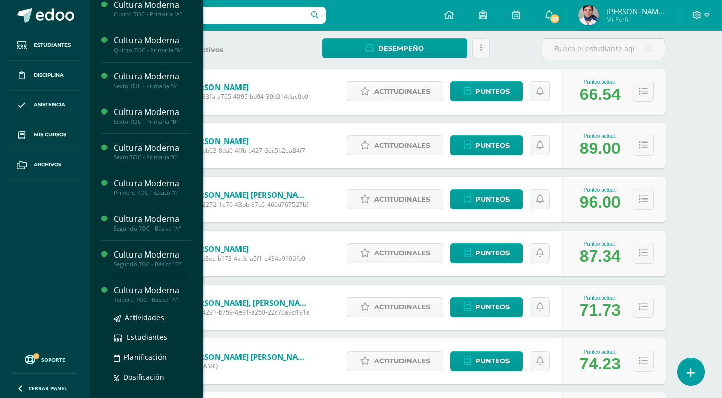
click at [163, 290] on div "Cultura Moderna" at bounding box center [152, 291] width 77 height 12
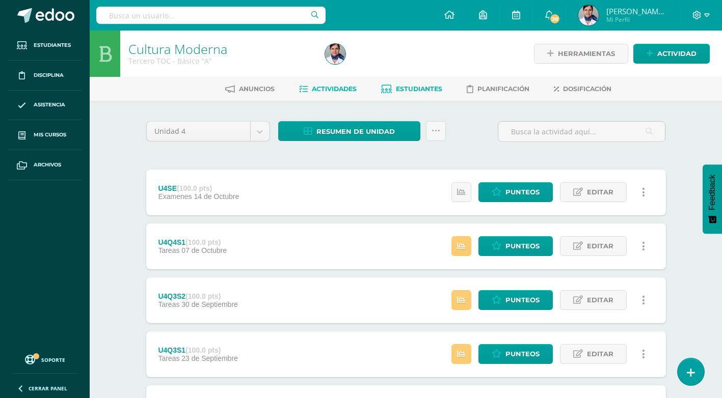
click at [419, 90] on span "Estudiantes" at bounding box center [419, 89] width 46 height 8
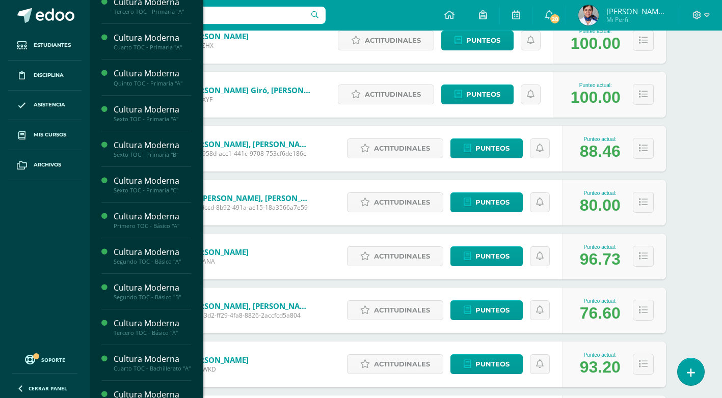
scroll to position [101, 0]
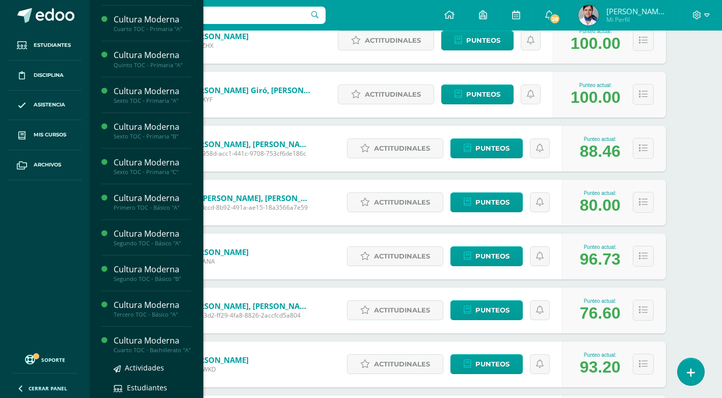
click at [167, 338] on div "Cultura Moderna" at bounding box center [152, 341] width 77 height 12
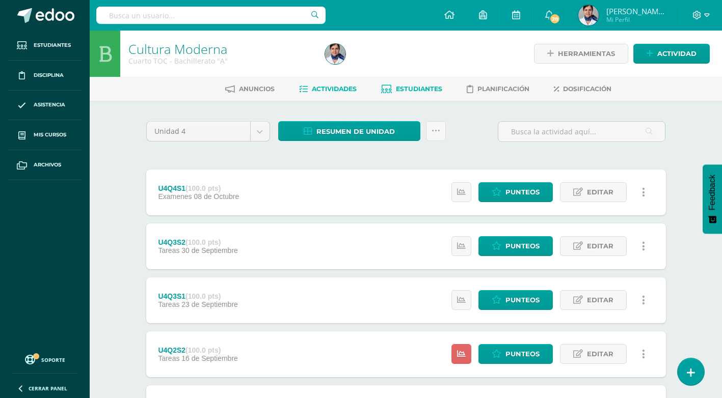
click at [407, 88] on span "Estudiantes" at bounding box center [419, 89] width 46 height 8
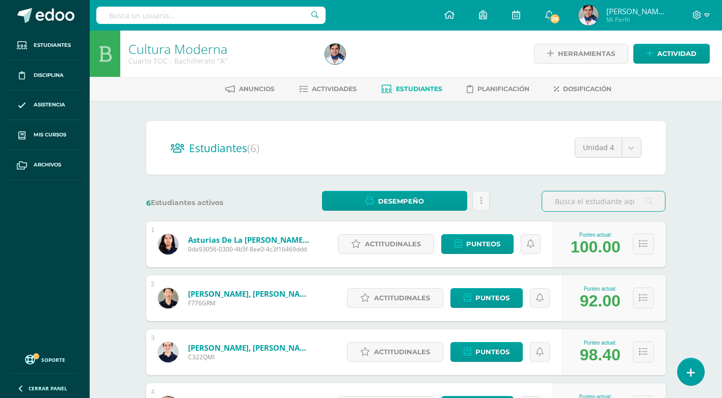
scroll to position [51, 0]
